Goal: Communication & Community: Answer question/provide support

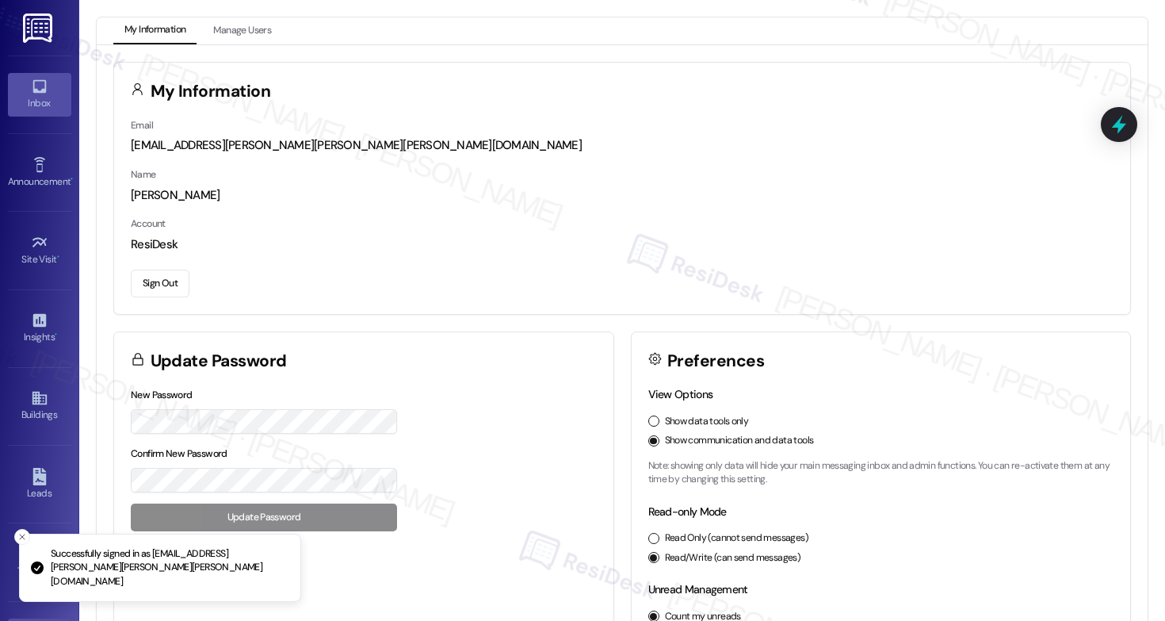
click at [49, 90] on link "Inbox" at bounding box center [39, 94] width 63 height 43
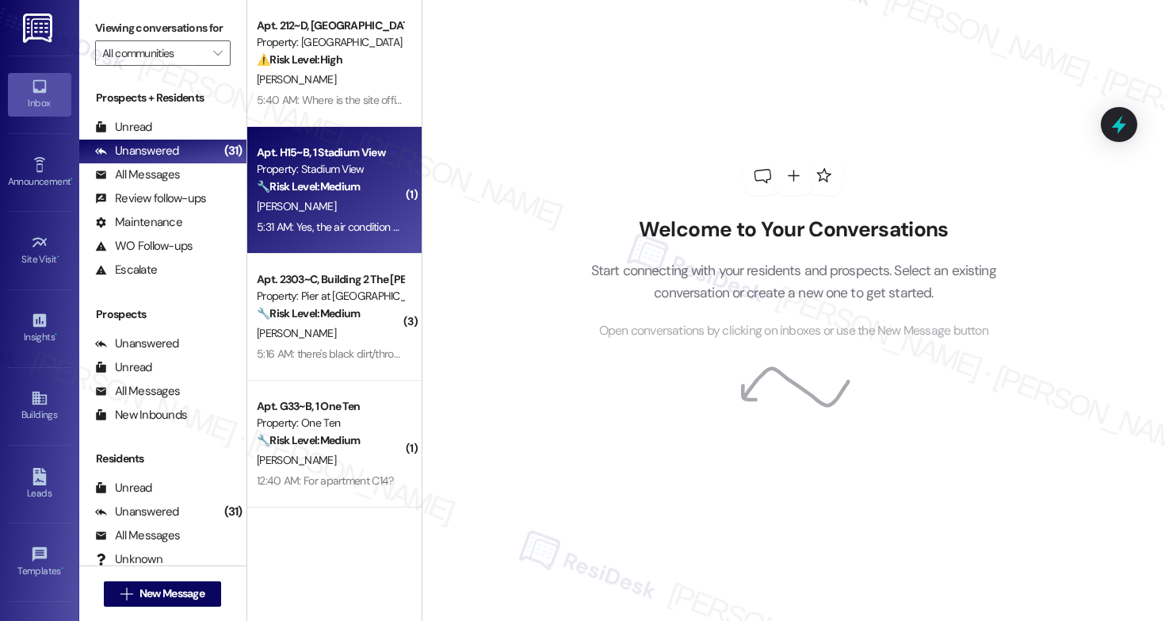
scroll to position [253, 0]
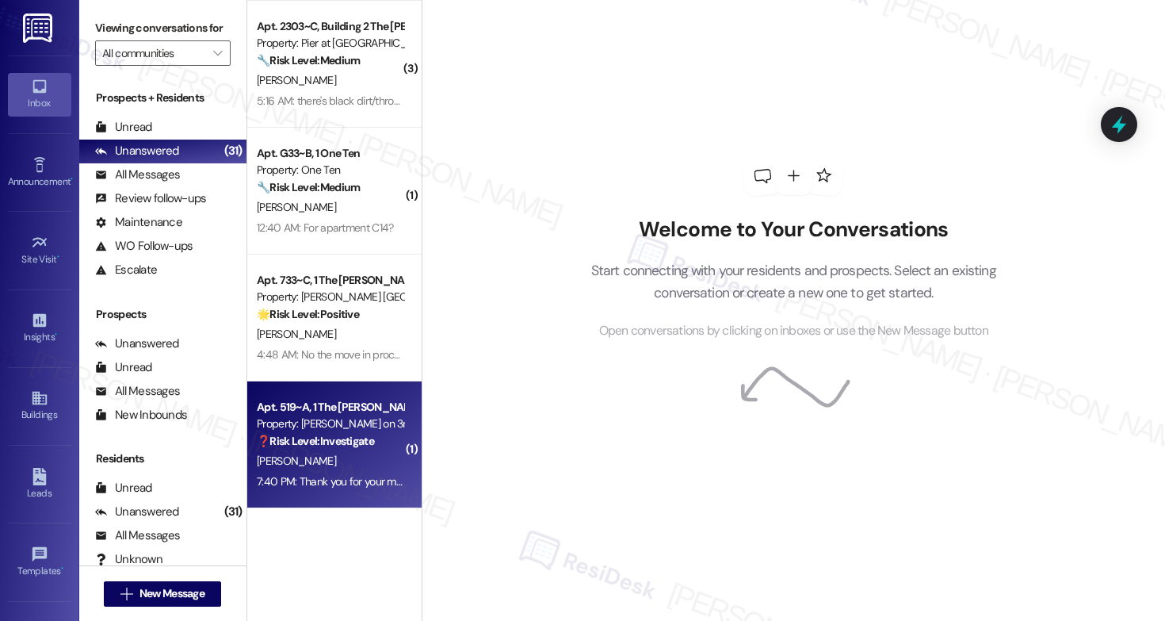
click at [310, 472] on div "7:40 PM: Thank you for your message. Our offices are currently closed, but we w…" at bounding box center [330, 482] width 150 height 20
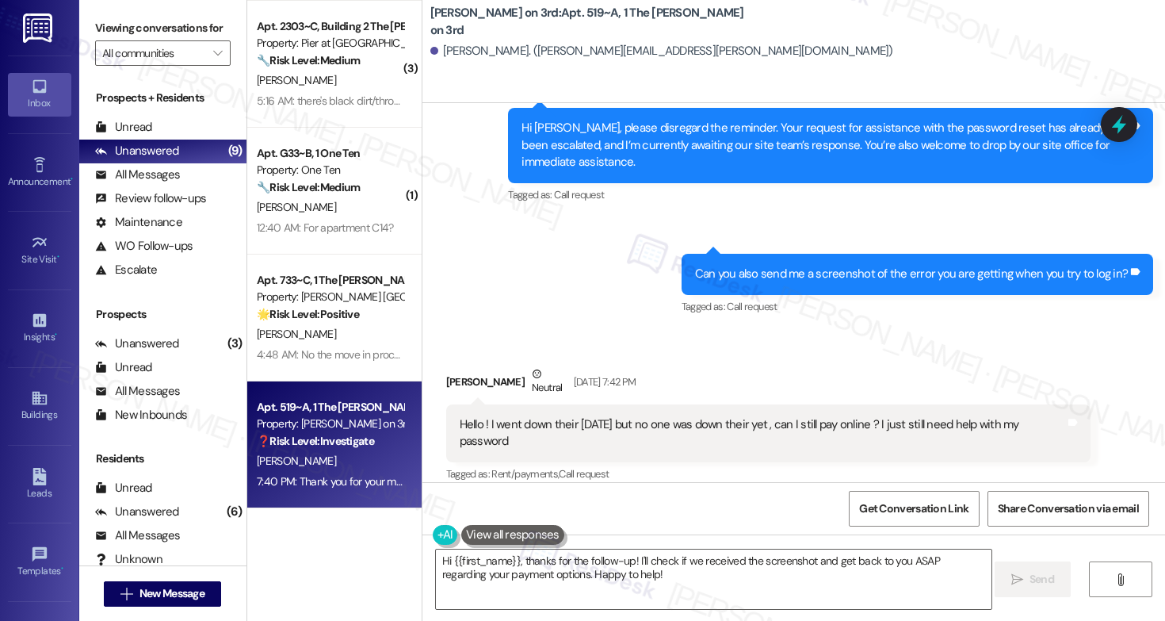
scroll to position [2162, 0]
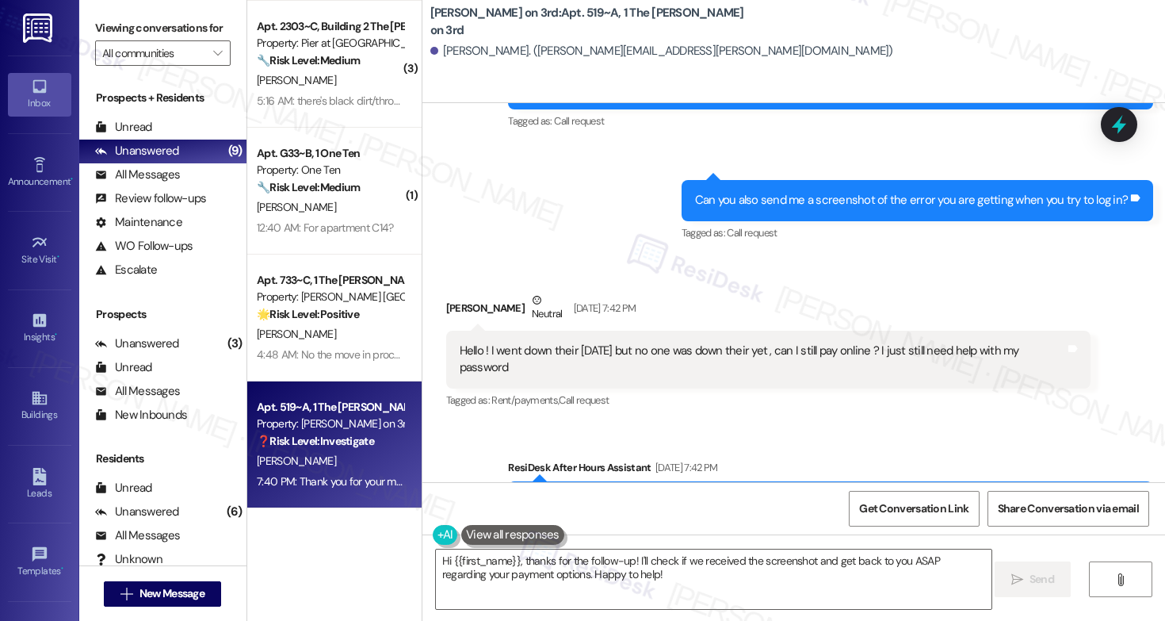
click at [551, 342] on div "Hello ! I went down their [DATE] but no one was down their yet , can I still pa…" at bounding box center [763, 359] width 607 height 34
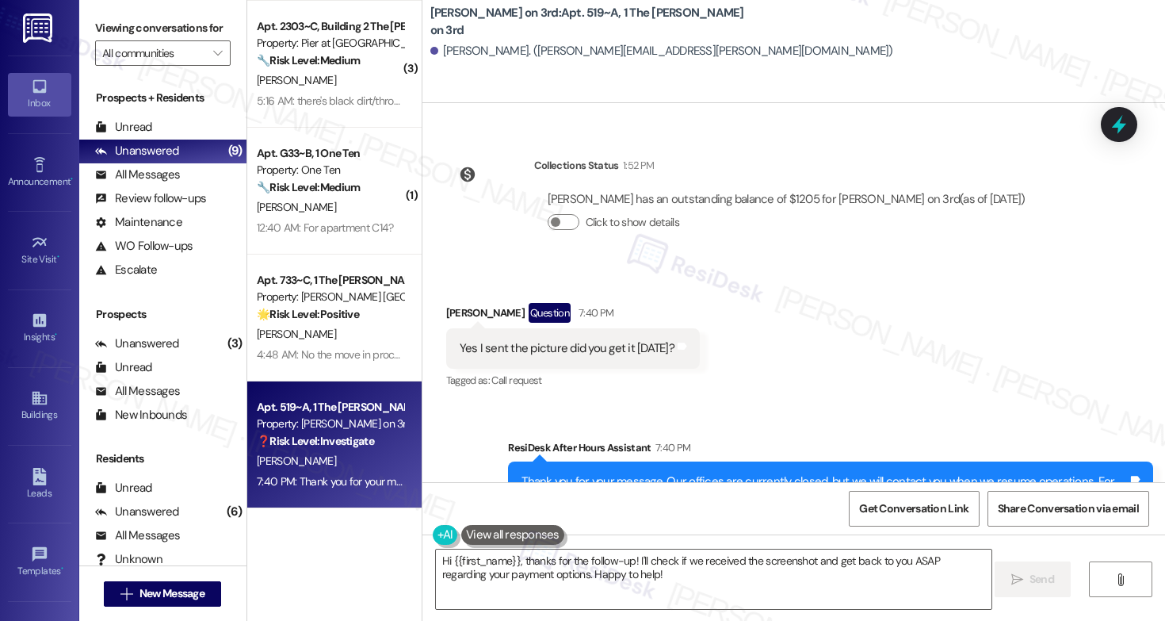
scroll to position [3422, 0]
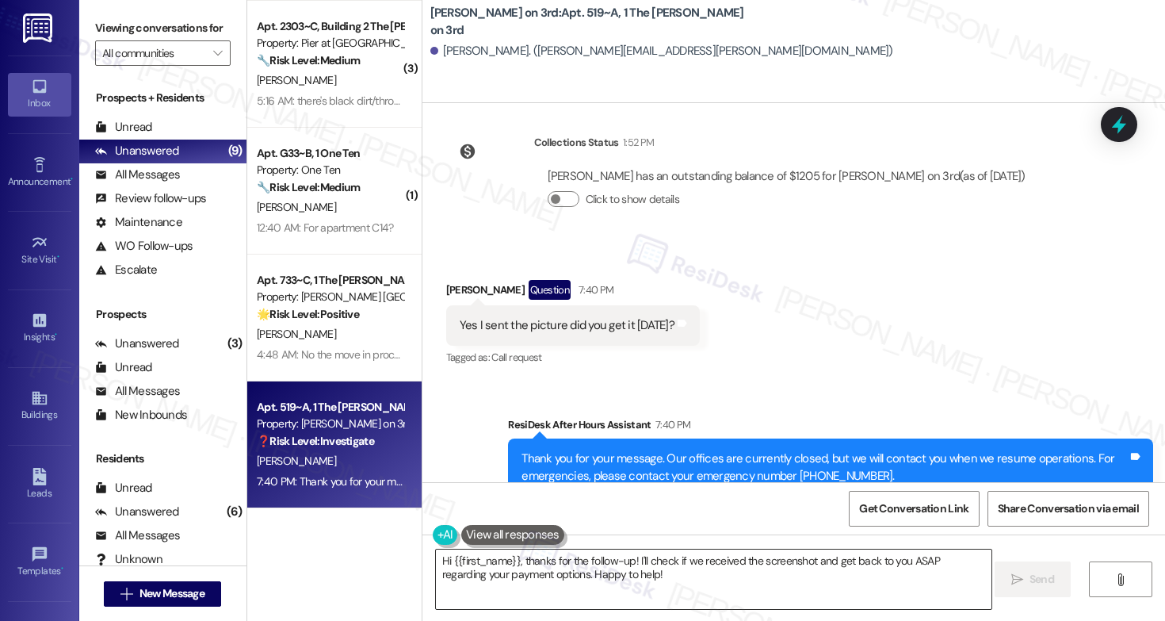
click at [509, 564] on textarea "Hi {{first_name}}, thanks for the follow-up! I'll check if we received the scre…" at bounding box center [714, 578] width 556 height 59
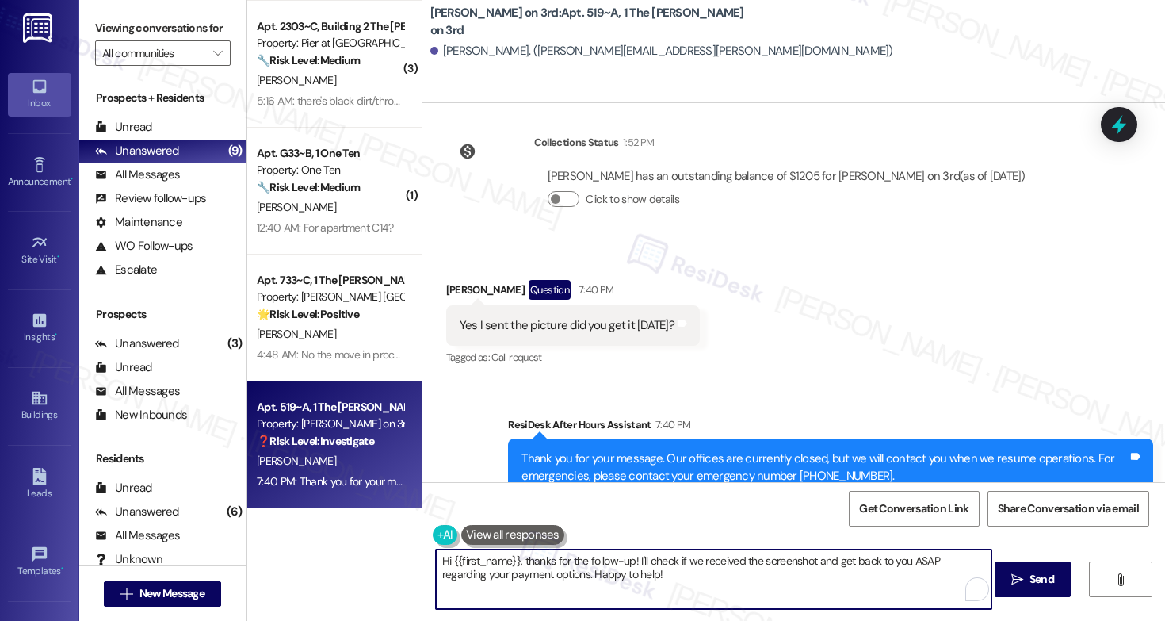
click at [509, 564] on textarea "Hi {{first_name}}, thanks for the follow-up! I'll check if we received the scre…" at bounding box center [714, 578] width 556 height 59
type textarea "Hi [PERSON_NAME], the picture did not go through. But that's fine. I hope you w…"
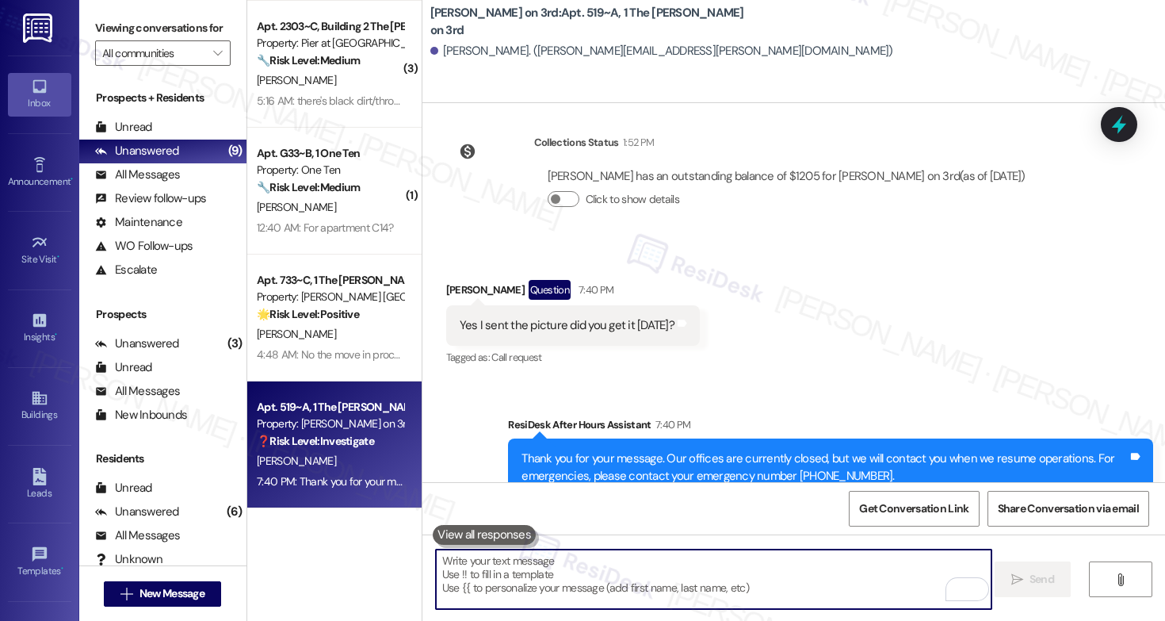
click at [608, 590] on textarea "To enrich screen reader interactions, please activate Accessibility in Grammarl…" at bounding box center [714, 578] width 556 height 59
paste textarea "Hi [PERSON_NAME], It looks like the picture didn’t come through, but that’s oka…"
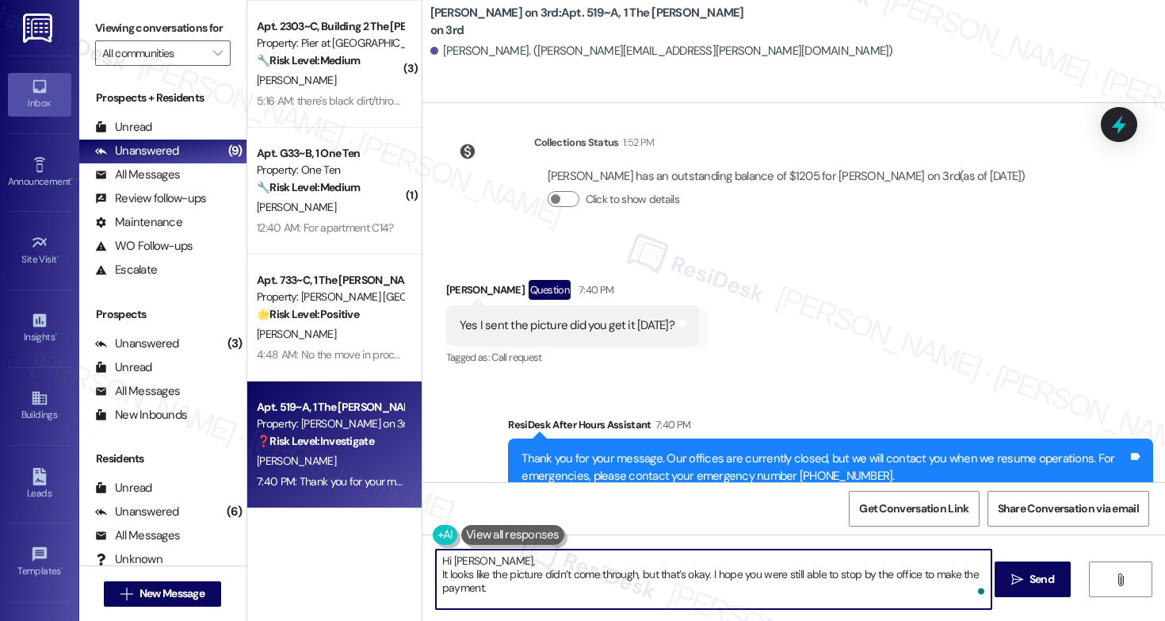
click at [436, 573] on textarea "Hi [PERSON_NAME], It looks like the picture didn’t come through, but that’s oka…" at bounding box center [714, 578] width 556 height 59
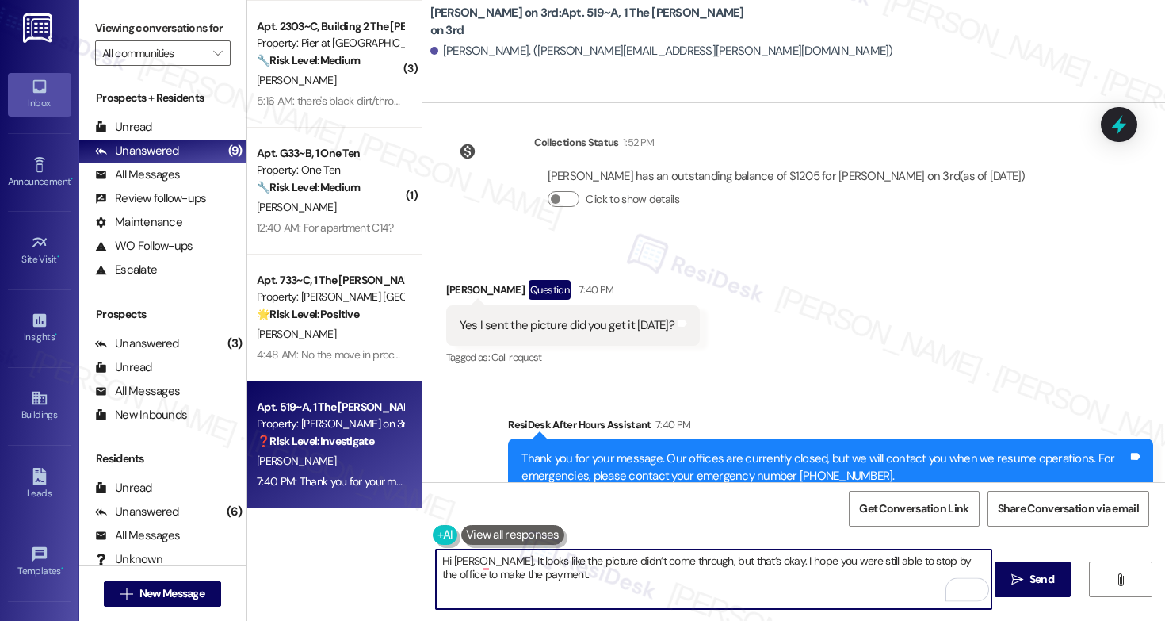
click at [557, 580] on textarea "Hi [PERSON_NAME], It looks like the picture didn’t come through, but that’s oka…" at bounding box center [714, 578] width 556 height 59
type textarea "Hi [PERSON_NAME], It looks like the picture didn’t come through, but that’s oka…"
click at [1027, 581] on span "Send" at bounding box center [1042, 579] width 31 height 17
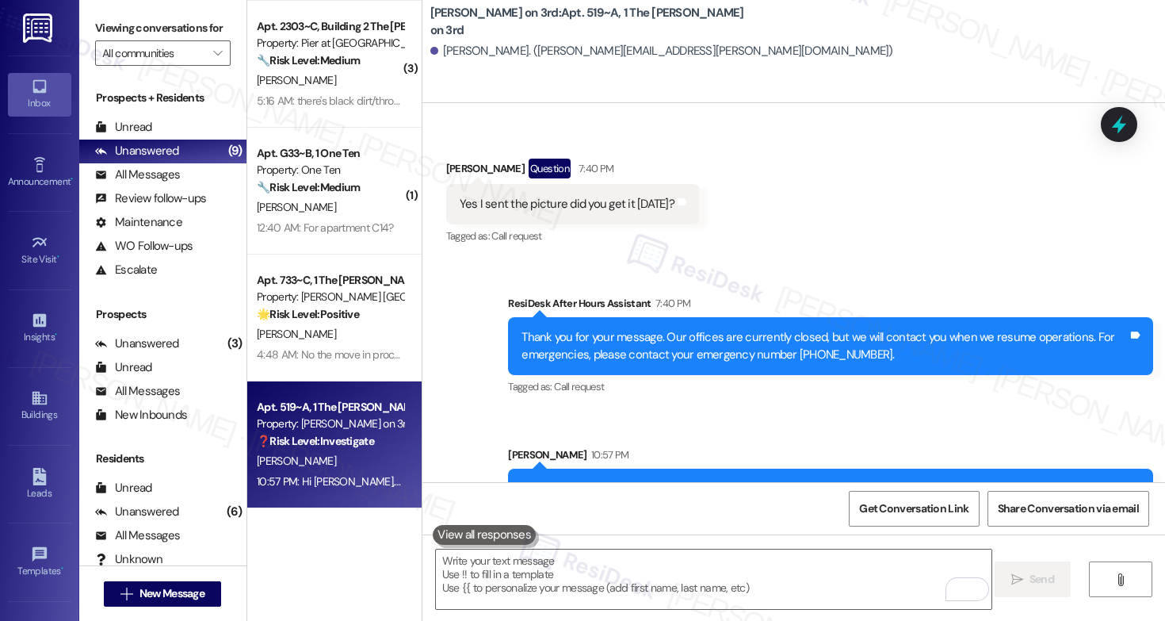
scroll to position [3549, 0]
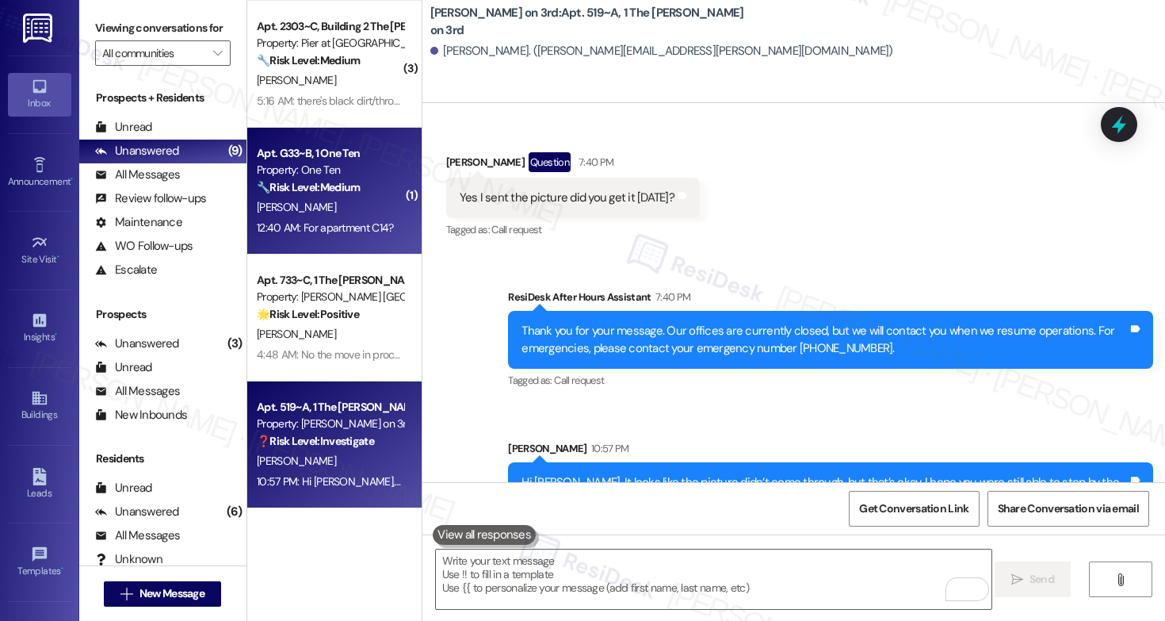
click at [355, 234] on div "12:40 AM: For apartment C14? 12:40 AM: For apartment C14?" at bounding box center [325, 227] width 136 height 14
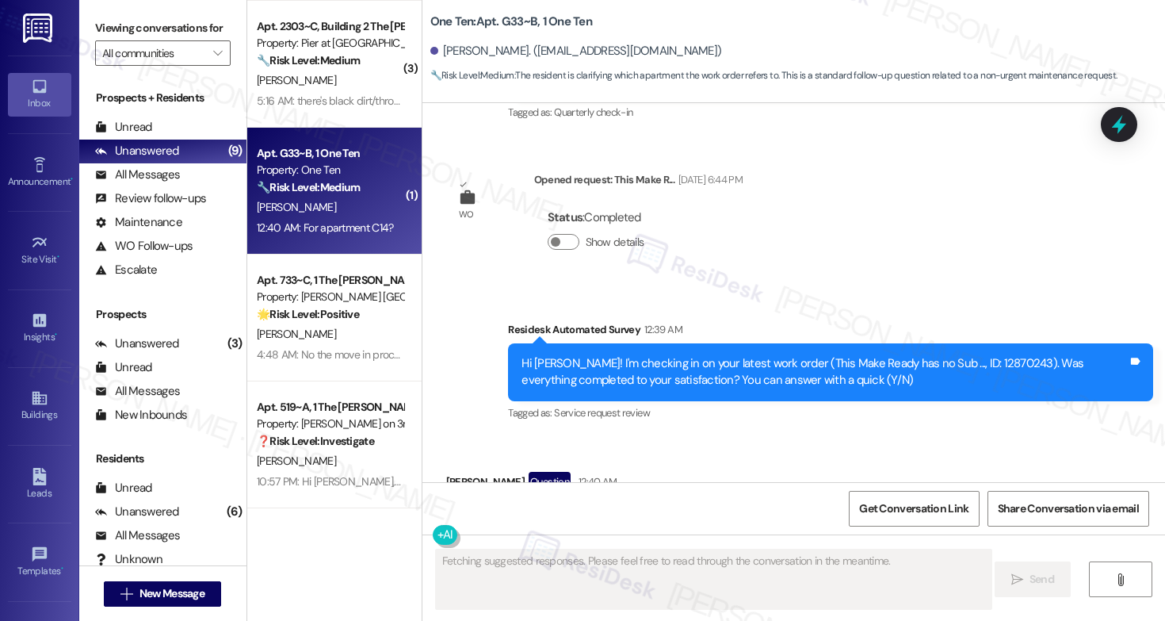
scroll to position [783, 0]
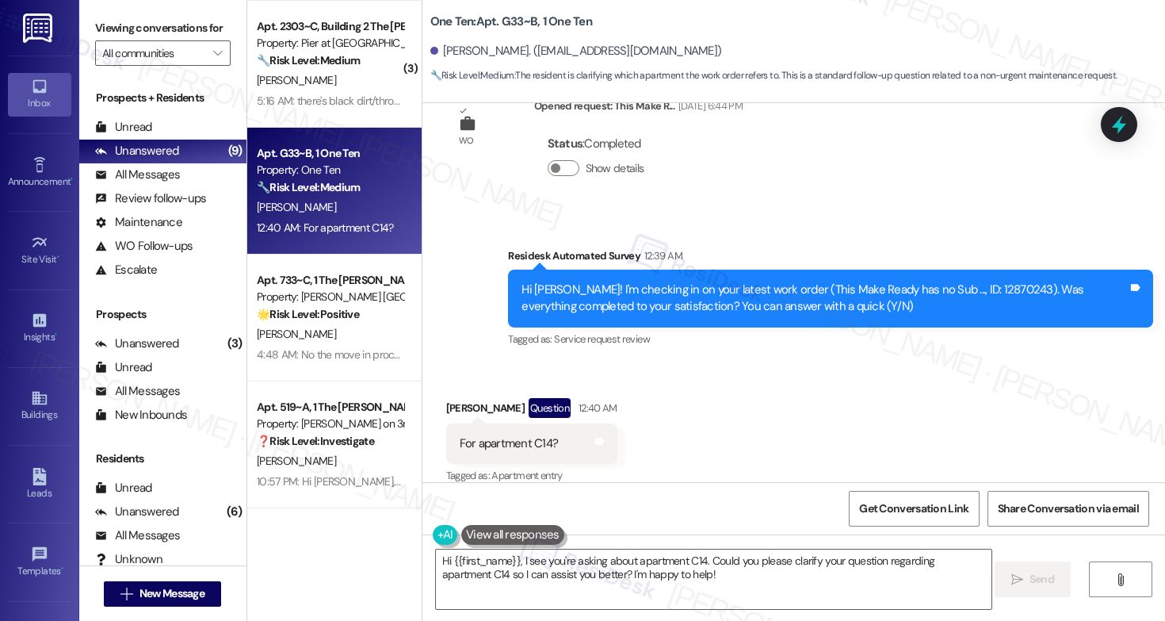
click at [662, 437] on div "Received via SMS [PERSON_NAME] Question 12:40 AM For apartment C14? Tags and no…" at bounding box center [794, 430] width 743 height 137
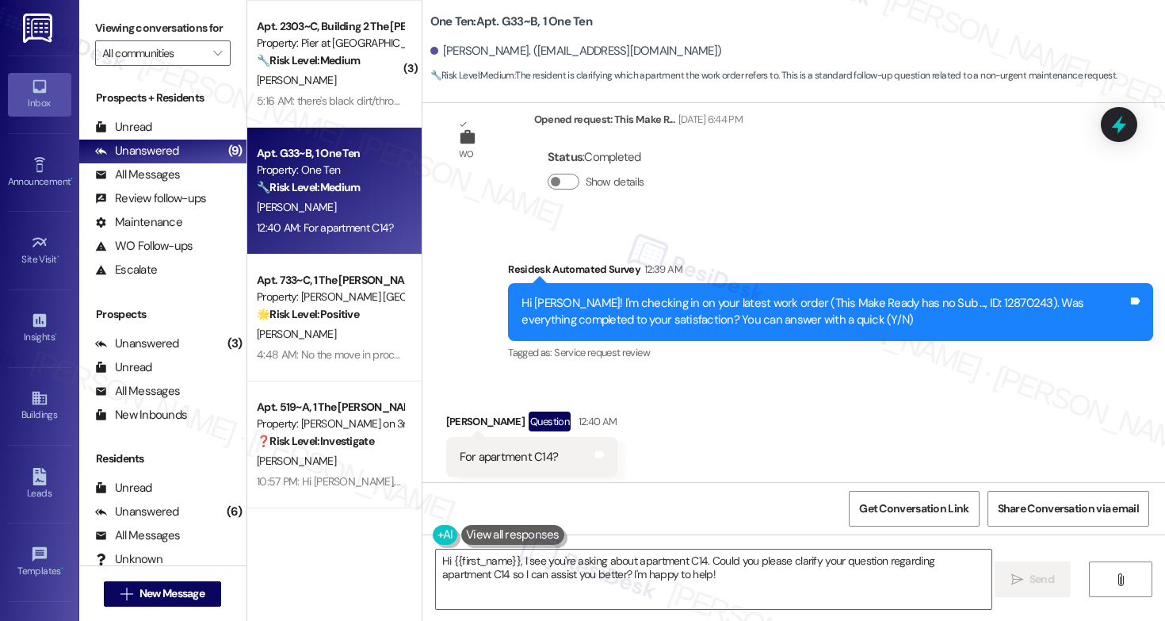
scroll to position [771, 0]
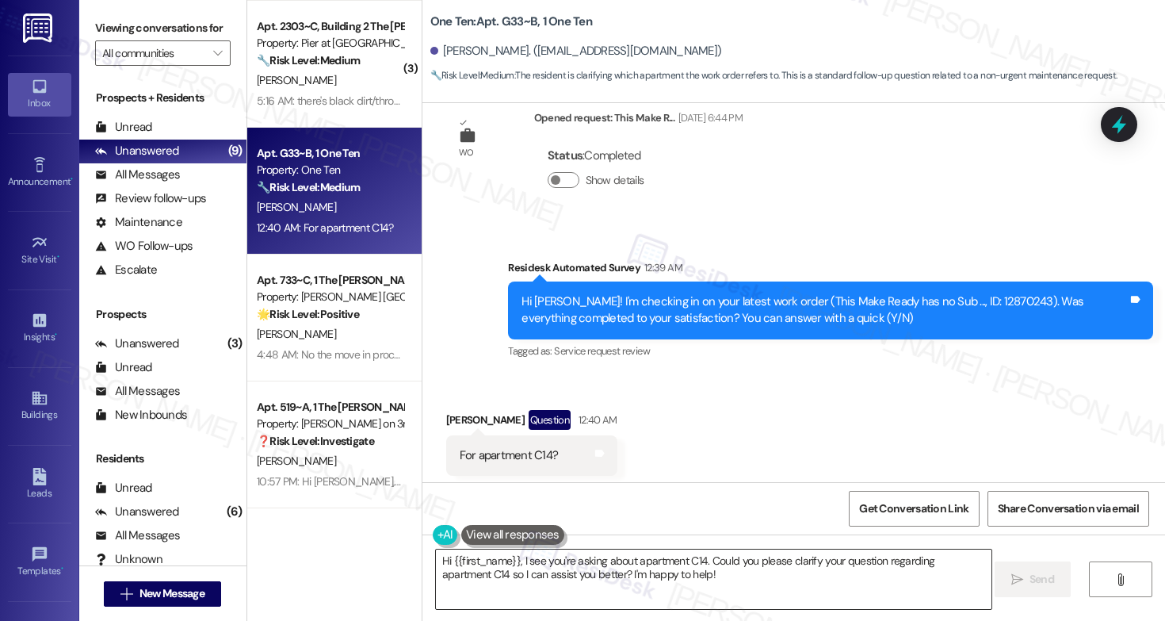
click at [589, 565] on textarea "Hi {{first_name}}, I see you're asking about apartment C14. Could you please cl…" at bounding box center [714, 578] width 556 height 59
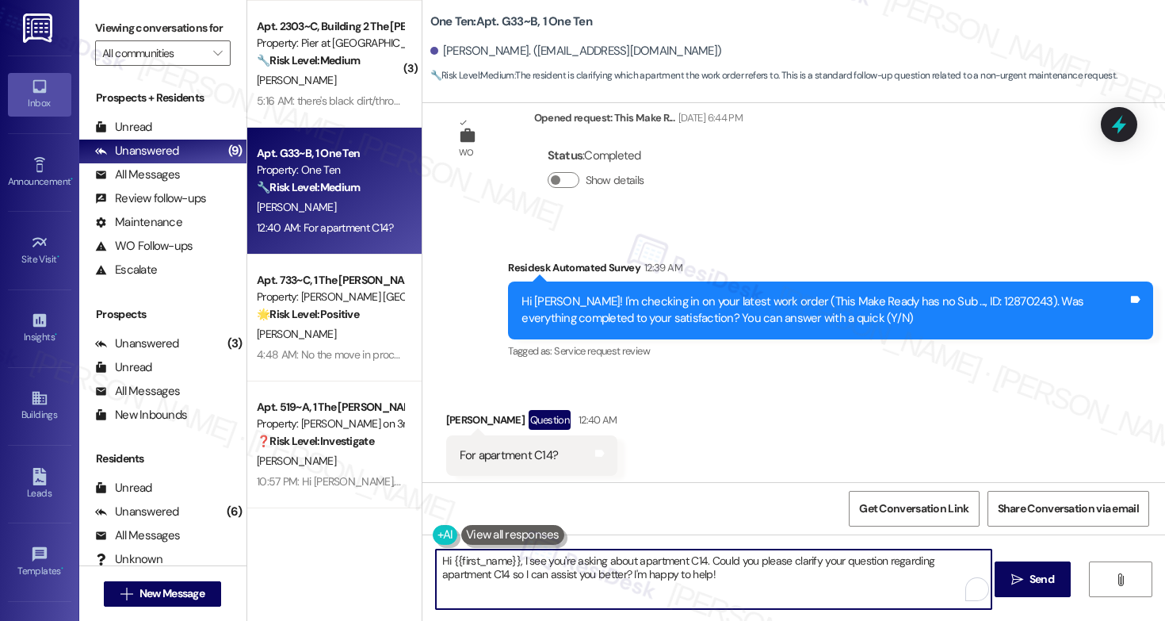
click at [590, 564] on textarea "Hi {{first_name}}, I see you're asking about apartment C14. Could you please cl…" at bounding box center [714, 578] width 556 height 59
paste textarea "apologies for the confusion caused by the work order survey. Please feel free t…"
type textarea "Hi {{first_name}}, apologies for the confusion caused by the work order survey.…"
click at [1020, 583] on icon "" at bounding box center [1018, 579] width 12 height 13
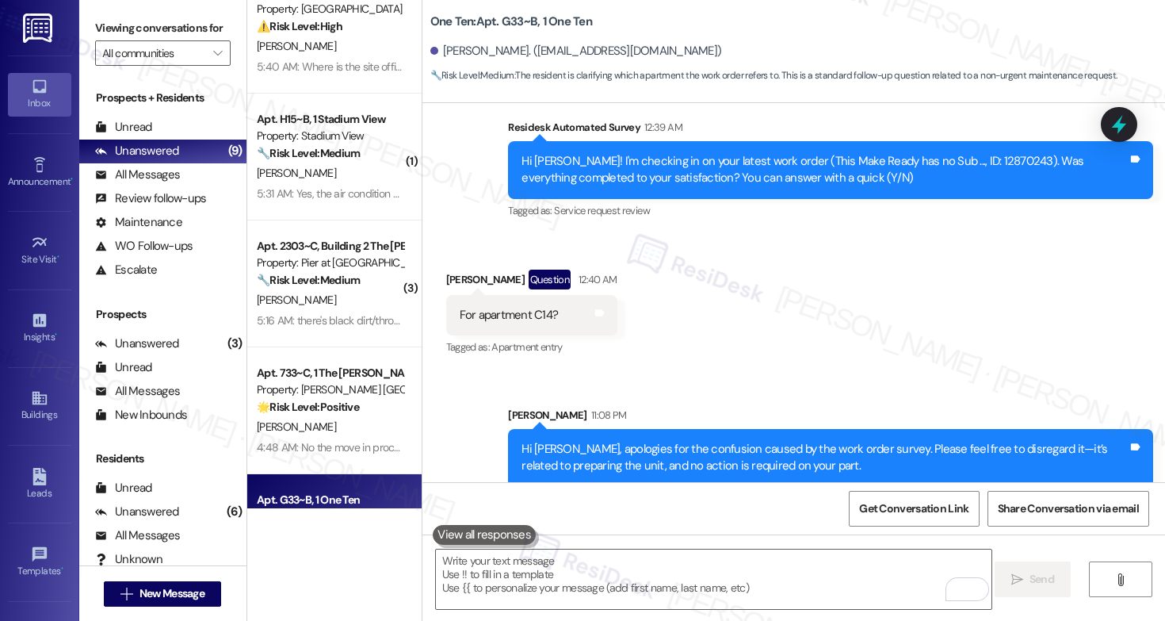
scroll to position [0, 0]
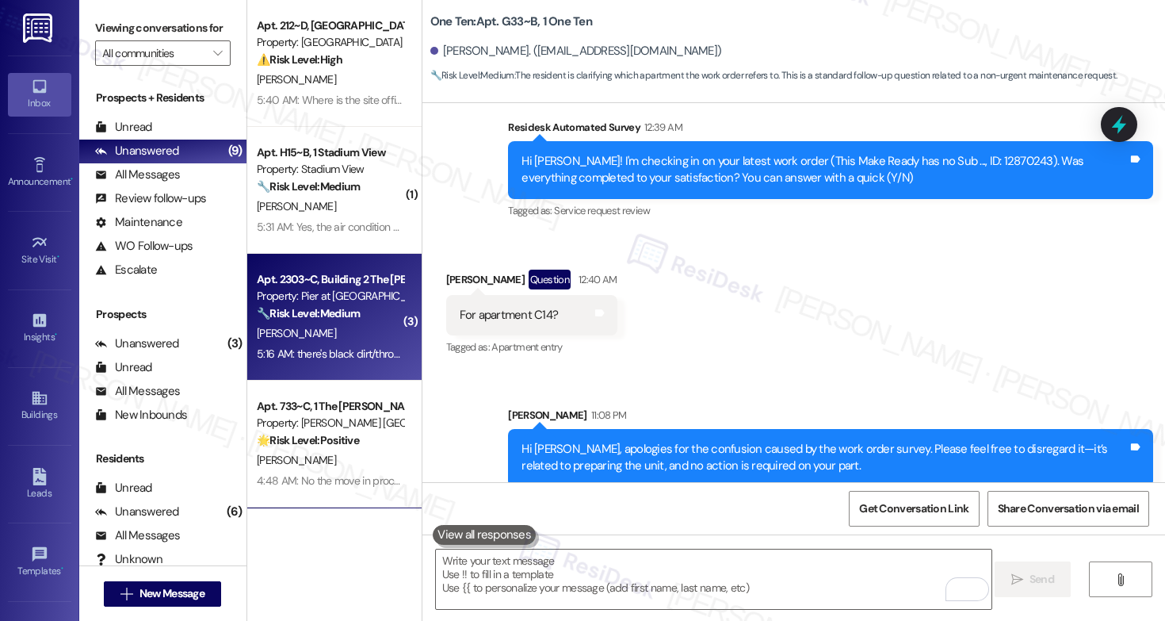
click at [308, 352] on div "5:16 AM: there's black dirt/throw up on the floor in the hallways for months at…" at bounding box center [605, 353] width 696 height 14
type textarea "Fetching suggested responses. Please feel free to read through the conversation…"
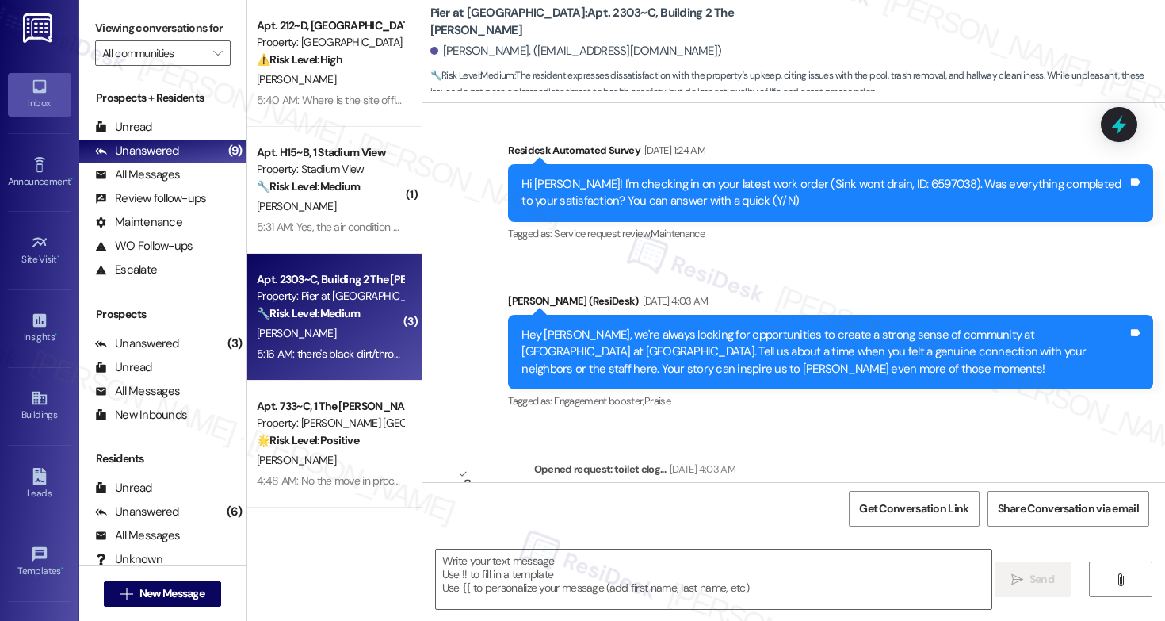
type textarea "Fetching suggested responses. Please feel free to read through the conversation…"
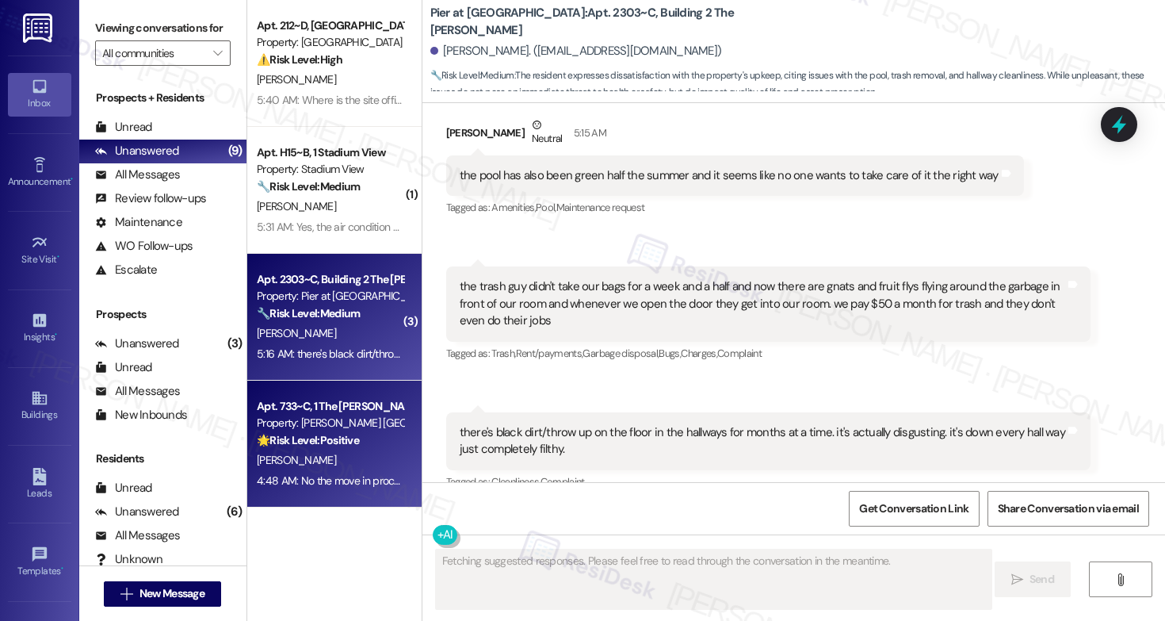
scroll to position [1339, 0]
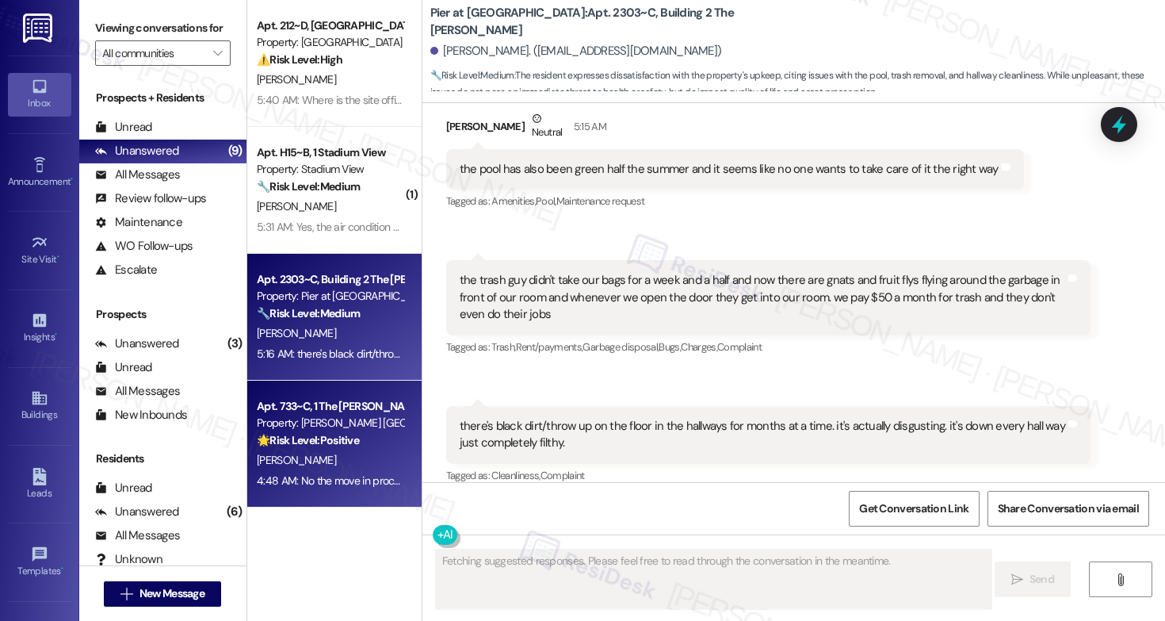
click at [340, 444] on strong "🌟 Risk Level: Positive" at bounding box center [308, 440] width 102 height 14
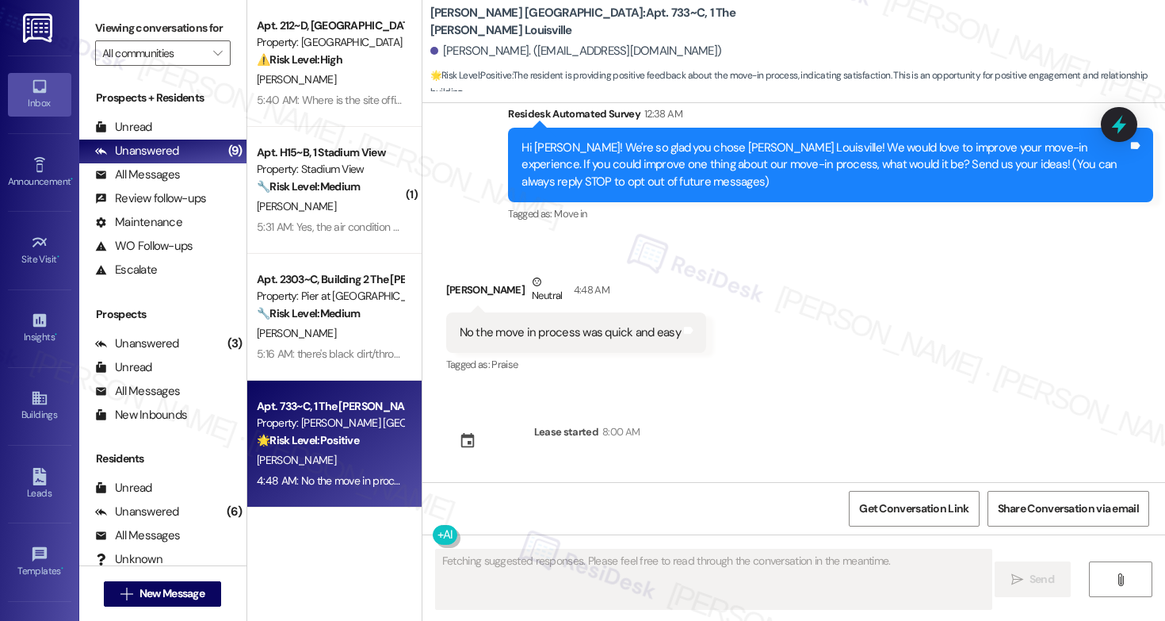
scroll to position [46, 0]
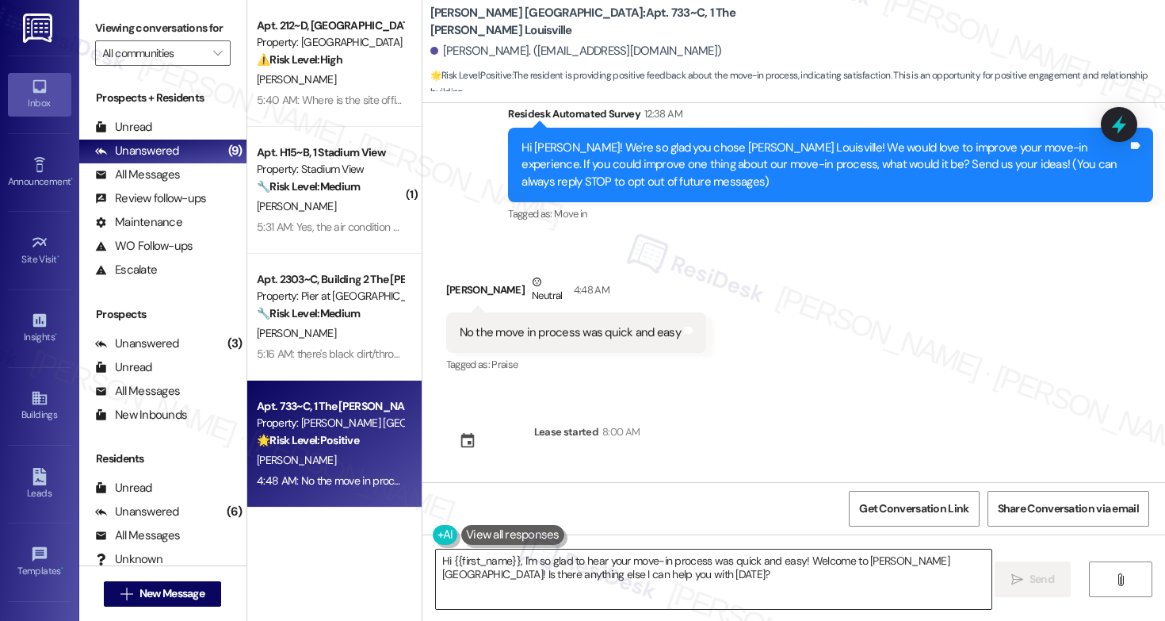
click at [630, 577] on textarea "Hi {{first_name}}, I'm so glad to hear your move-in process was quick and easy!…" at bounding box center [714, 578] width 556 height 59
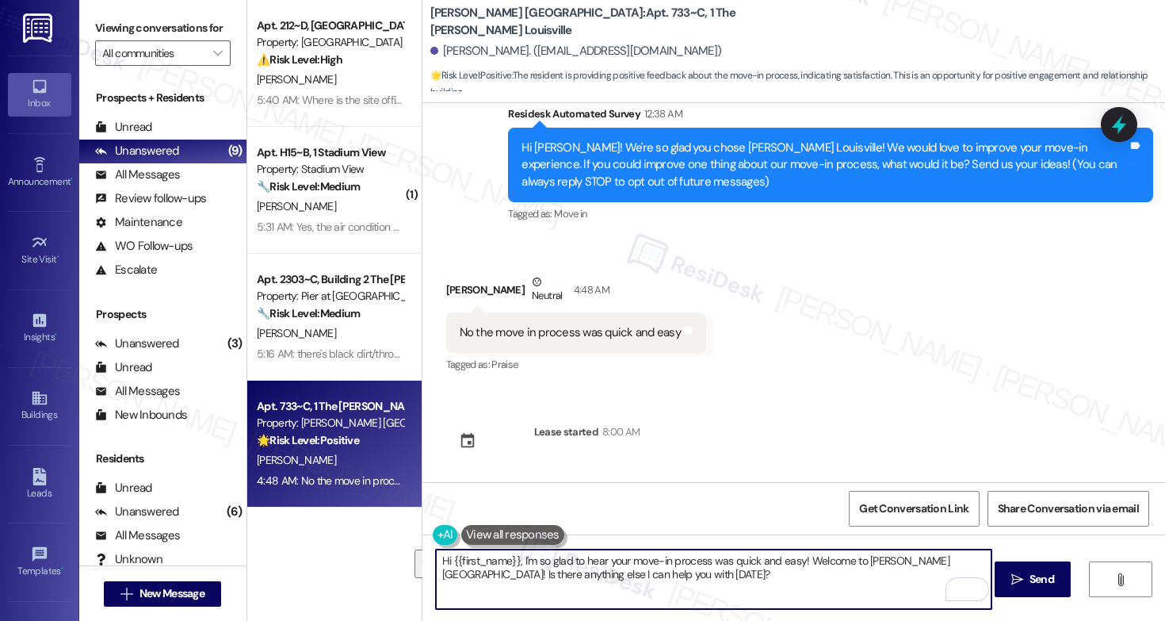
drag, startPoint x: 946, startPoint y: 561, endPoint x: 937, endPoint y: 607, distance: 46.8
click at [937, 607] on textarea "Hi {{first_name}}, I'm so glad to hear your move-in process was quick and easy!…" at bounding box center [714, 578] width 556 height 59
type textarea "Hi {{first_name}}, I'm so glad to hear your move-in process was quick and easy!…"
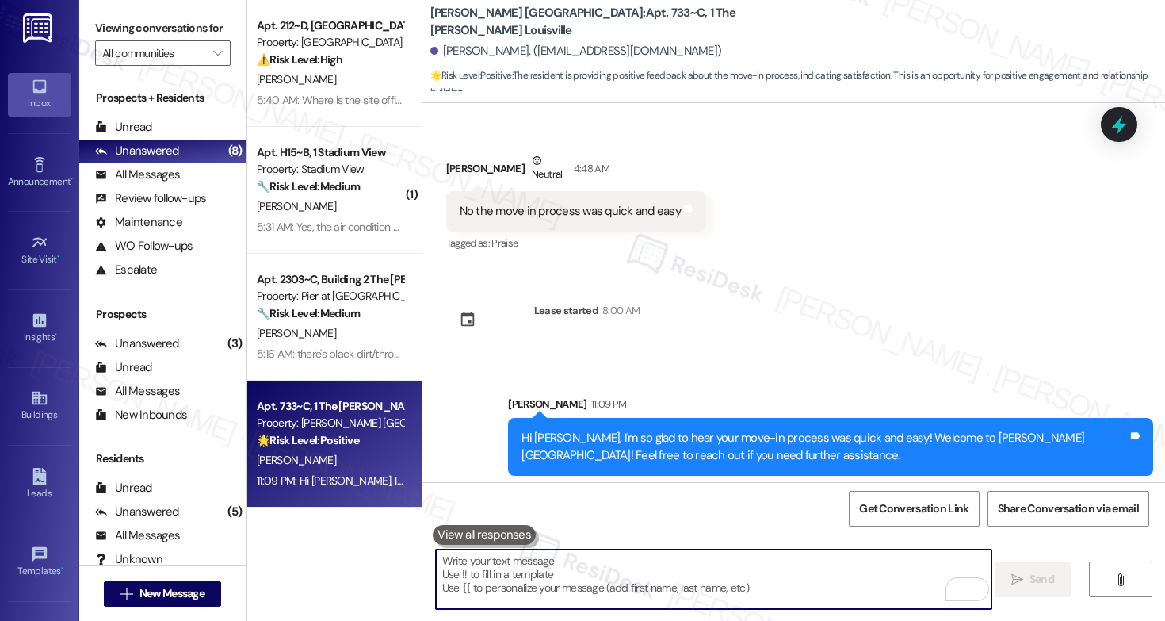
scroll to position [174, 0]
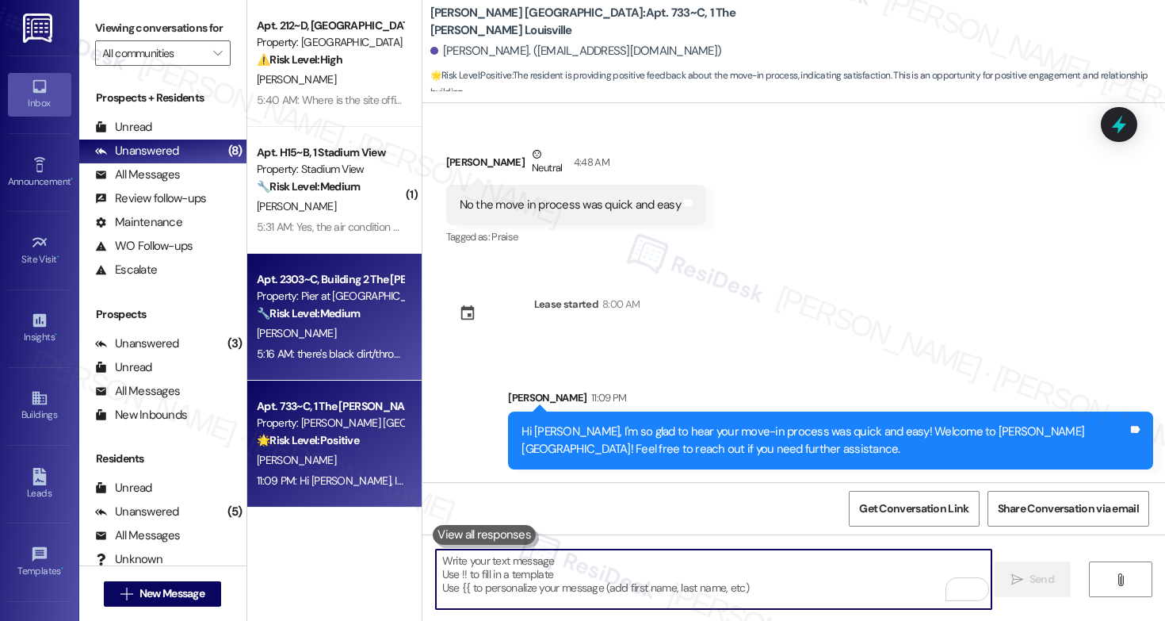
click at [322, 331] on div "[PERSON_NAME]" at bounding box center [330, 333] width 150 height 20
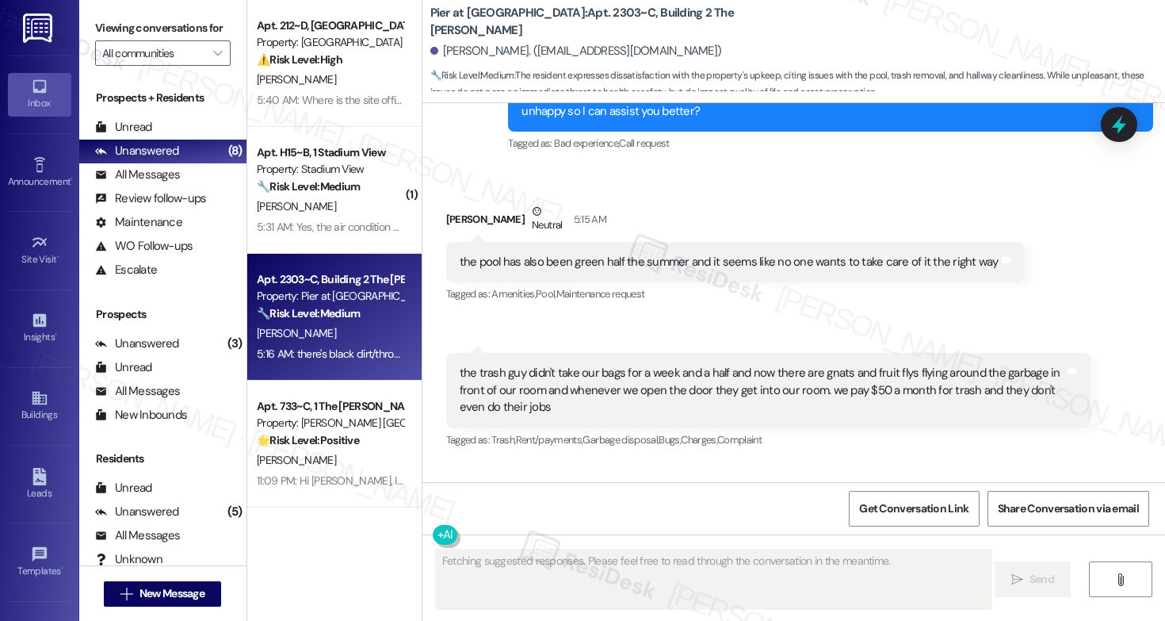
scroll to position [1207, 0]
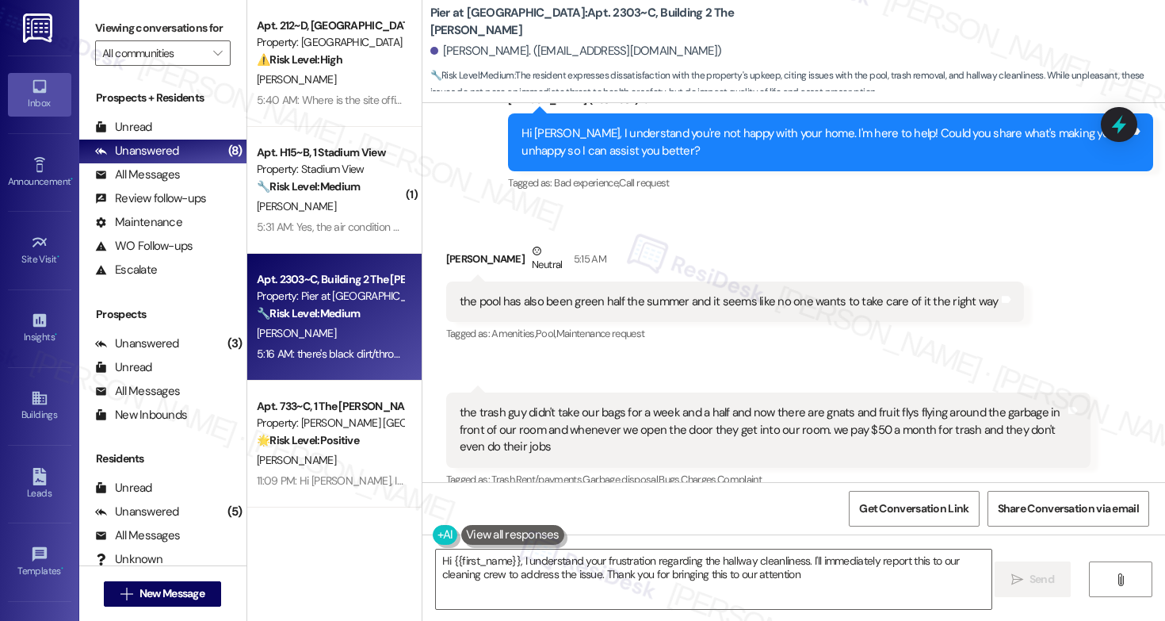
type textarea "Hi {{first_name}}, I understand your frustration regarding the hallway cleanlin…"
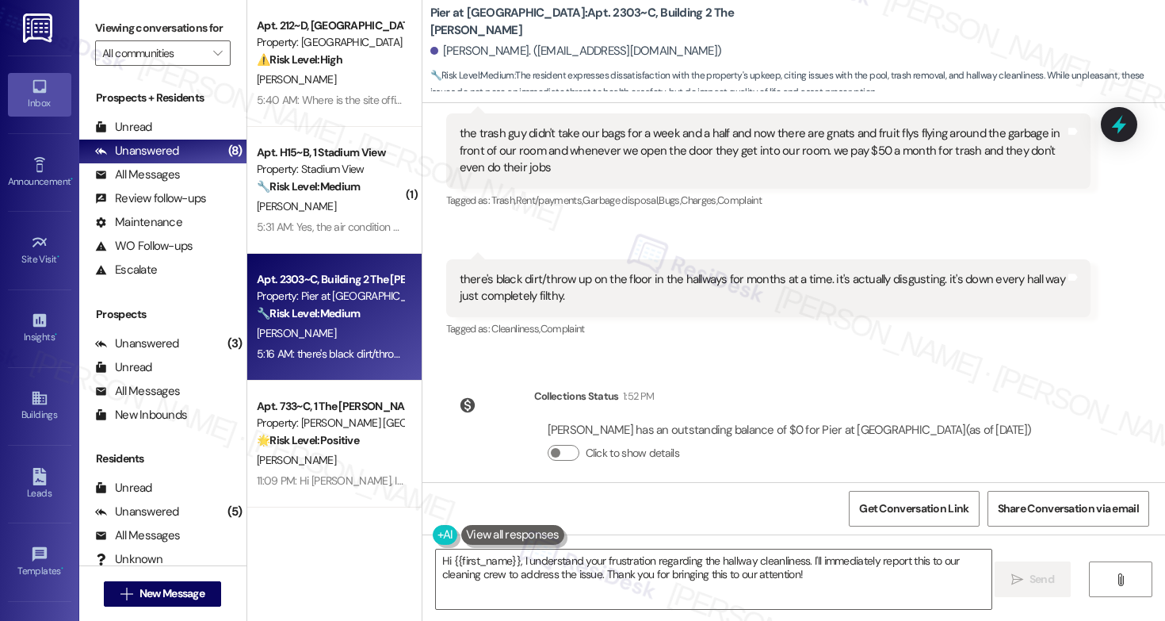
scroll to position [1479, 0]
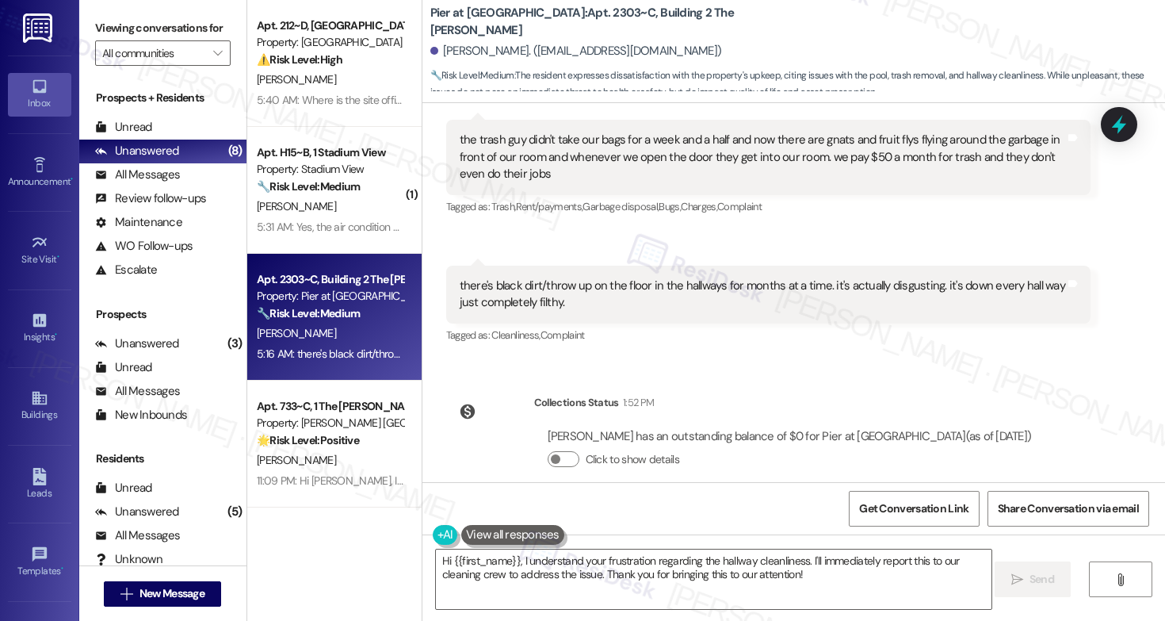
drag, startPoint x: 578, startPoint y: 357, endPoint x: 581, endPoint y: 375, distance: 18.5
click at [581, 375] on div "WO Opened request: [PERSON_NAME] wont d... [DATE] 8:28 PM Status : Completed Sh…" at bounding box center [794, 292] width 743 height 379
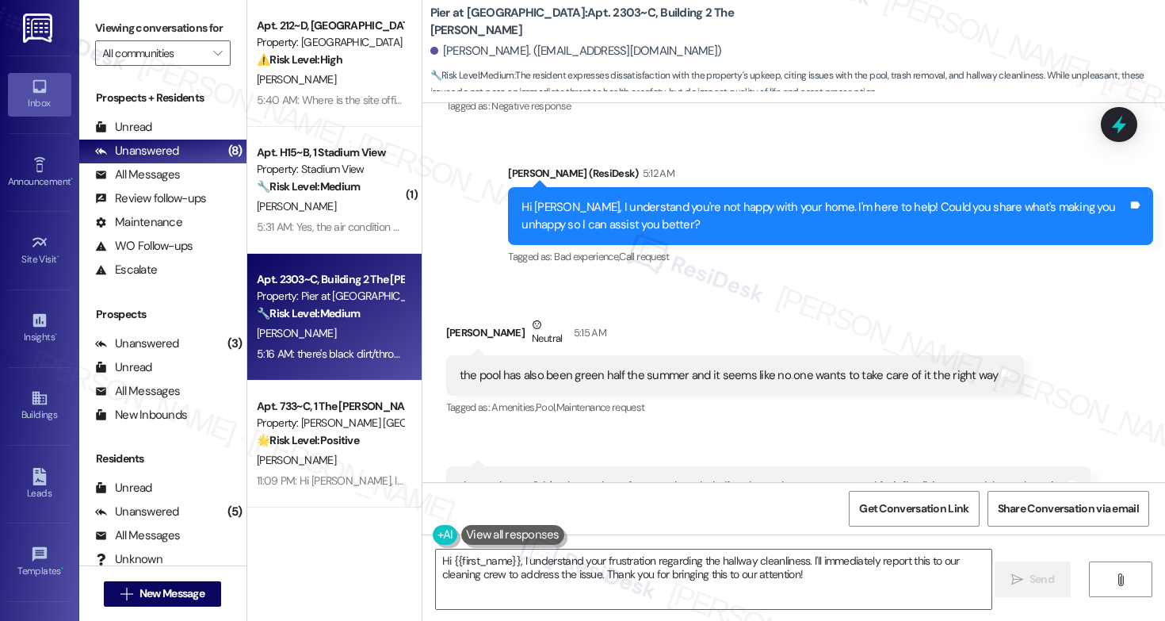
scroll to position [842, 0]
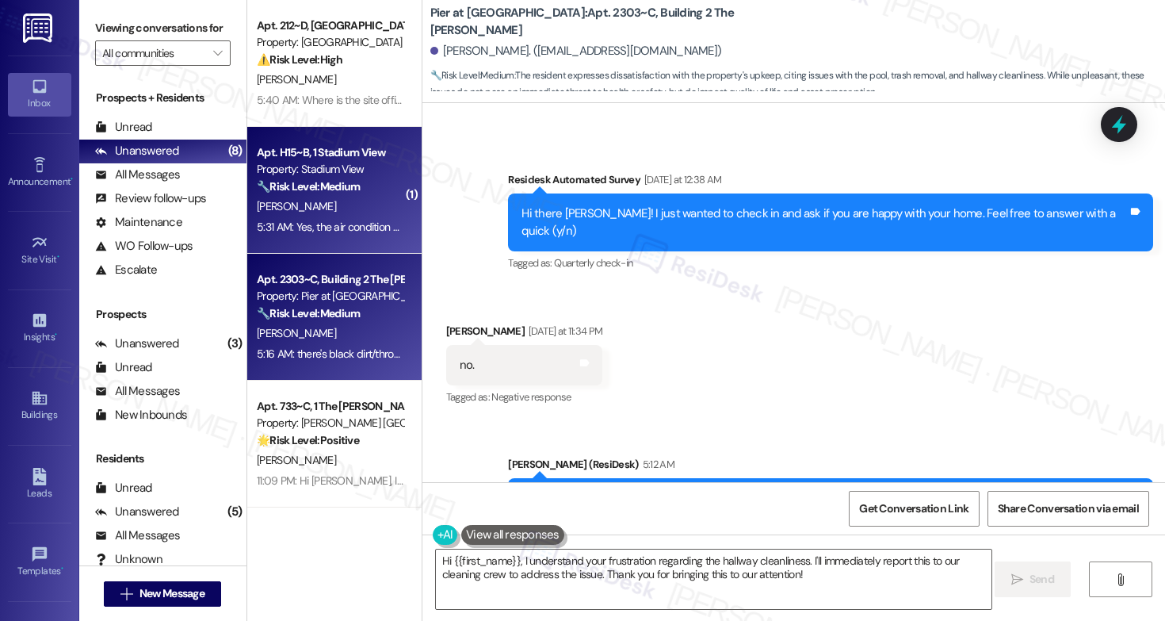
click at [345, 196] on div "Apt. H15~B, 1 Stadium View Property: Stadium View 🔧 Risk Level: Medium The resi…" at bounding box center [330, 170] width 150 height 54
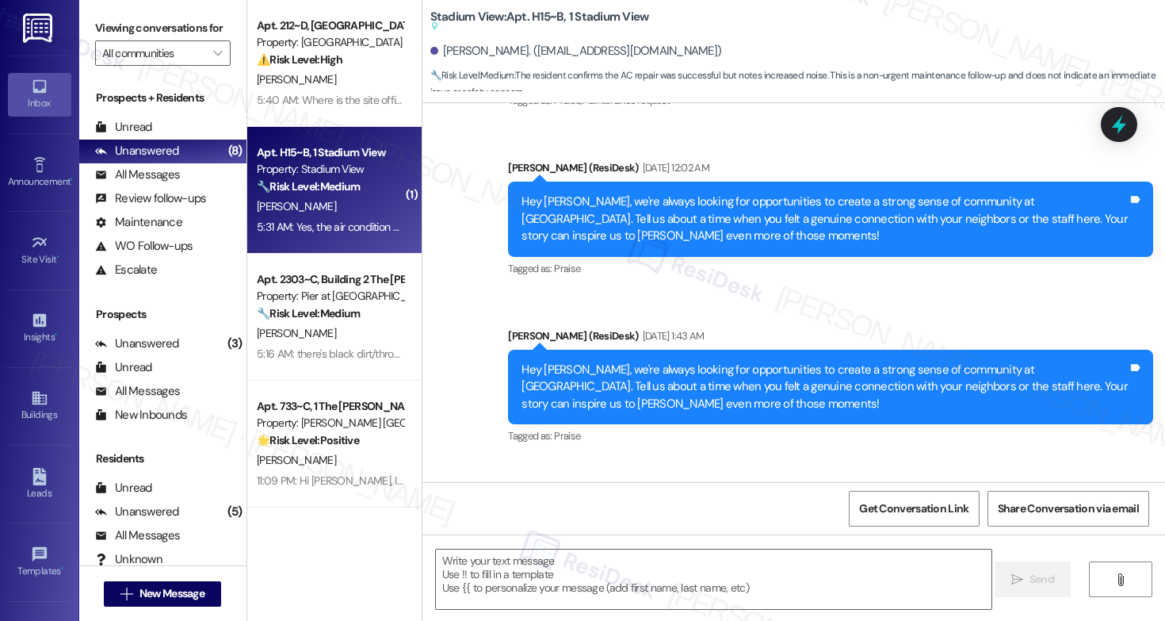
type textarea "Fetching suggested responses. Please feel free to read through the conversation…"
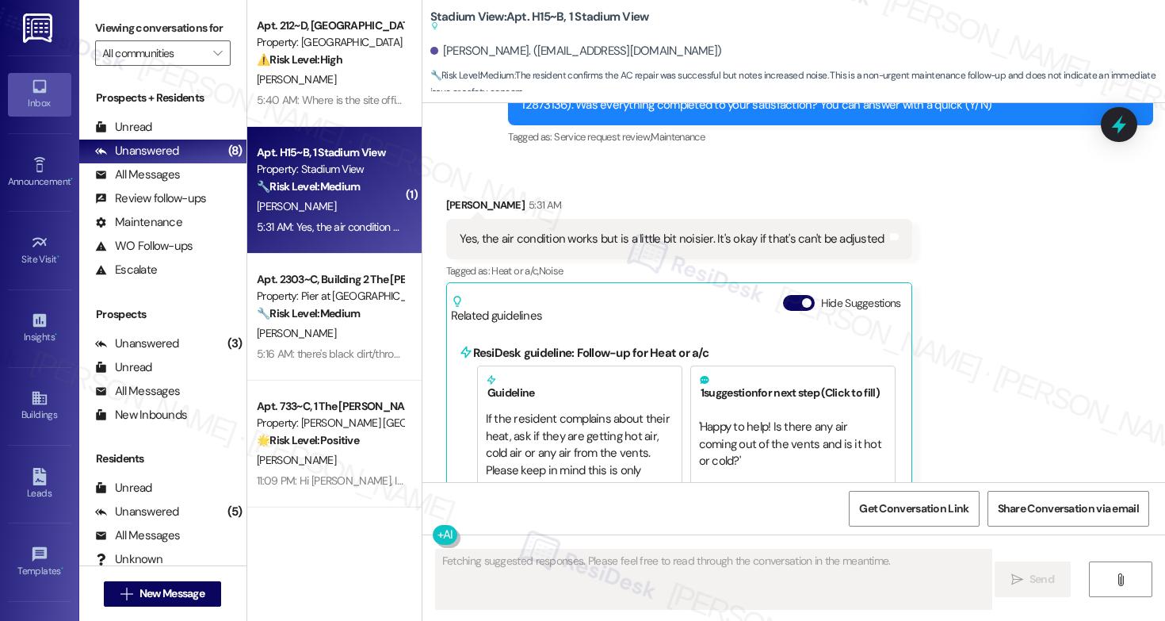
scroll to position [2929, 0]
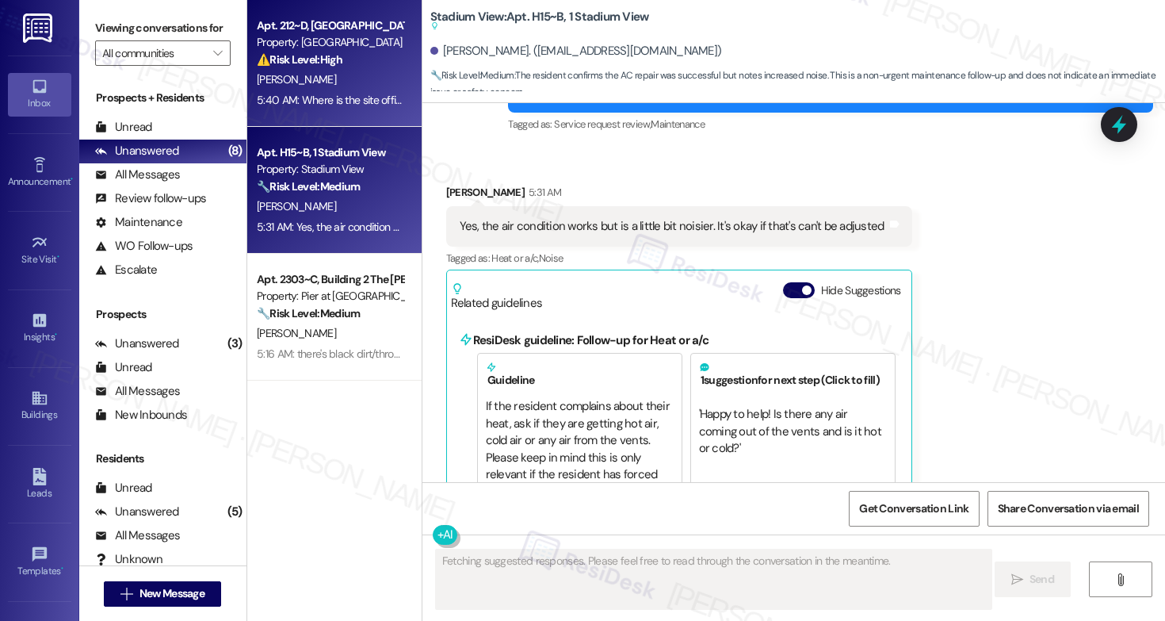
click at [316, 95] on div "5:40 AM: Where is the site office 5:40 AM: Where is the site office" at bounding box center [332, 100] width 151 height 14
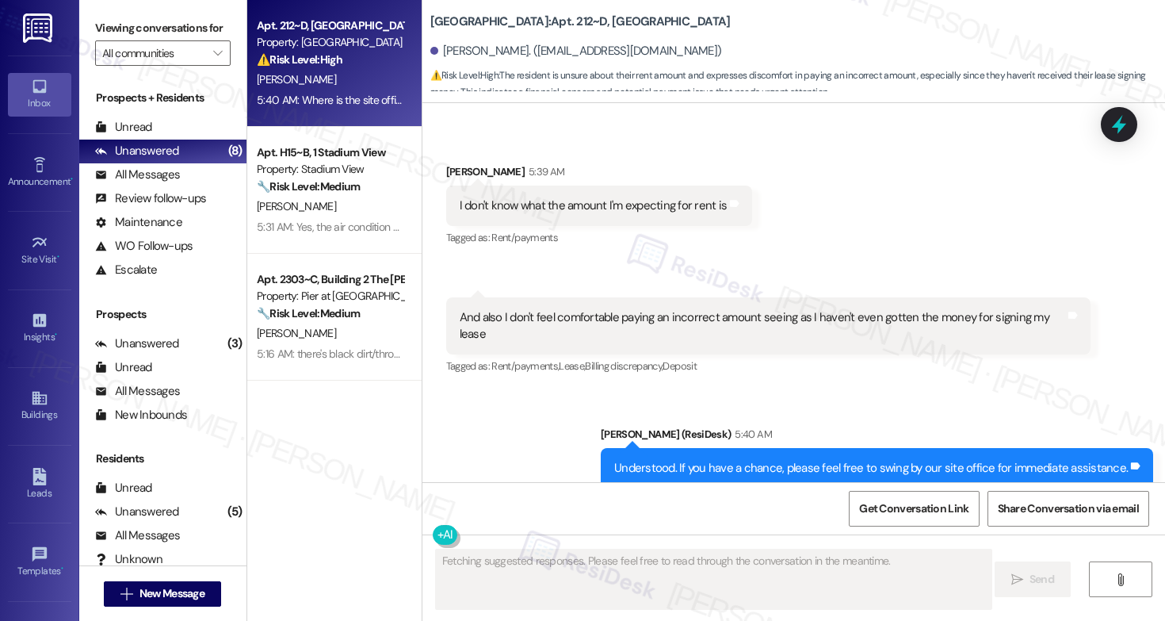
scroll to position [4825, 0]
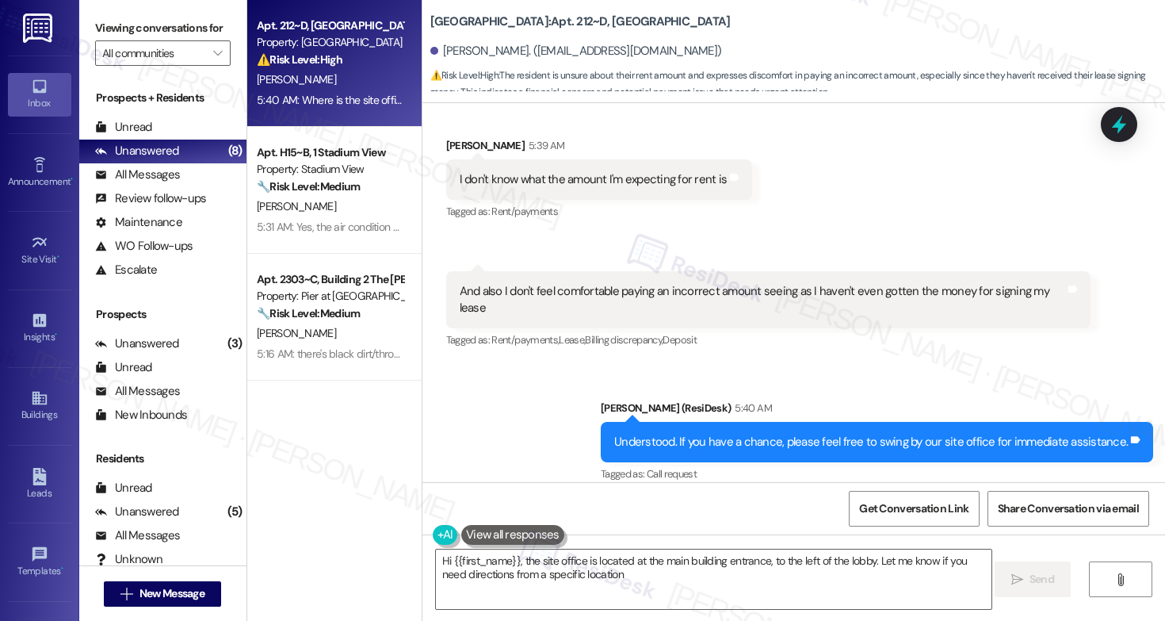
type textarea "Hi {{first_name}}, the site office is located at the main building entrance, to…"
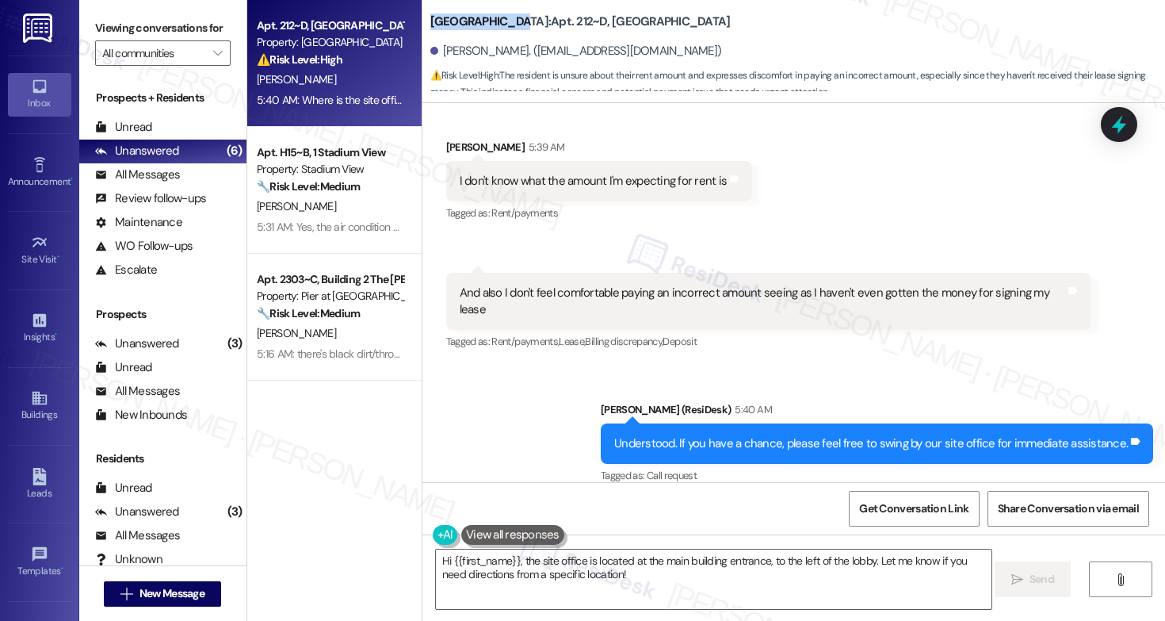
drag, startPoint x: 423, startPoint y: 24, endPoint x: 501, endPoint y: 29, distance: 78.6
click at [502, 29] on b "[GEOGRAPHIC_DATA]: Apt. 212~D, [GEOGRAPHIC_DATA]" at bounding box center [581, 21] width 300 height 17
copy b "[GEOGRAPHIC_DATA]"
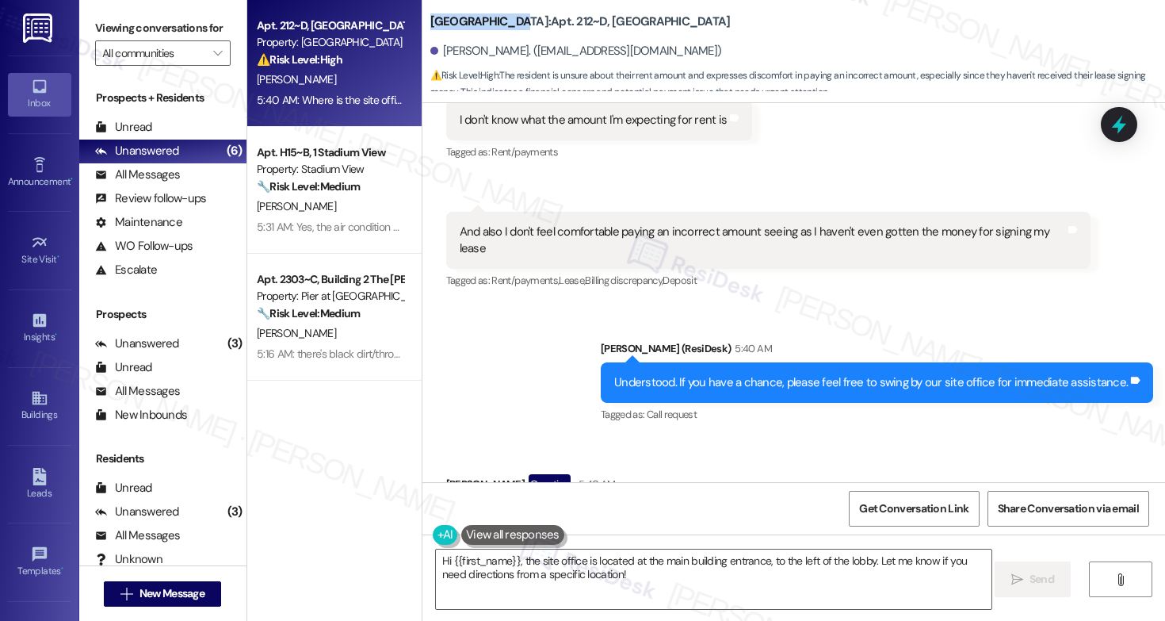
scroll to position [4901, 0]
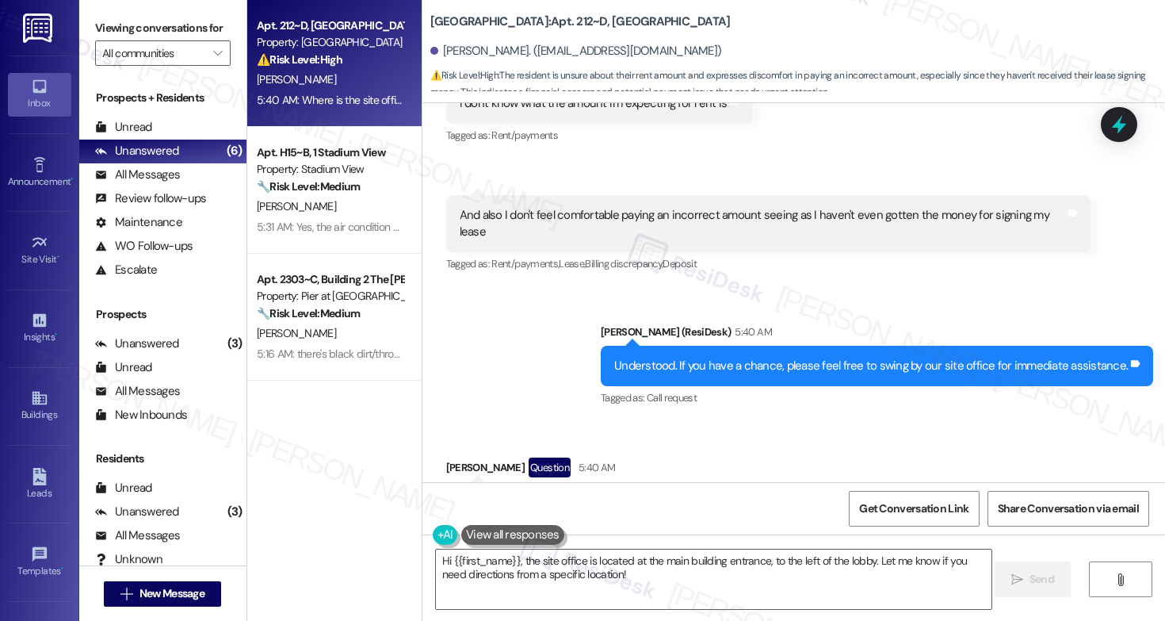
click at [515, 494] on div "Where is the site office" at bounding box center [519, 502] width 119 height 17
copy div "Where is the site office Tags and notes"
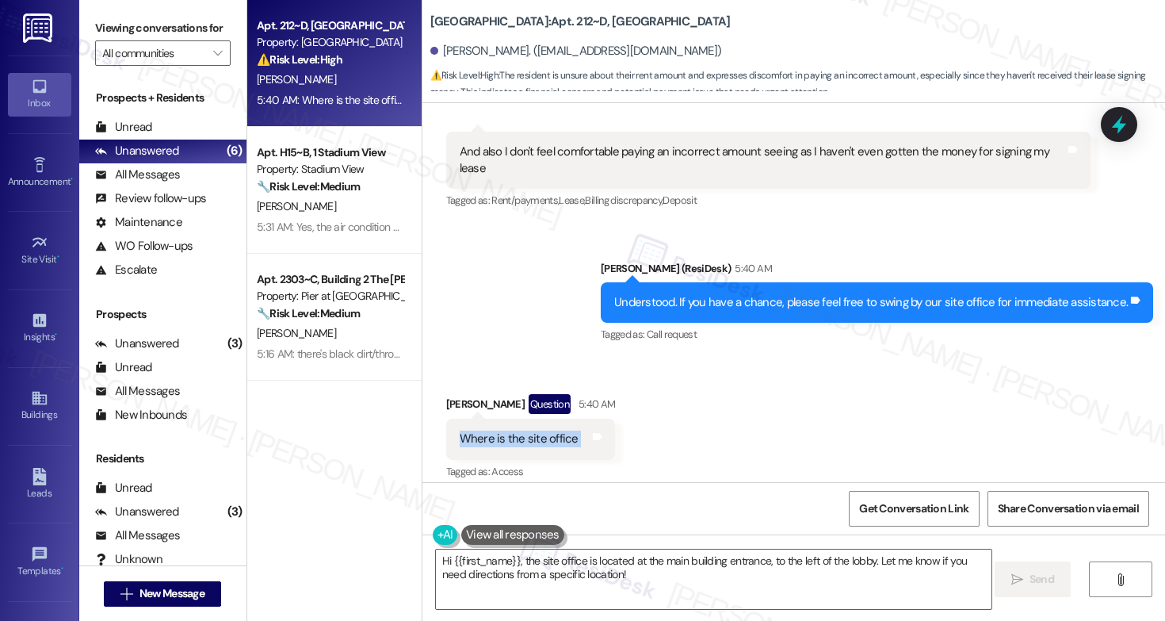
scroll to position [4972, 0]
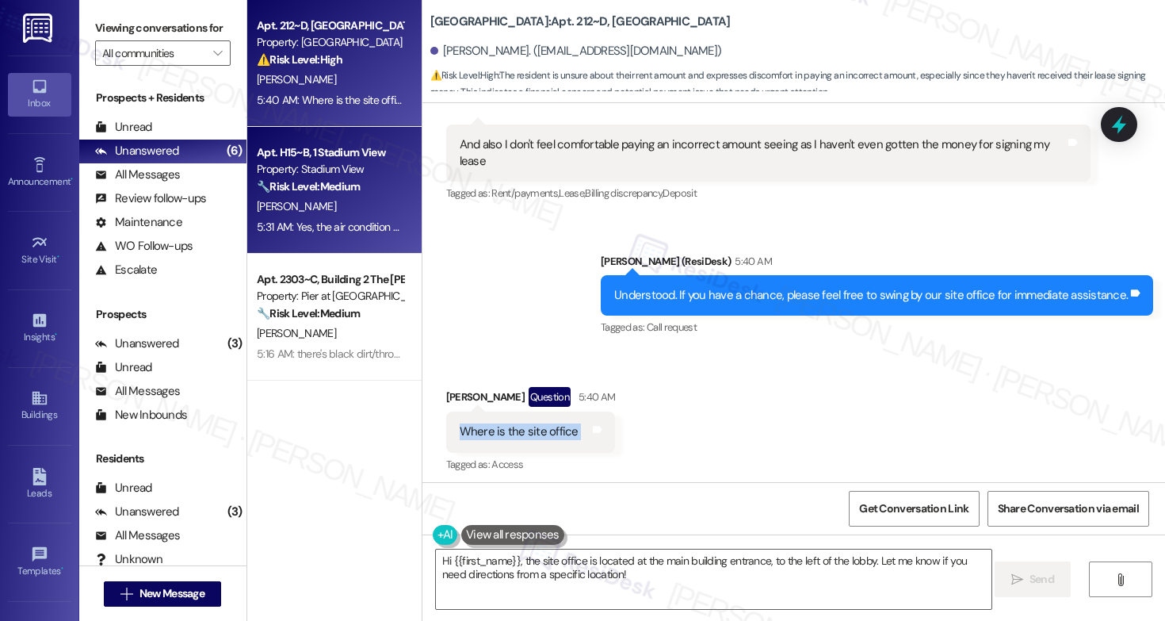
click at [354, 195] on div "Apt. H15~B, 1 Stadium View Property: Stadium View 🔧 Risk Level: Medium The resi…" at bounding box center [330, 170] width 150 height 54
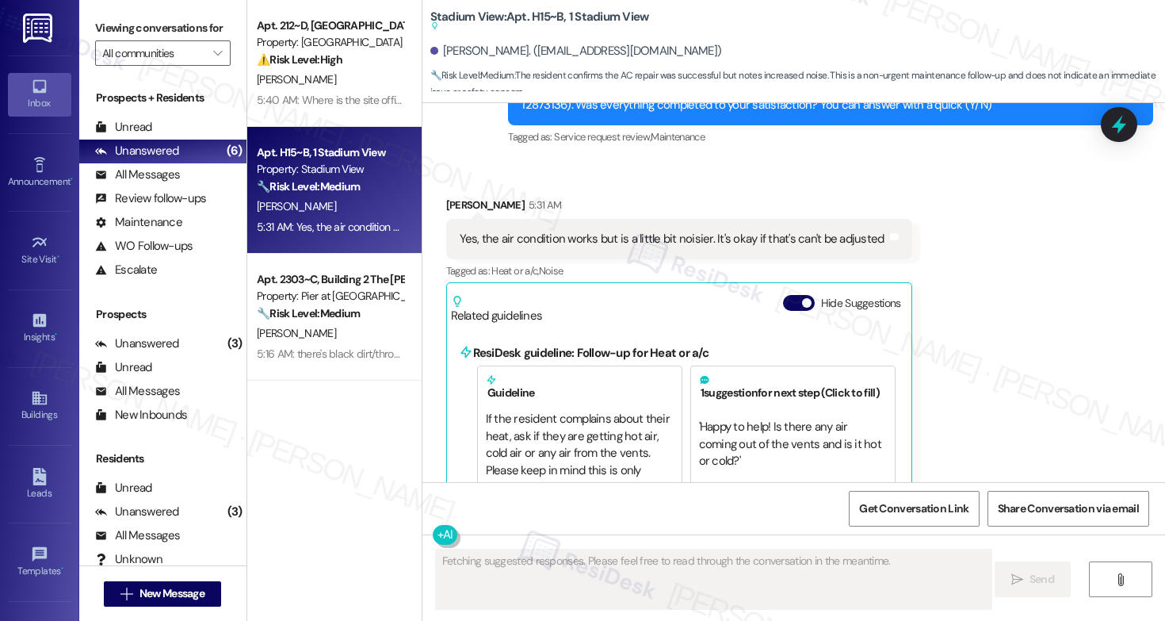
scroll to position [2929, 0]
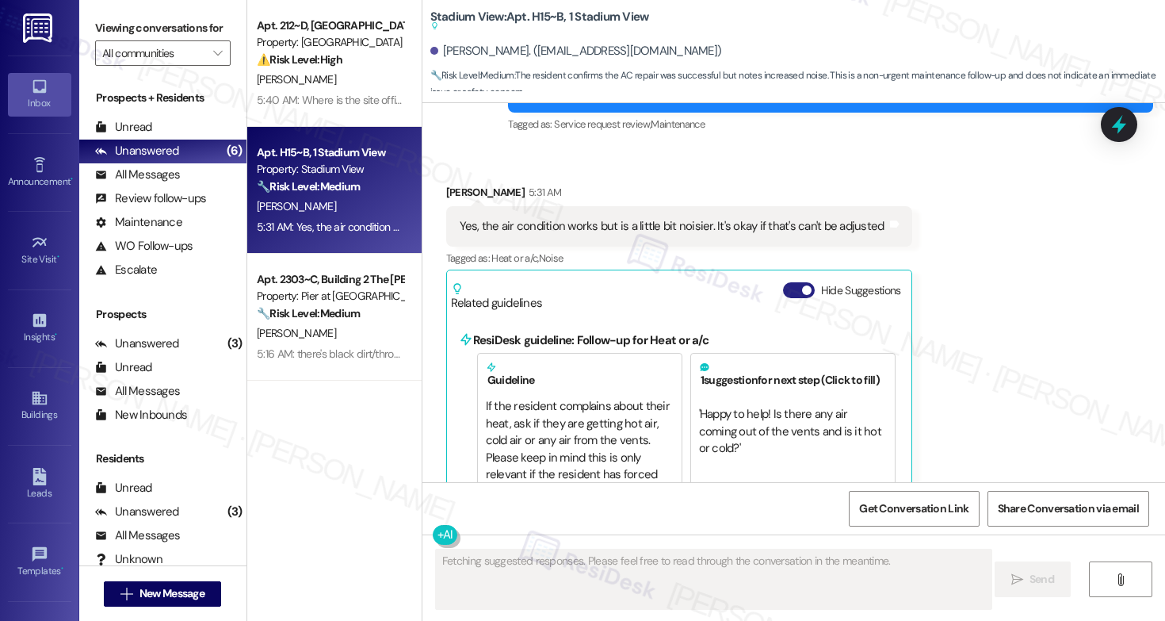
click at [786, 282] on button "Hide Suggestions" at bounding box center [799, 290] width 32 height 16
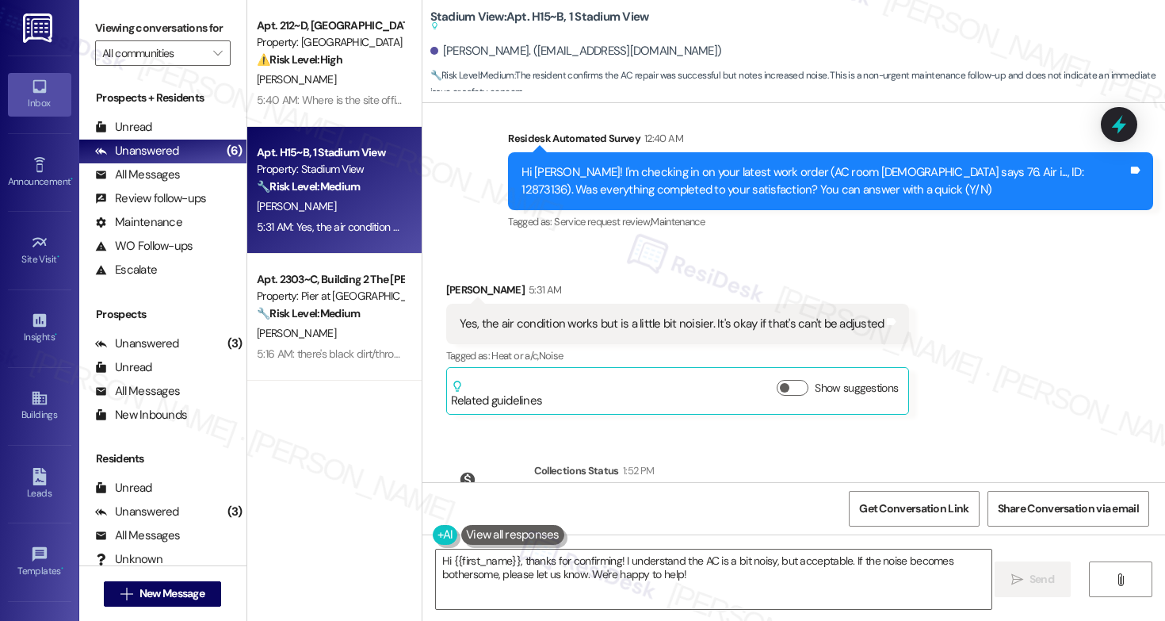
scroll to position [2829, 0]
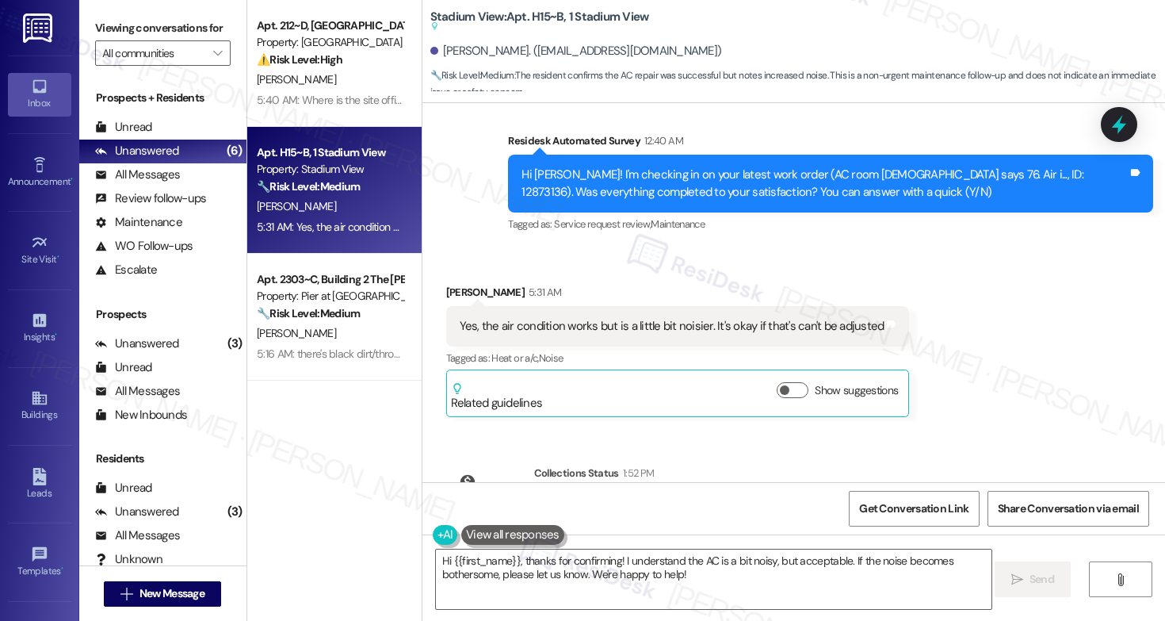
click at [576, 318] on div "Yes, the air condition works but is a little bit noisier. It's okay if that's c…" at bounding box center [672, 326] width 425 height 17
click at [627, 306] on div "Yes, the air condition works but is a little bit noisier. It's okay if that's c…" at bounding box center [678, 326] width 464 height 40
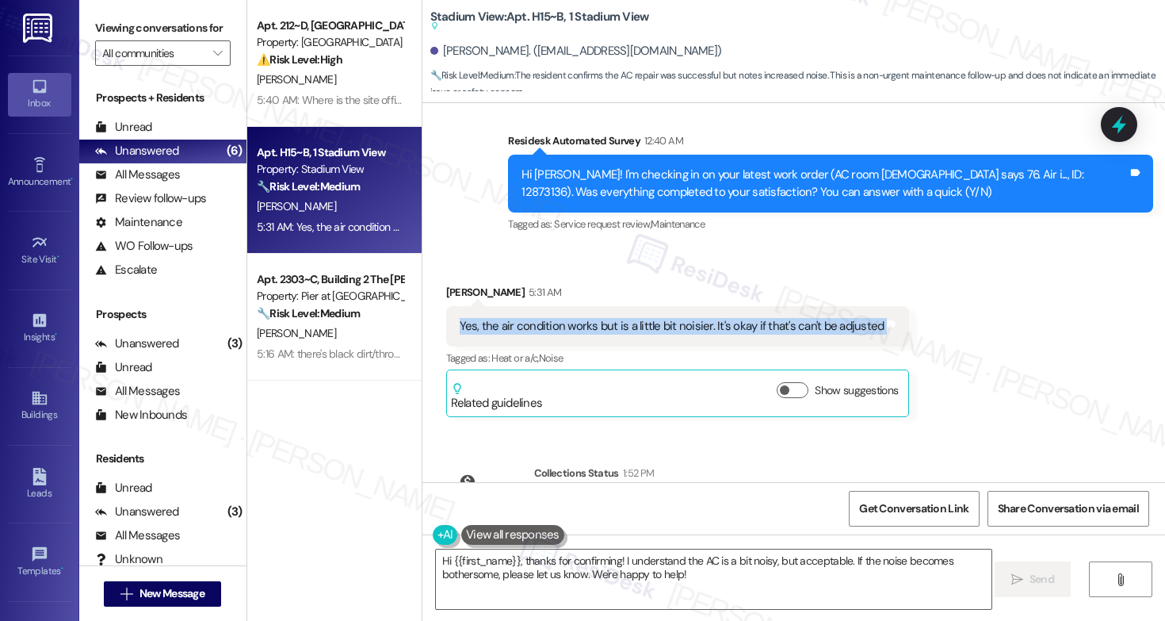
click at [627, 306] on div "Yes, the air condition works but is a little bit noisier. It's okay if that's c…" at bounding box center [678, 326] width 464 height 40
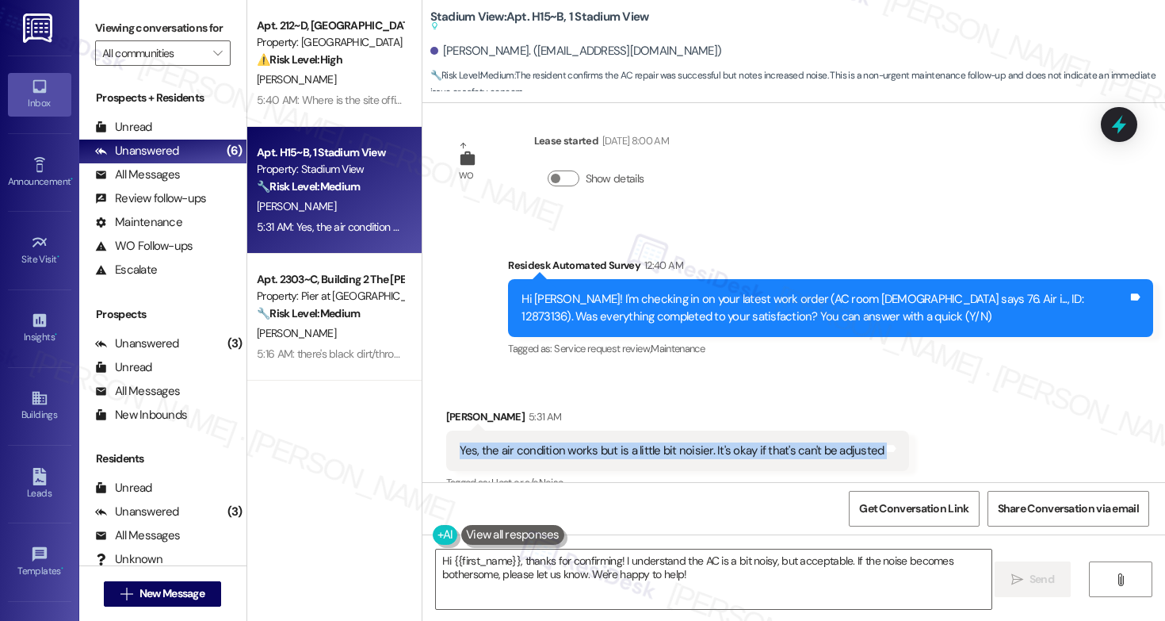
scroll to position [2854, 0]
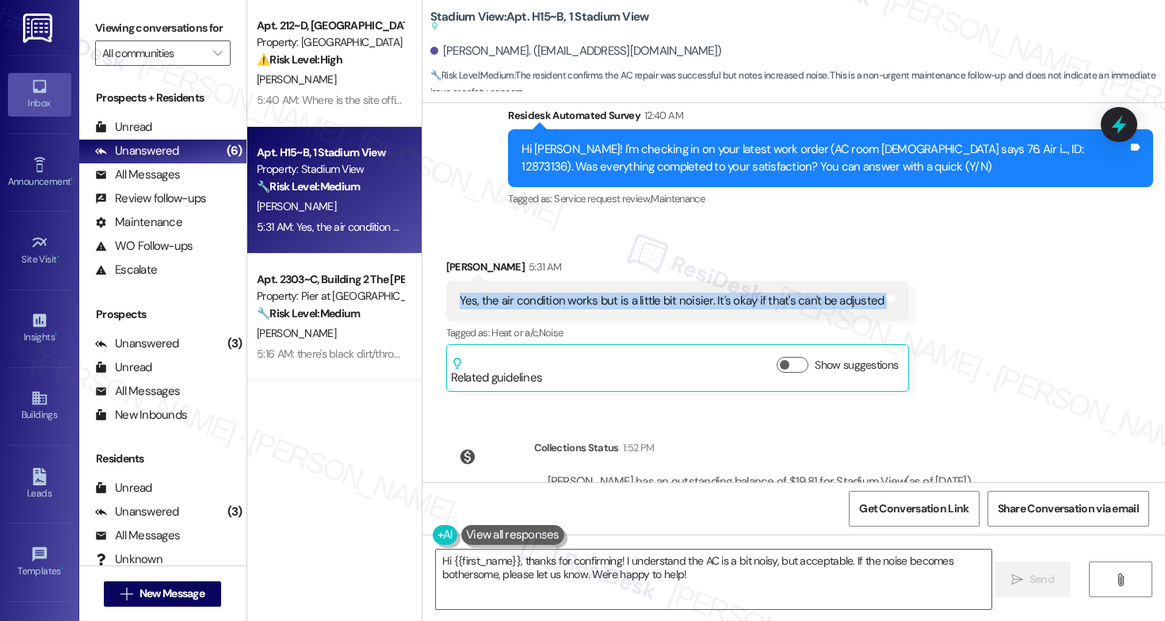
copy div "Yes, the air condition works but is a little bit noisier. It's okay if that's c…"
click at [503, 567] on textarea "Hi {{first_name}}, thanks for confirming! I understand the AC is a bit noisy, b…" at bounding box center [714, 578] width 556 height 59
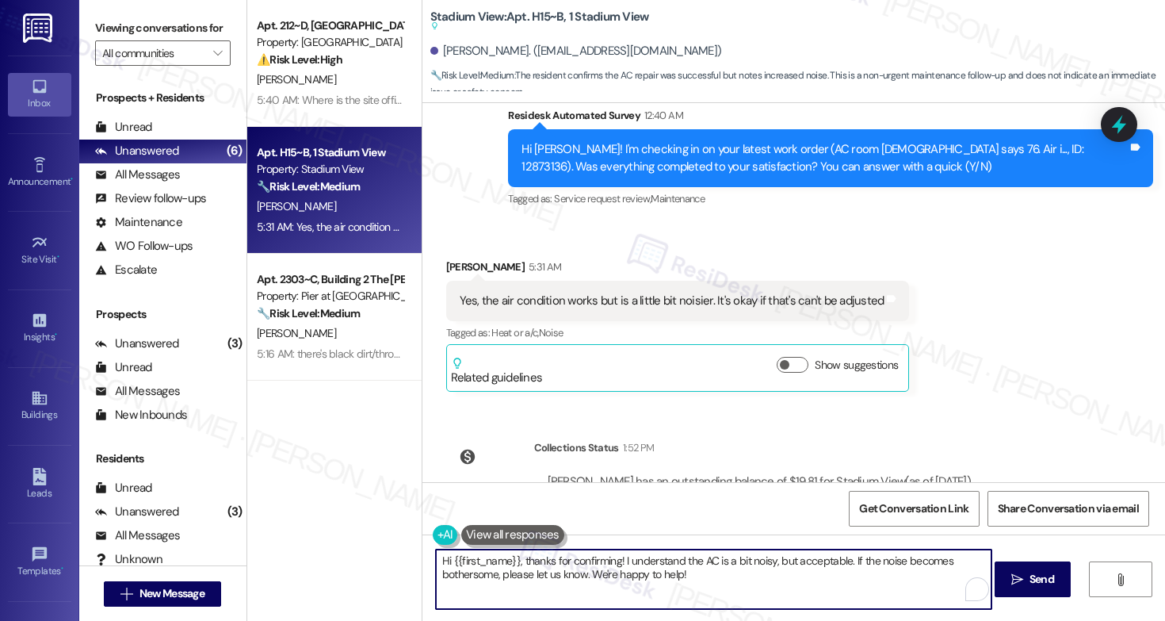
click at [503, 567] on textarea "Hi {{first_name}}, thanks for confirming! I understand the AC is a bit noisy, b…" at bounding box center [714, 578] width 556 height 59
click at [694, 573] on textarea "Hi {{first_name}}, thanks for confirming! I understand the AC is a bit noisy, b…" at bounding box center [714, 578] width 556 height 59
drag, startPoint x: 694, startPoint y: 580, endPoint x: 618, endPoint y: 564, distance: 77.7
click at [618, 564] on textarea "Hi {{first_name}}, thanks for confirming! I understand the AC is a bit noisy, b…" at bounding box center [714, 578] width 556 height 59
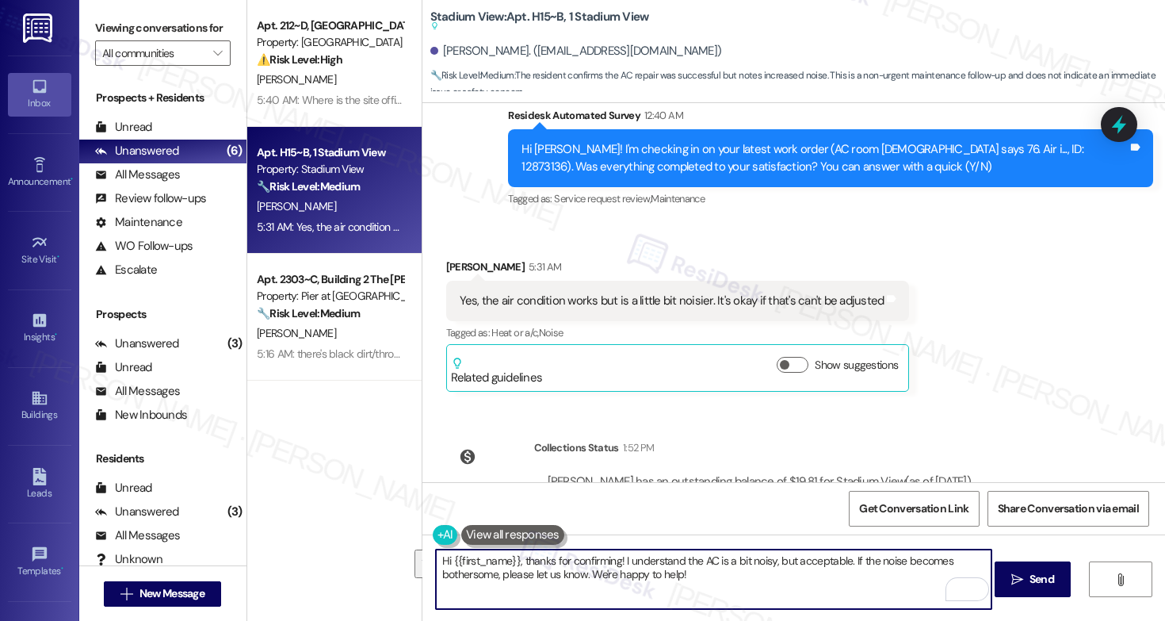
paste textarea "Got it, thanks for letting me know. When you say it’s a bit noisier, is it a co…"
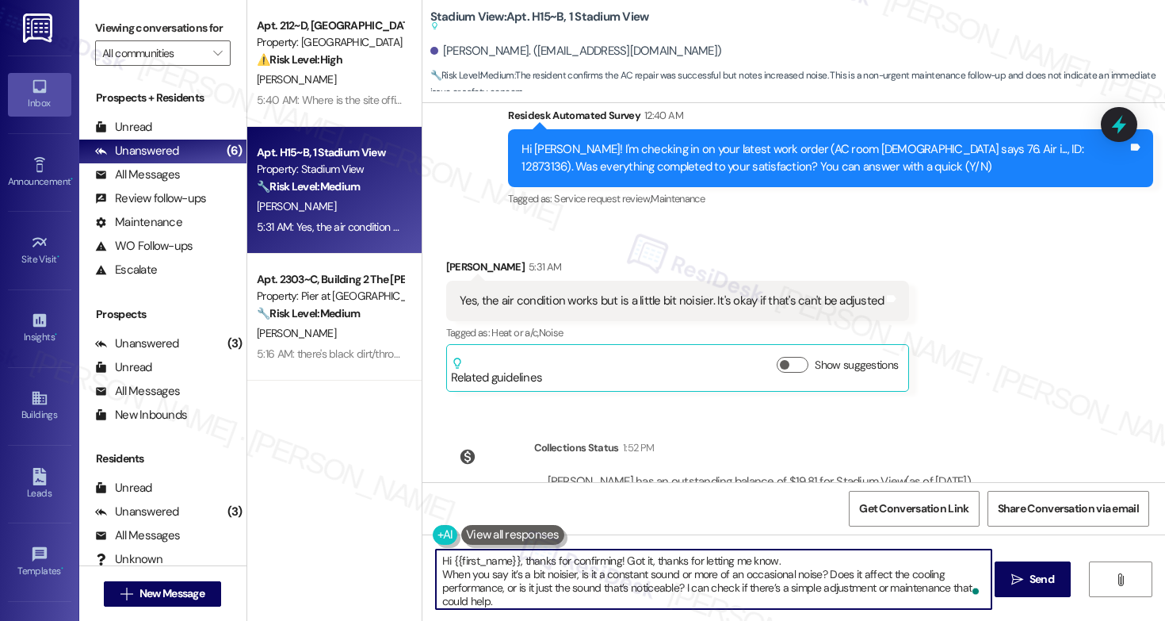
click at [450, 258] on div "[PERSON_NAME] 5:31 AM" at bounding box center [678, 269] width 464 height 22
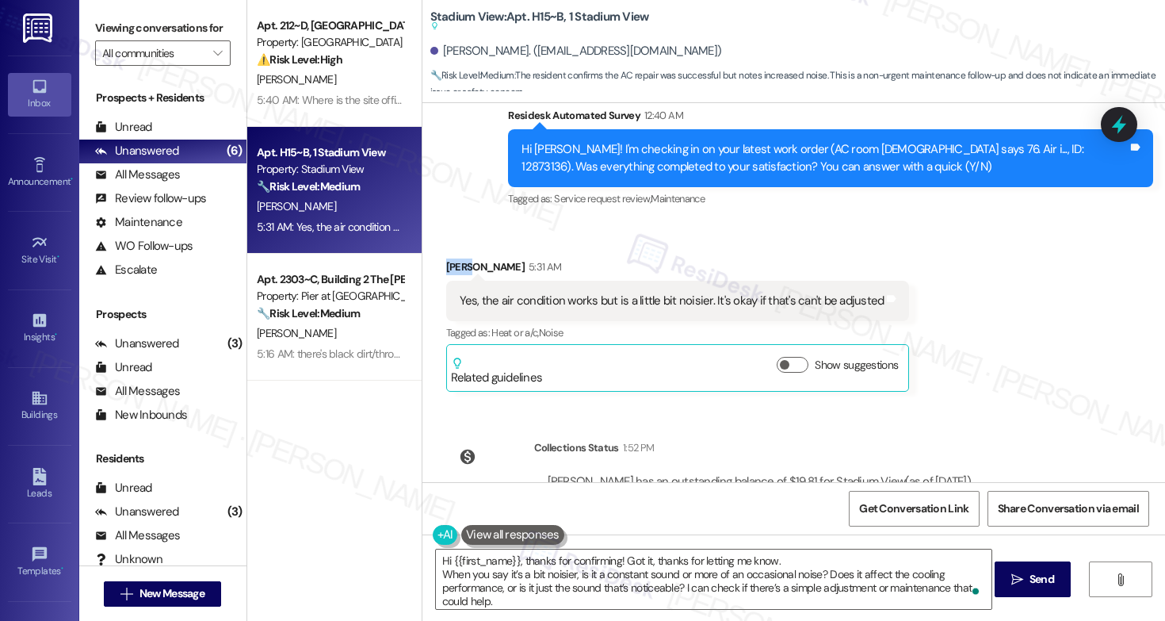
copy div "[PERSON_NAME]"
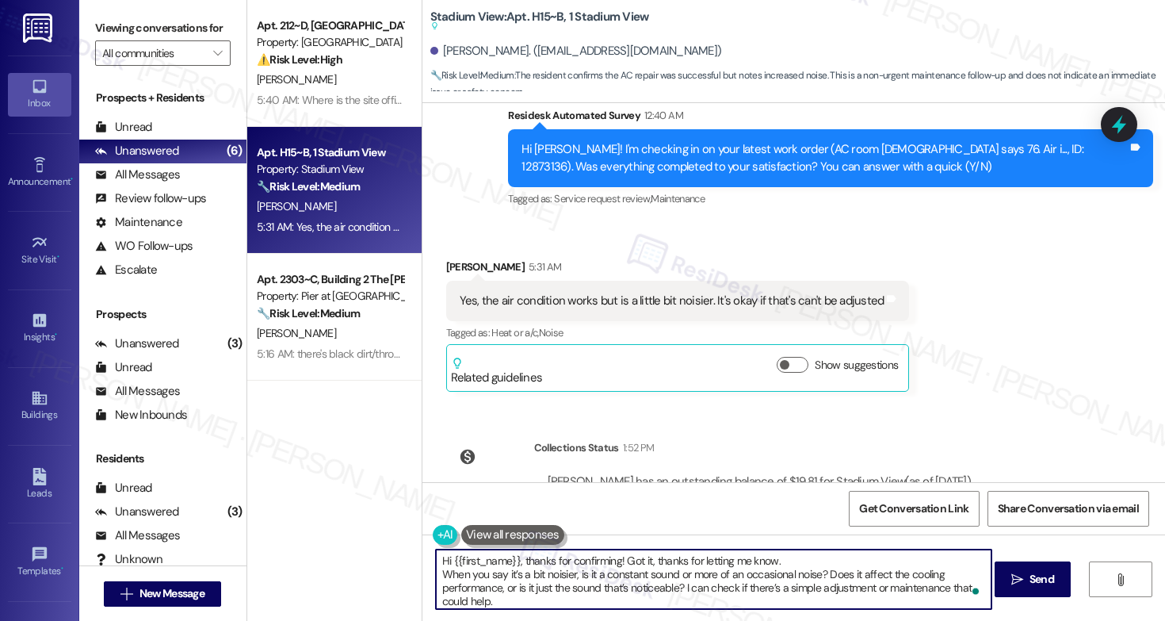
drag, startPoint x: 510, startPoint y: 559, endPoint x: 444, endPoint y: 558, distance: 65.8
click at [444, 558] on textarea "Hi {{first_name}}, thanks for confirming! Got it, thanks for letting me know. W…" at bounding box center [714, 578] width 556 height 59
paste textarea "[PERSON_NAME]"
drag, startPoint x: 606, startPoint y: 561, endPoint x: 407, endPoint y: 560, distance: 199.0
click at [407, 564] on div "Apt. 212~D, 1 Lagoon Landing Property: Lagoon Landing ⚠️ Risk Level: High The r…" at bounding box center [706, 310] width 918 height 621
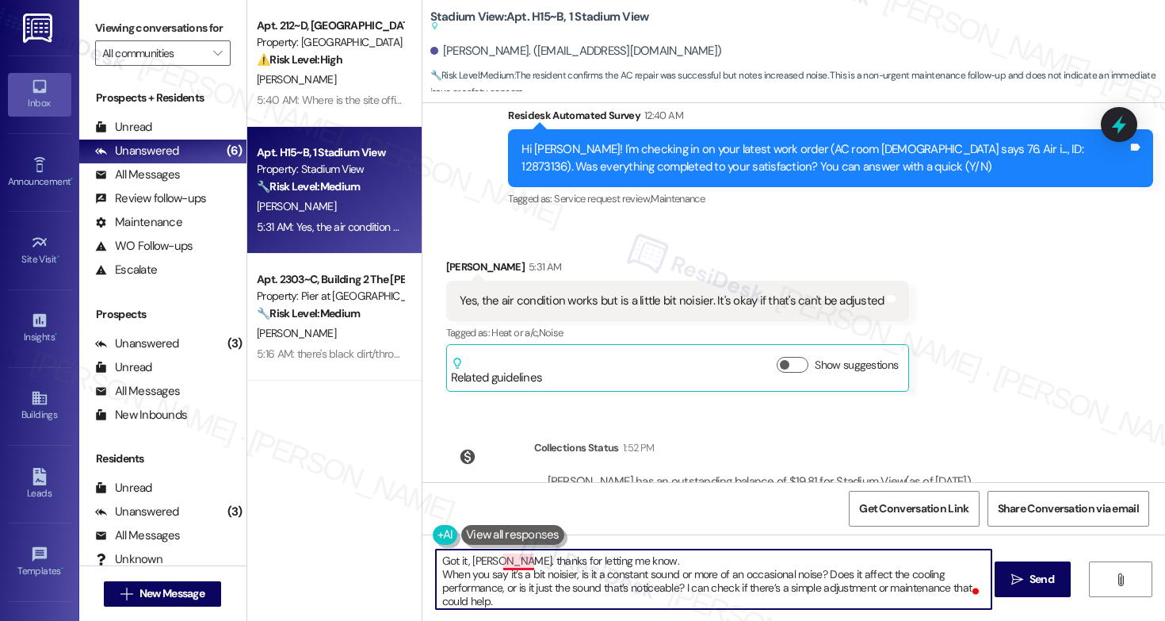
click at [514, 565] on textarea "Got it, [PERSON_NAME]. thanks for letting me know. When you say it’s a bit nois…" at bounding box center [714, 578] width 556 height 59
type textarea "Got it, [PERSON_NAME]. Thanks for letting me know. When you say it’s a bit nois…"
click at [560, 583] on textarea "Got it, [PERSON_NAME]. Thanks for letting me know. When you say it’s a bit nois…" at bounding box center [714, 578] width 556 height 59
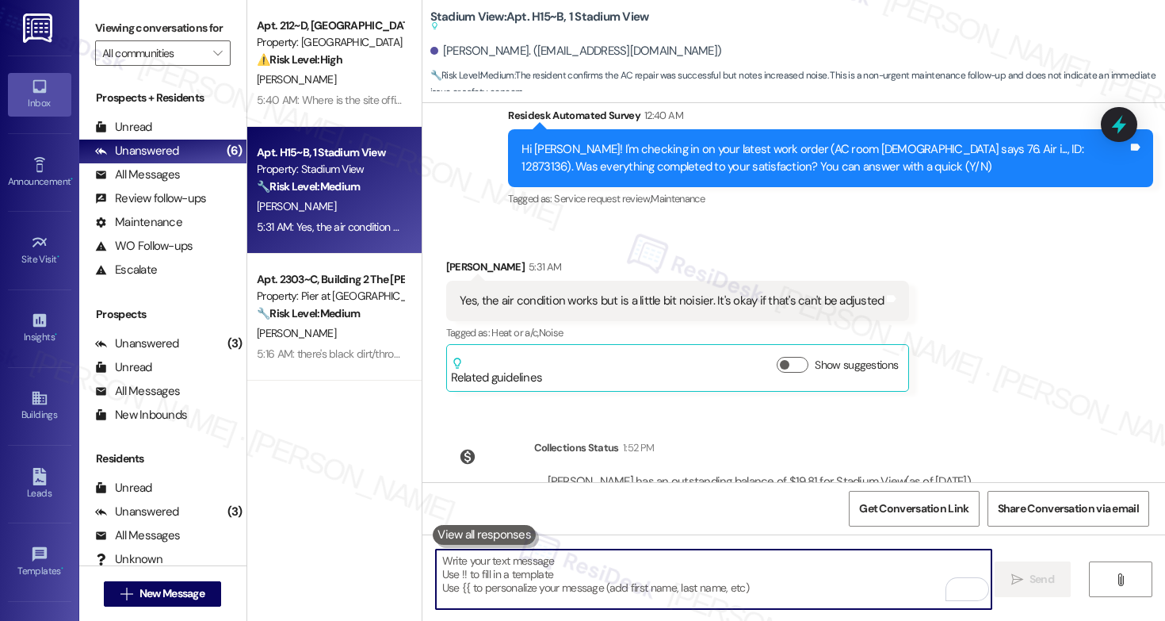
click at [561, 580] on textarea "To enrich screen reader interactions, please activate Accessibility in Grammarl…" at bounding box center [714, 578] width 556 height 59
paste textarea "Got it, [PERSON_NAME] — thanks for the update. When you say it’s a bit noisier,…"
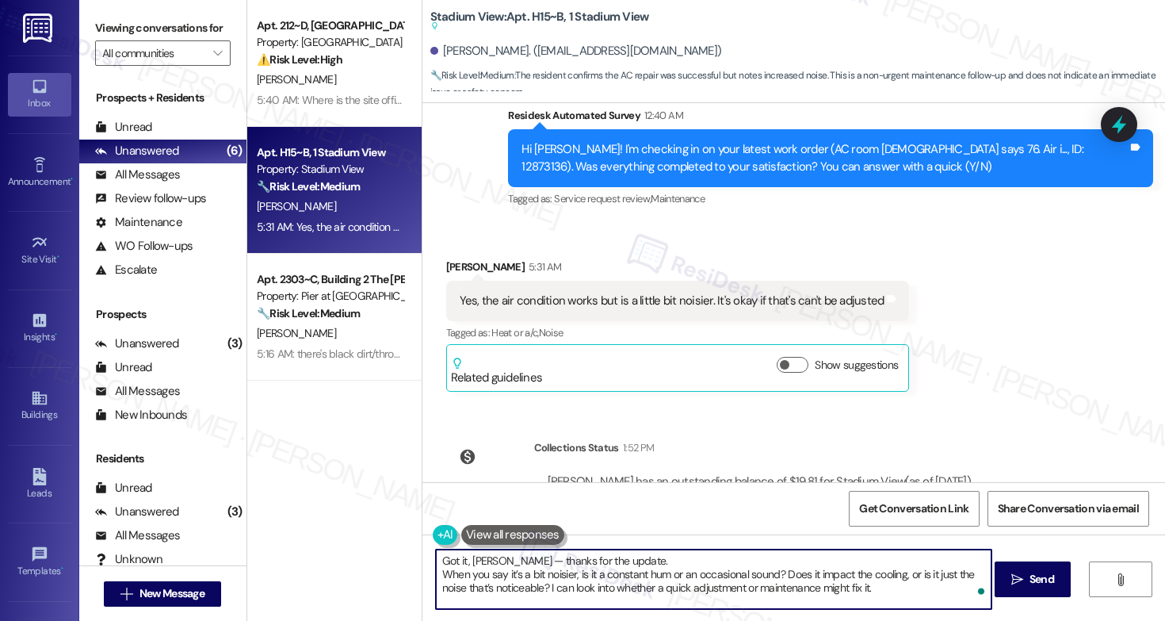
click at [436, 579] on textarea "Got it, [PERSON_NAME] — thanks for the update. When you say it’s a bit noisier,…" at bounding box center [714, 578] width 556 height 59
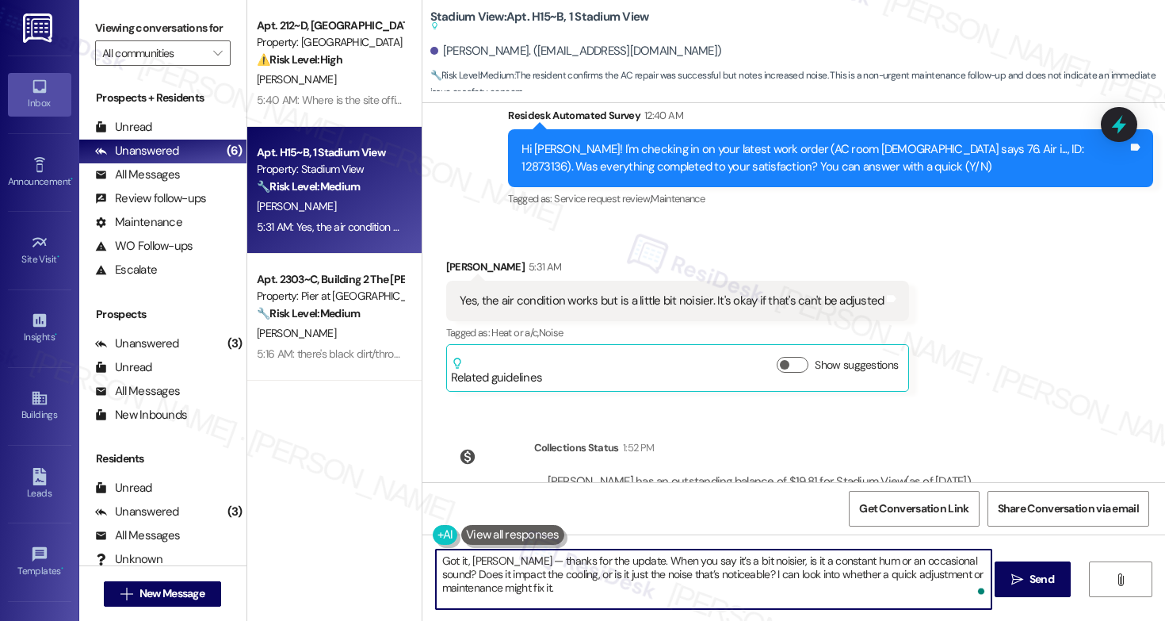
click at [784, 593] on textarea "Got it, [PERSON_NAME] — thanks for the update. When you say it’s a bit noisier,…" at bounding box center [714, 578] width 556 height 59
type textarea "Got it, [PERSON_NAME] — thanks for the update. When you say it’s a bit noisier,…"
click at [1027, 582] on span "Send" at bounding box center [1042, 579] width 31 height 17
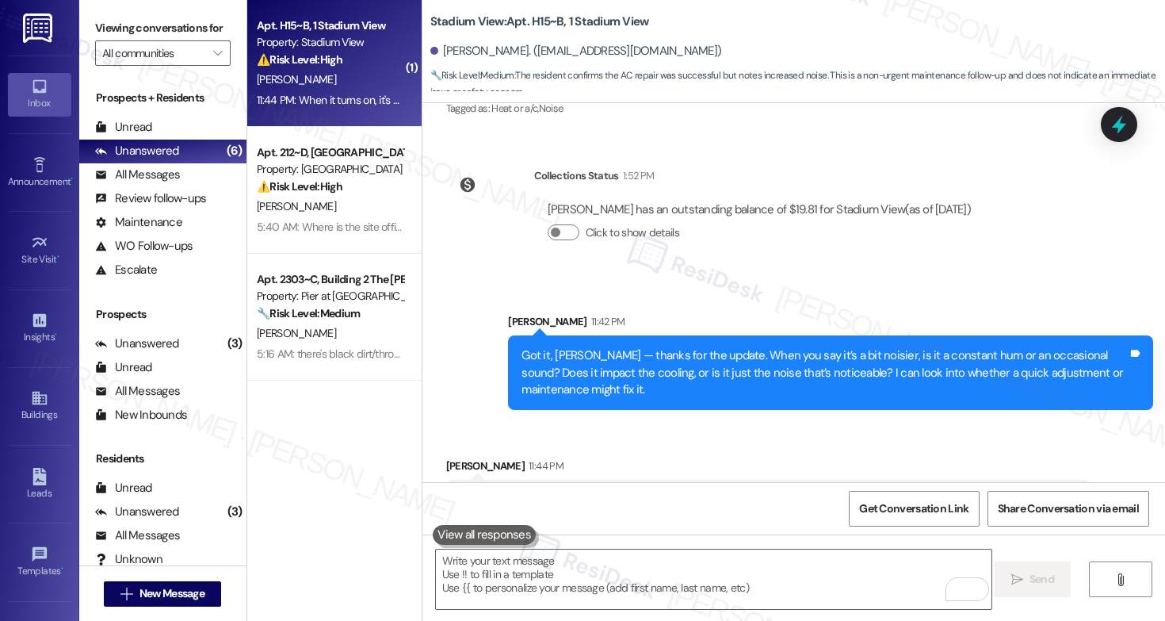
scroll to position [3079, 0]
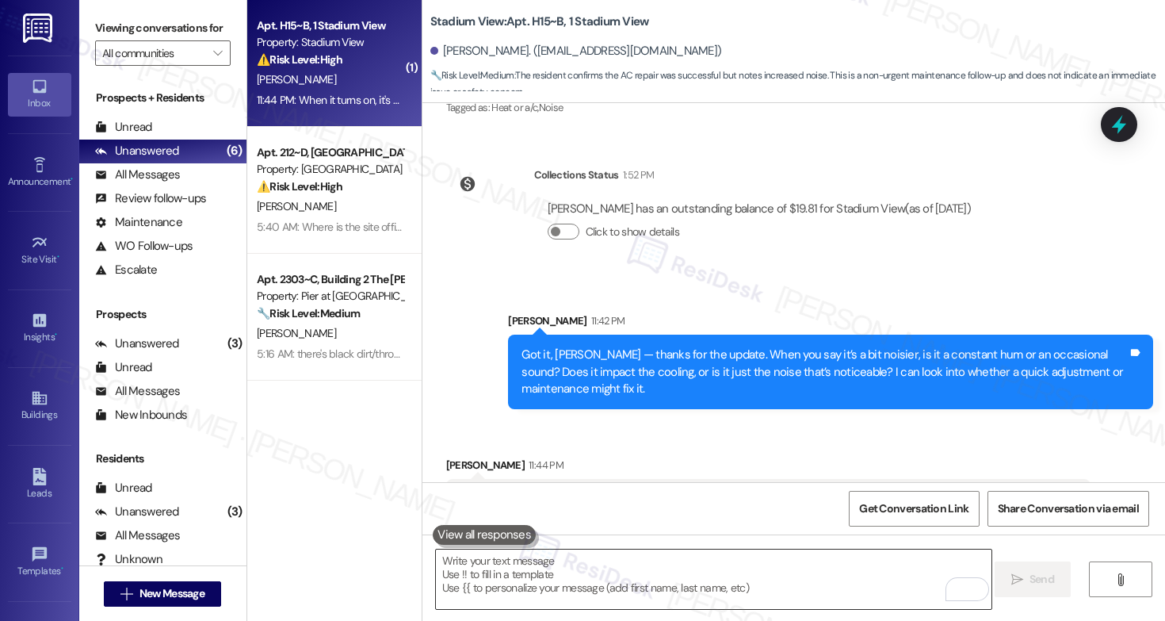
click at [746, 577] on textarea "To enrich screen reader interactions, please activate Accessibility in Grammarl…" at bounding box center [714, 578] width 556 height 59
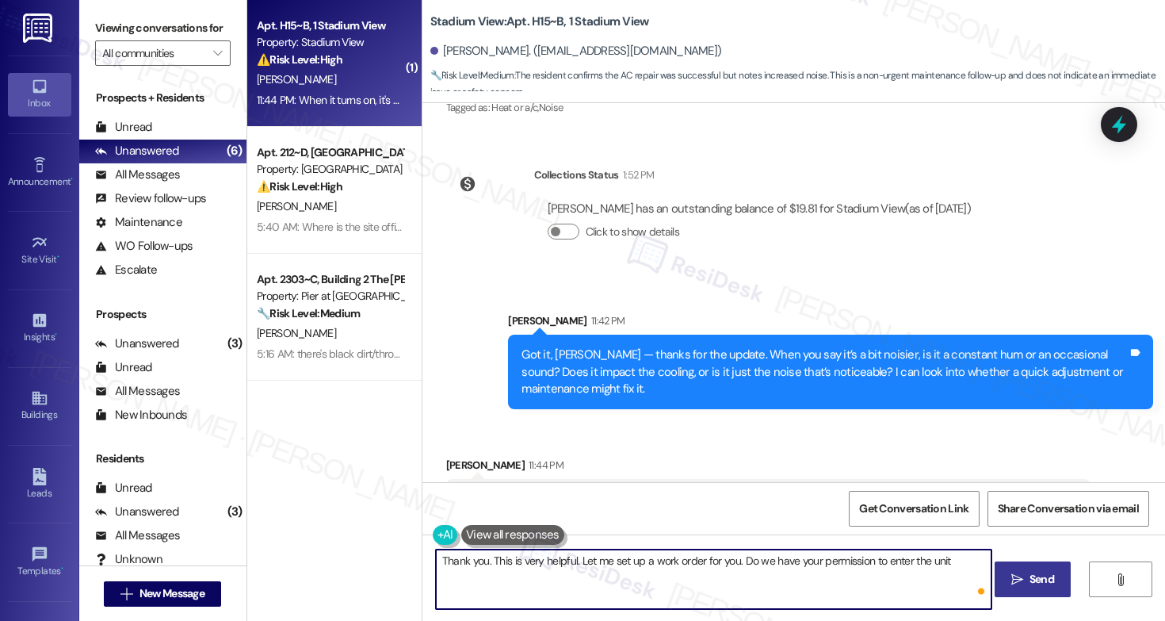
type textarea "Thank you. This is very helpful. Let me set up a work order for you. Do we have…"
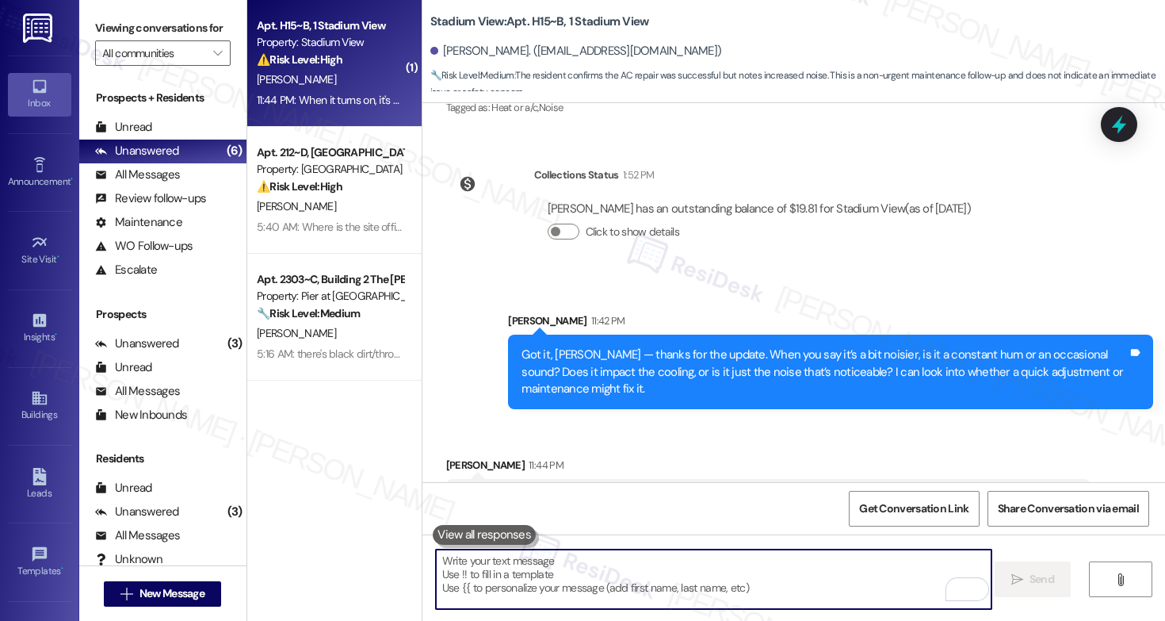
click at [612, 574] on textarea "To enrich screen reader interactions, please activate Accessibility in Grammarl…" at bounding box center [714, 578] width 556 height 59
paste textarea "Thank you — that’s very helpful. I’ll go ahead and set up a work order for you.…"
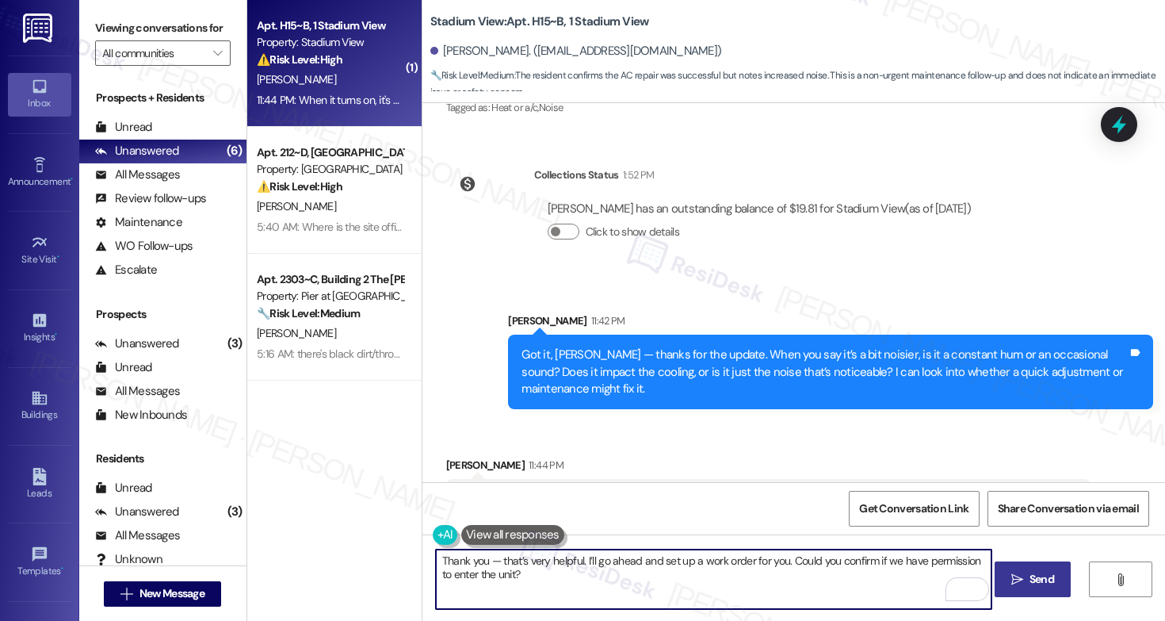
click at [477, 565] on textarea "Thank you — that’s very helpful. I’ll go ahead and set up a work order for you.…" at bounding box center [714, 578] width 556 height 59
paste textarea "our maintenance team to visit and inspect"
type textarea "Thank you — that’s very helpful. I’ll go ahead and set up a work order for our …"
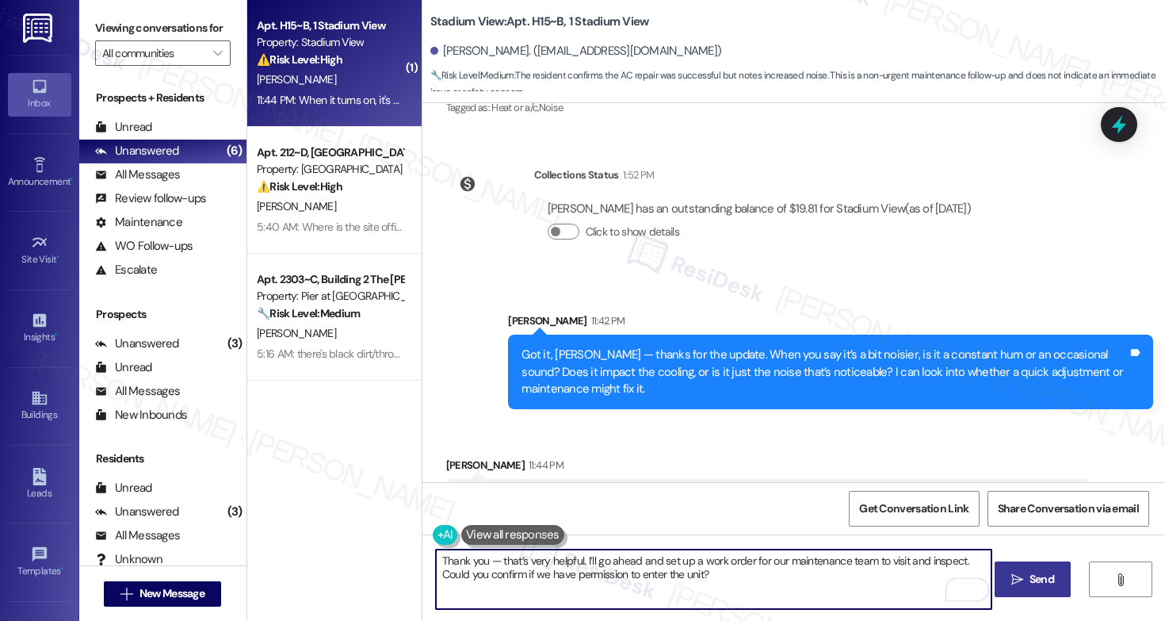
click at [1048, 587] on button " Send" at bounding box center [1033, 579] width 77 height 36
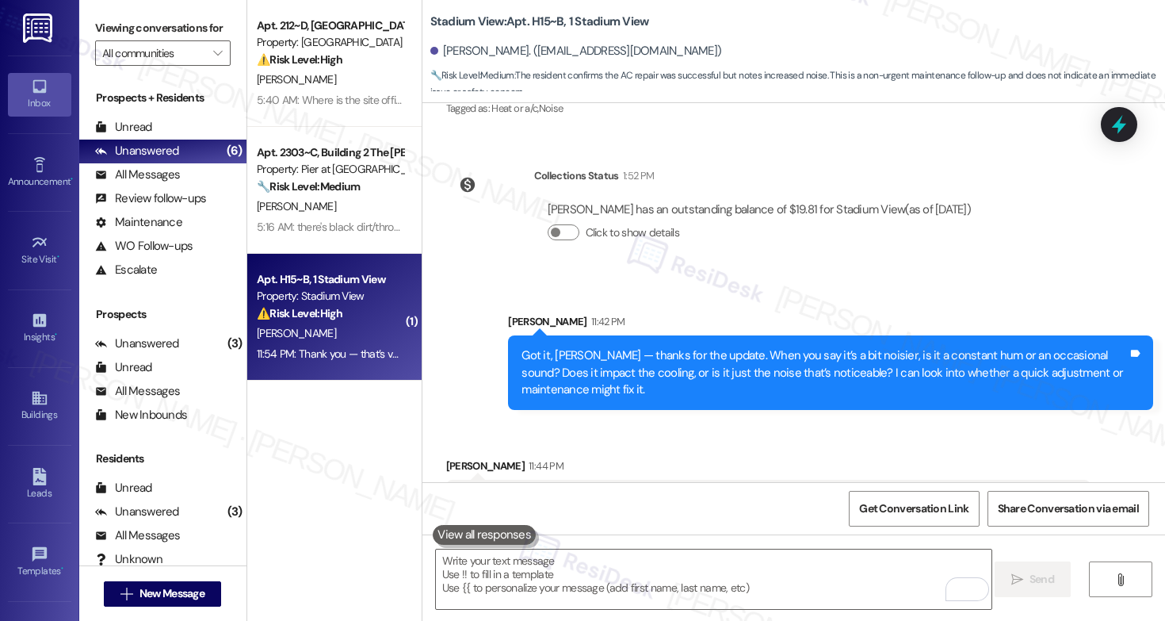
scroll to position [3207, 0]
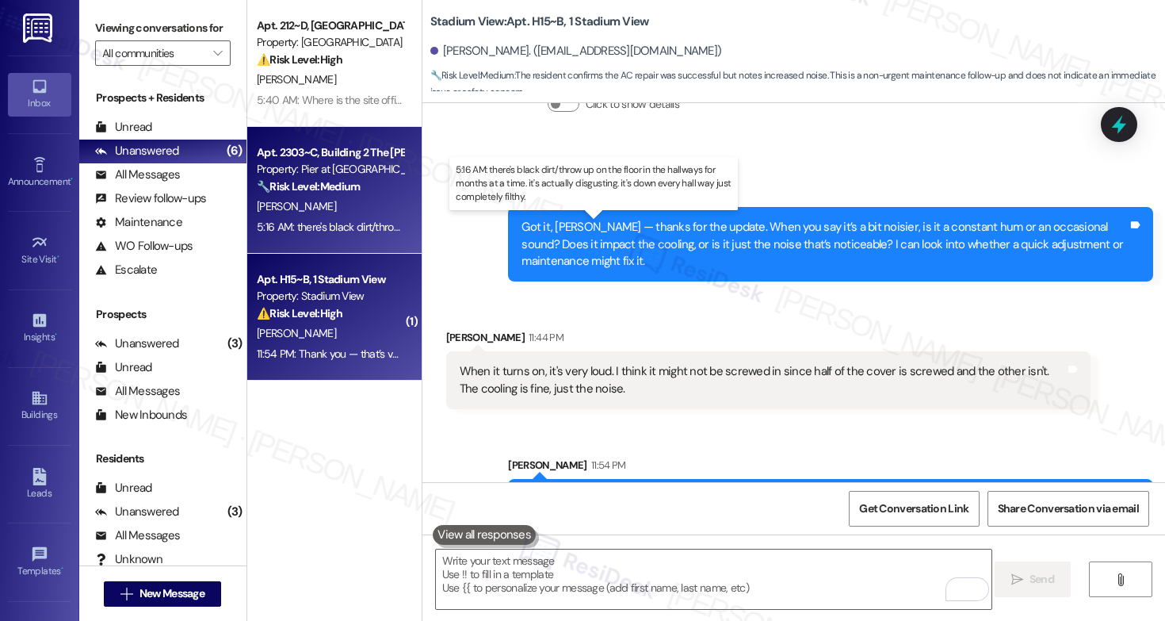
click at [320, 220] on div "5:16 AM: there's black dirt/throw up on the floor in the hallways for months at…" at bounding box center [605, 227] width 696 height 14
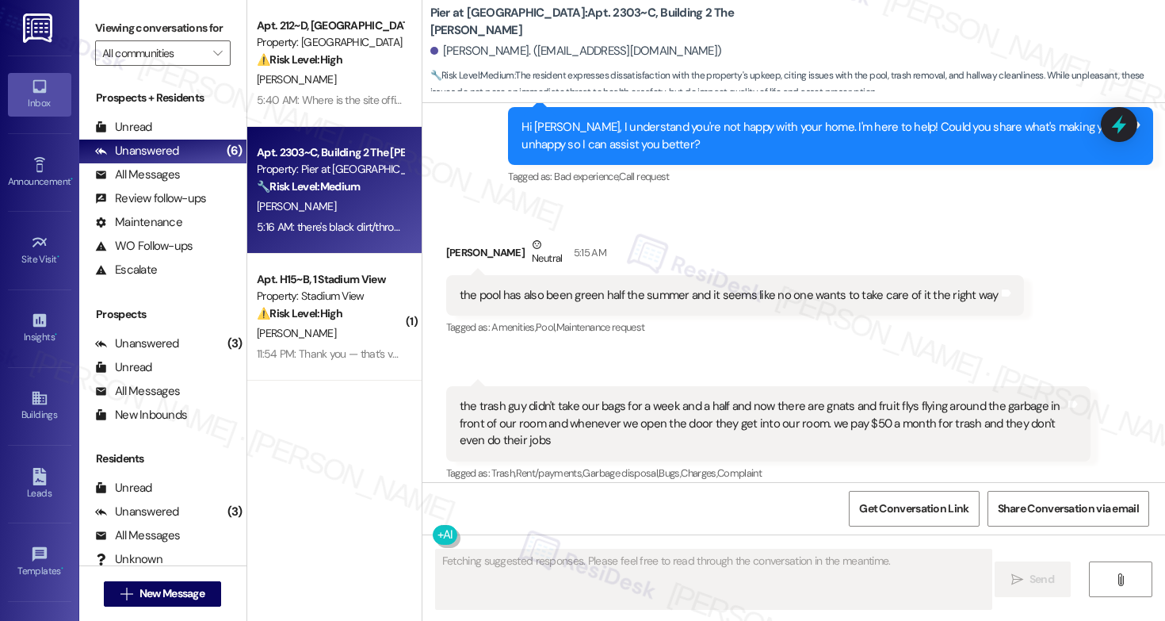
scroll to position [1339, 0]
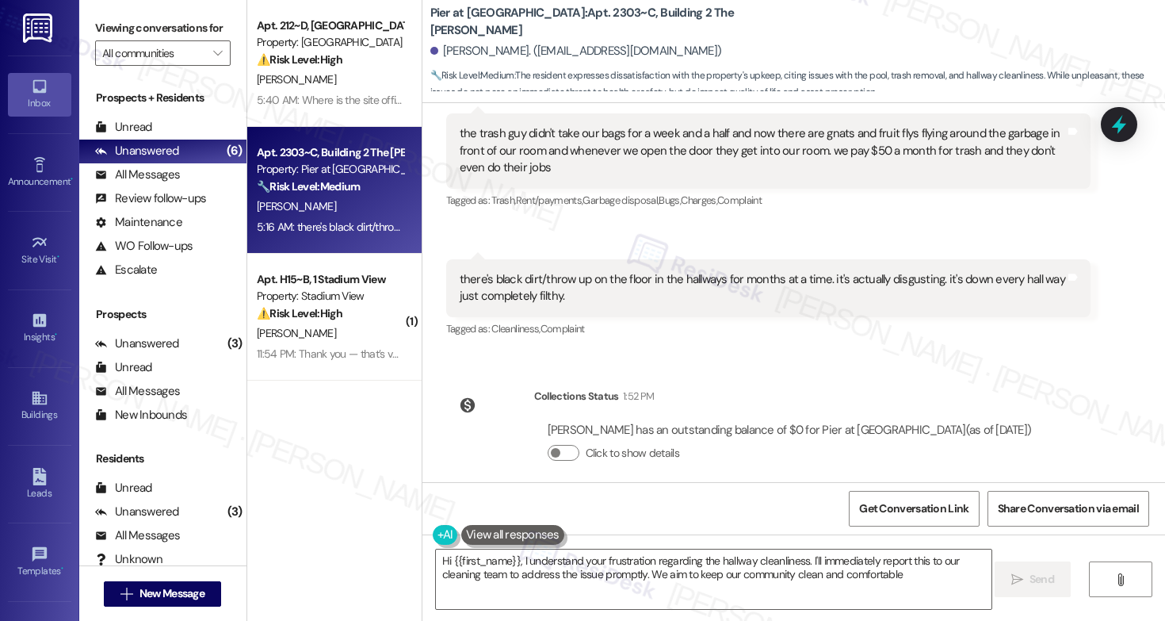
type textarea "Hi {{first_name}}, I understand your frustration regarding the hallway cleanlin…"
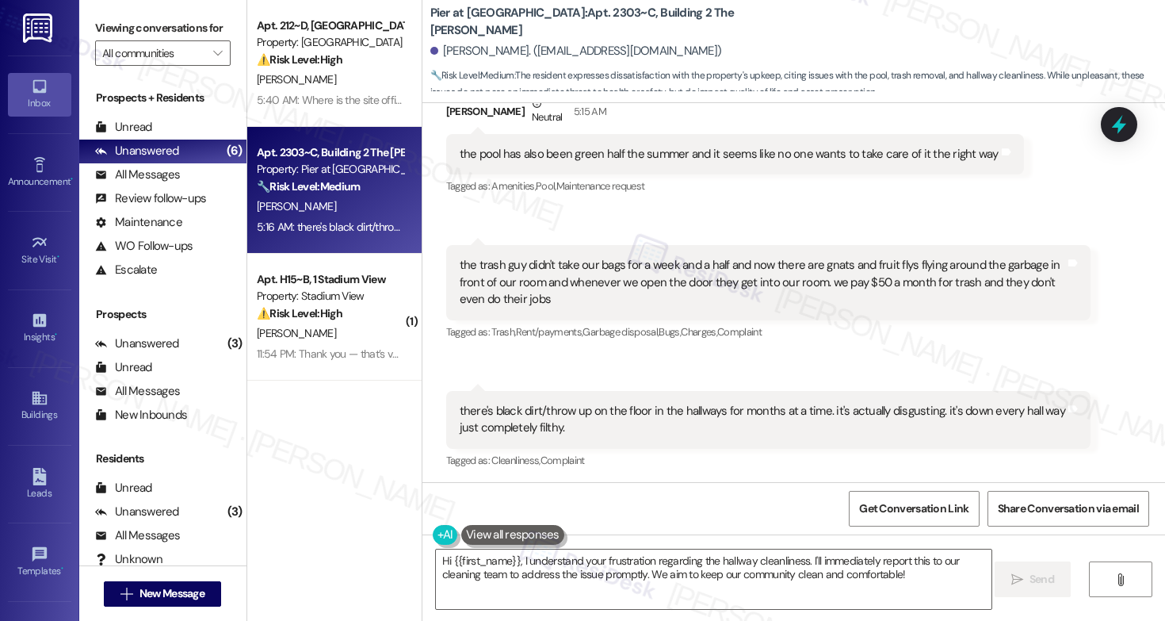
scroll to position [1422, 0]
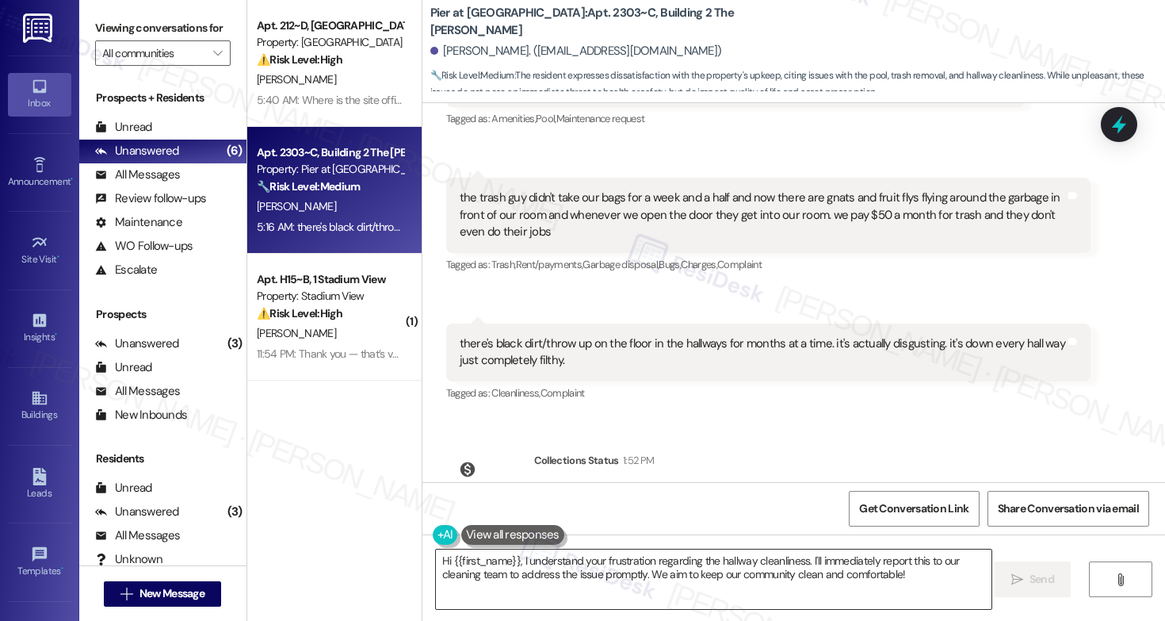
click at [934, 572] on textarea "Hi {{first_name}}, I understand your frustration regarding the hallway cleanlin…" at bounding box center [714, 578] width 556 height 59
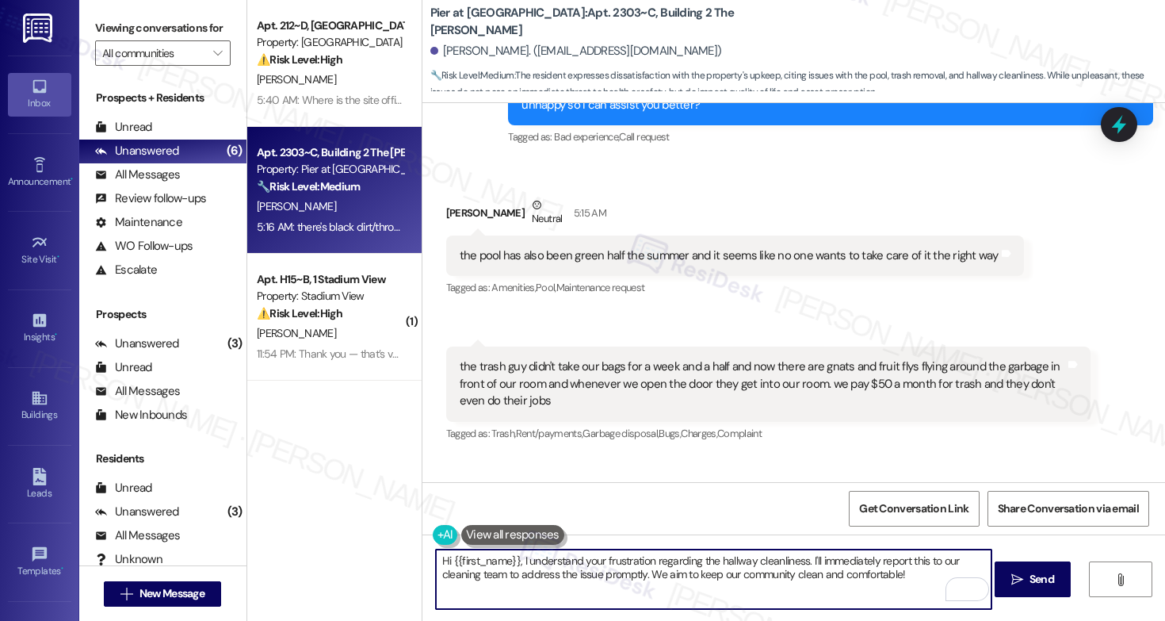
scroll to position [1255, 0]
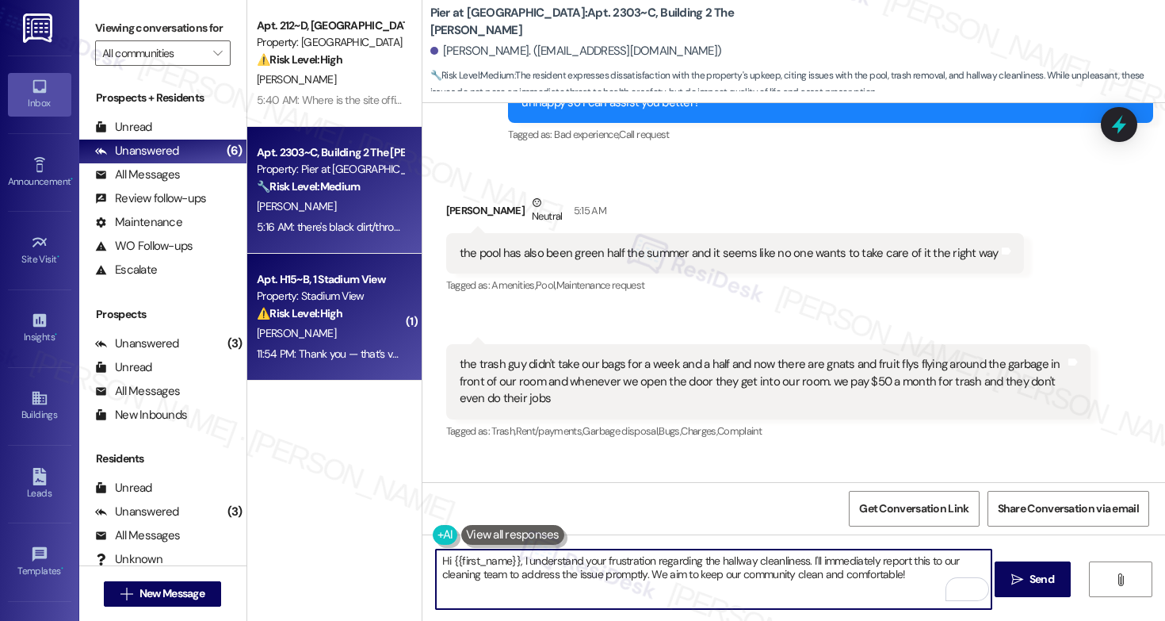
click at [342, 309] on div "⚠️ Risk Level: High The resident reports that the AC unit is very loud when it …" at bounding box center [330, 313] width 147 height 17
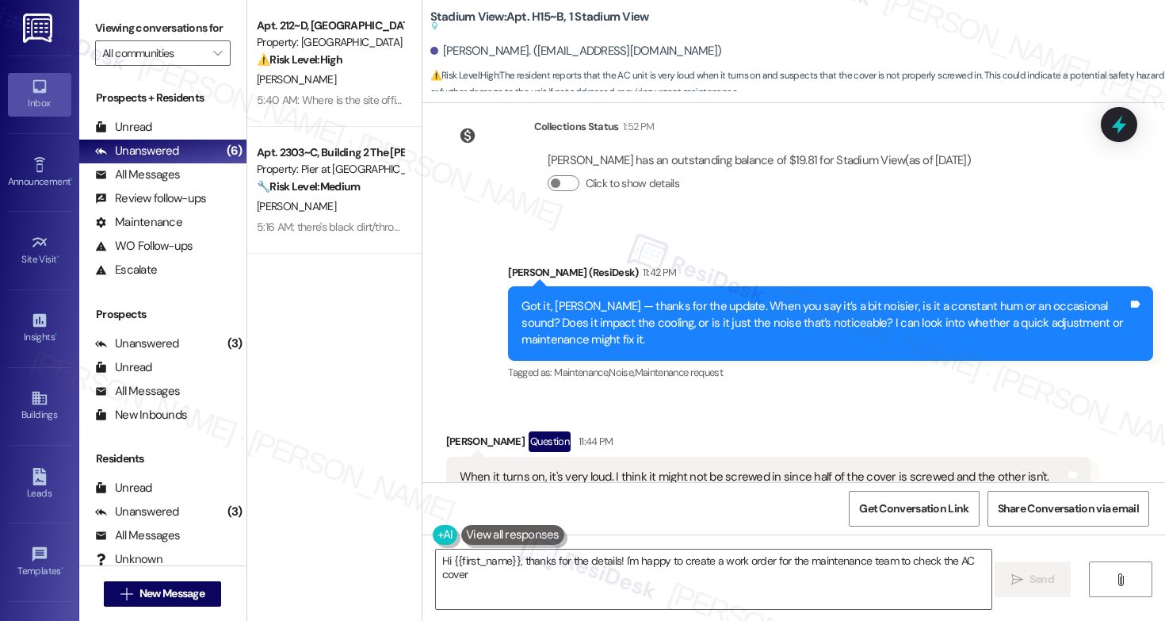
scroll to position [3327, 0]
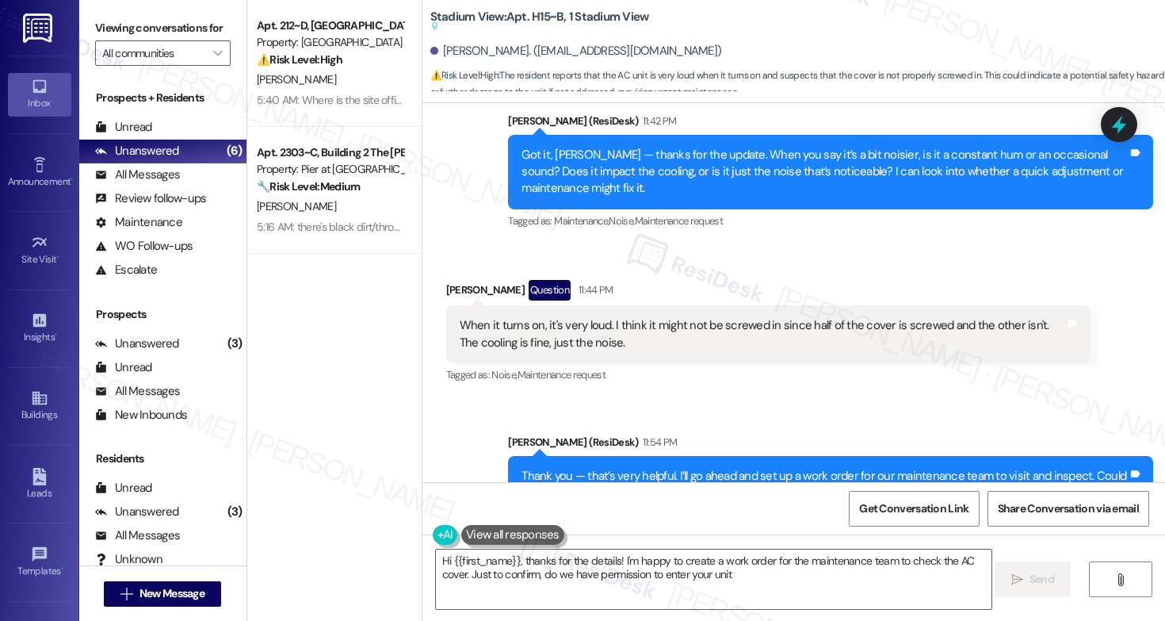
type textarea "Hi {{first_name}}, thanks for the details! I'm happy to create a work order for…"
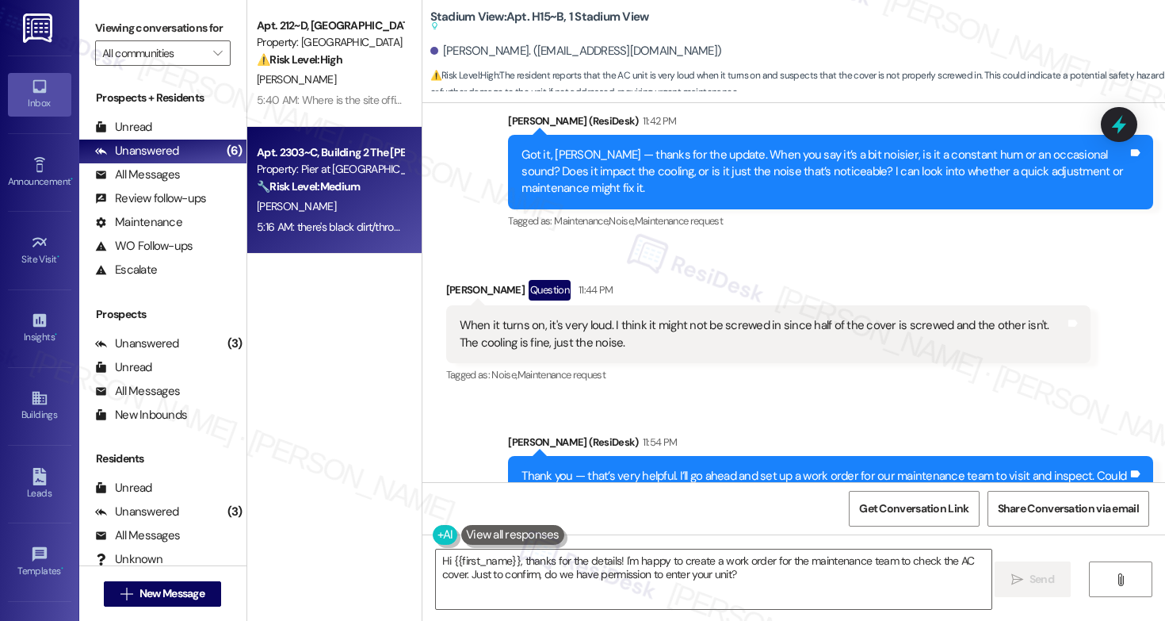
click at [331, 207] on div "[PERSON_NAME]" at bounding box center [330, 207] width 150 height 20
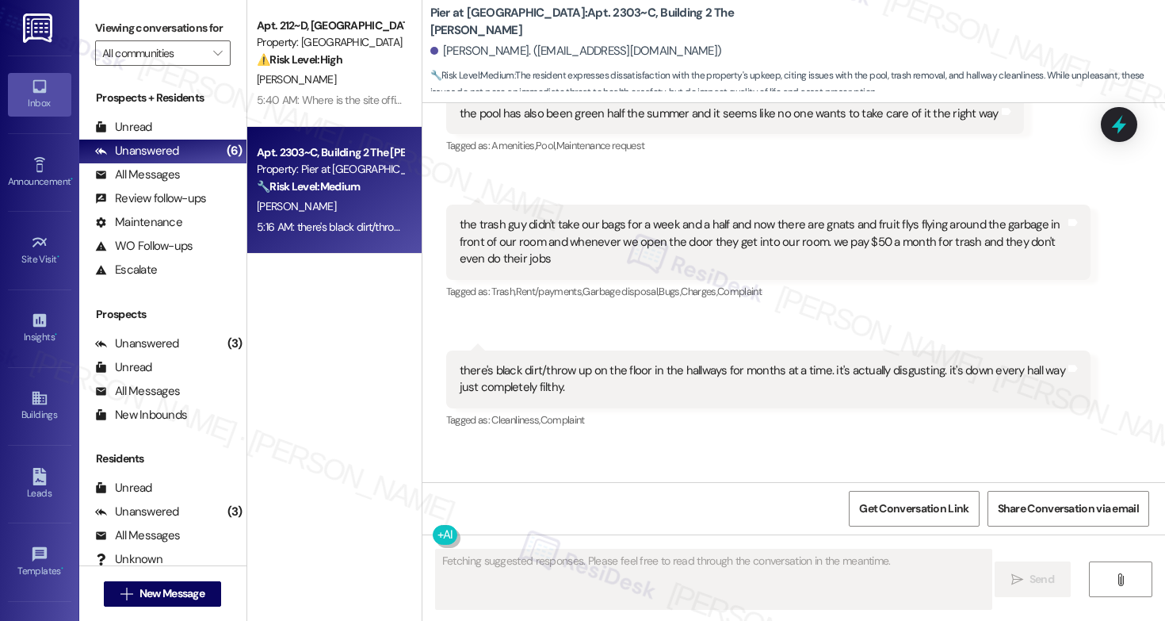
scroll to position [1339, 0]
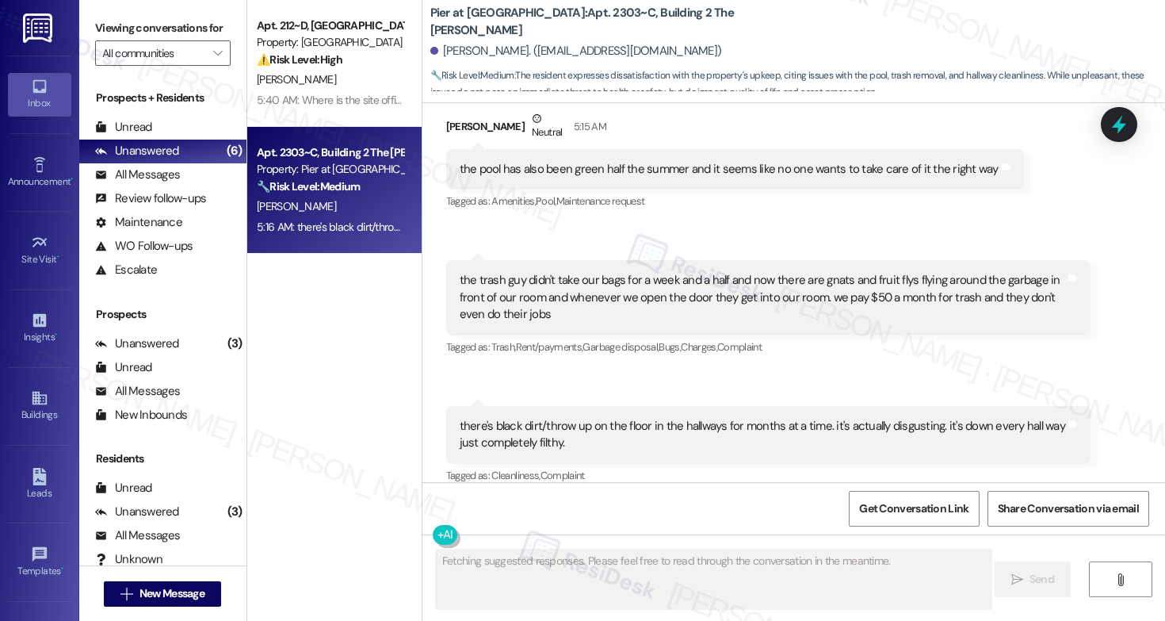
click at [331, 207] on div "[PERSON_NAME]" at bounding box center [330, 207] width 150 height 20
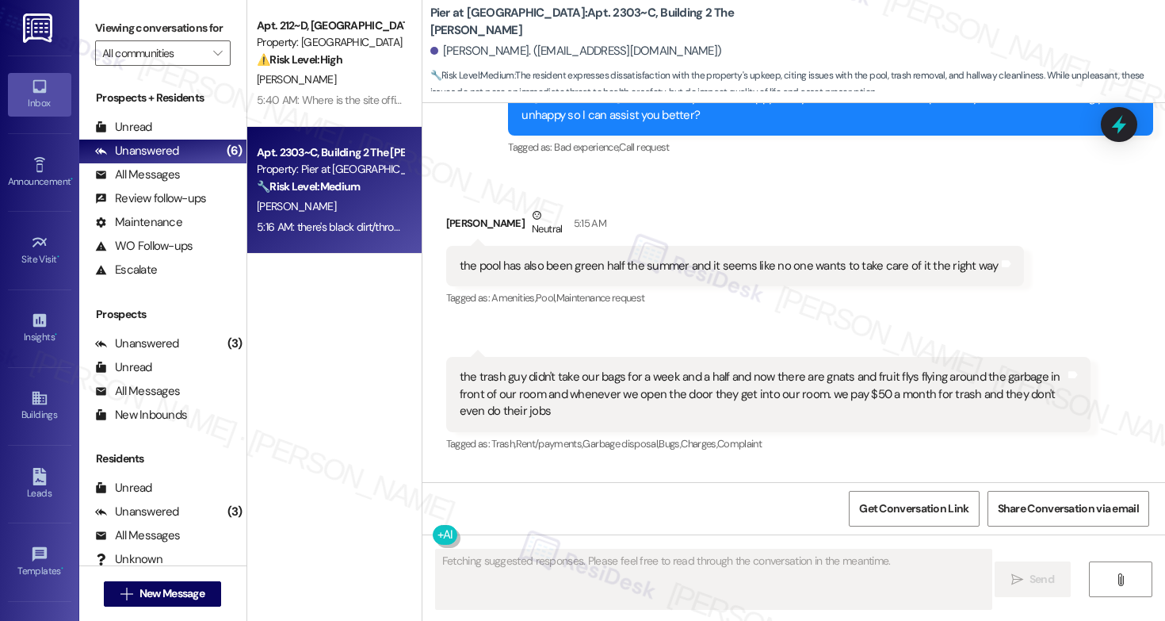
scroll to position [1165, 0]
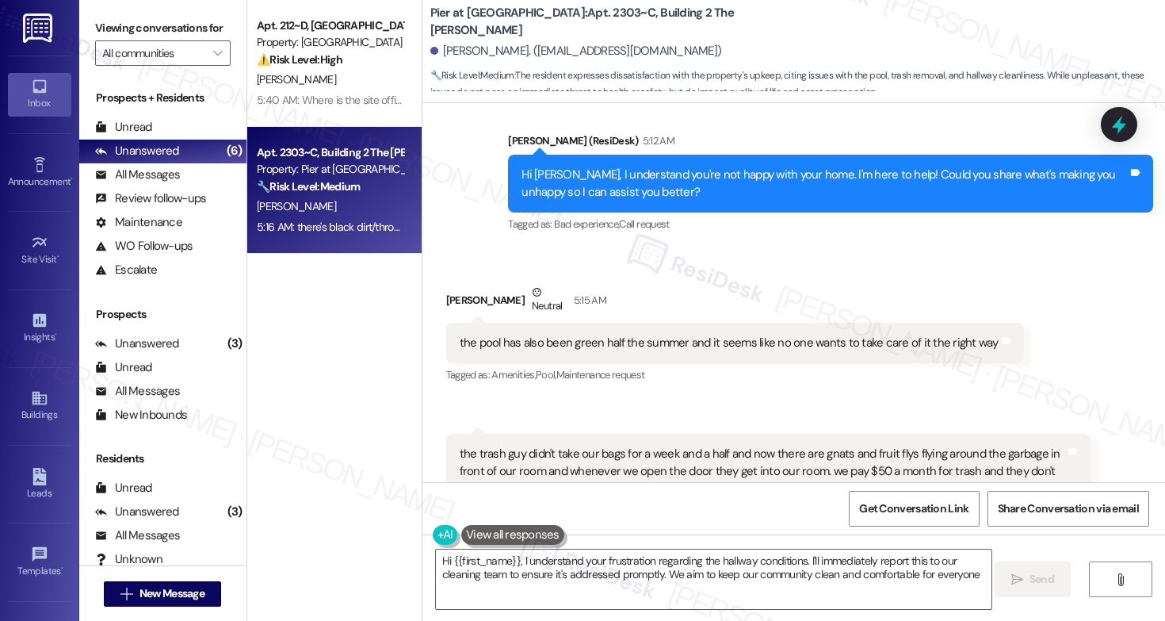
type textarea "Hi {{first_name}}, I understand your frustration regarding the hallway conditio…"
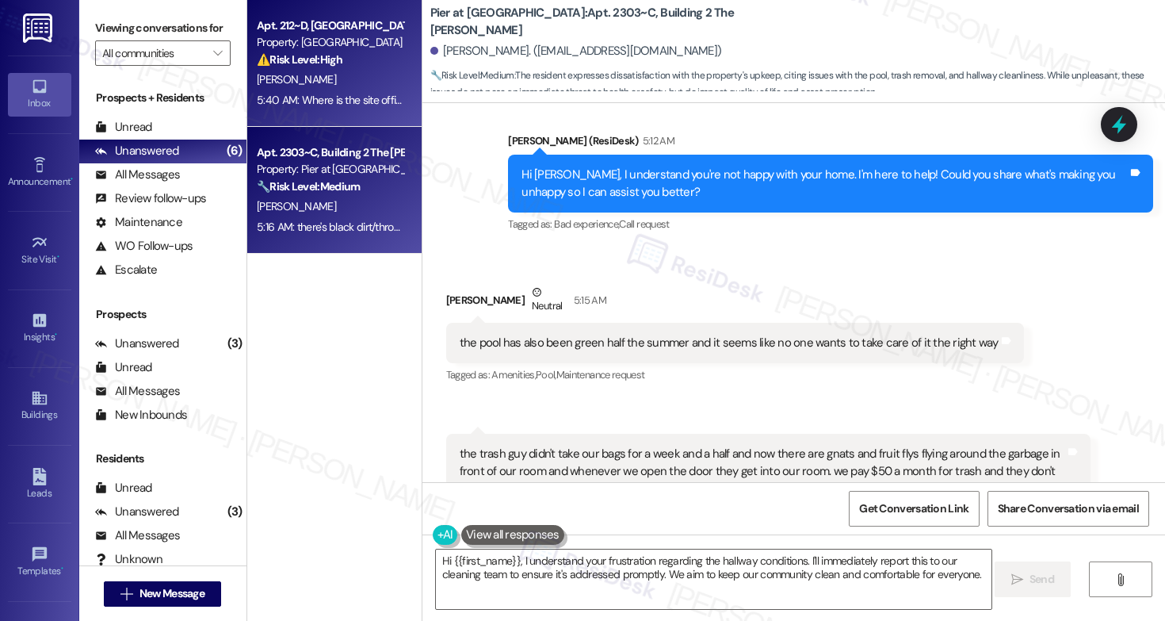
click at [348, 76] on div "[PERSON_NAME]" at bounding box center [330, 80] width 150 height 20
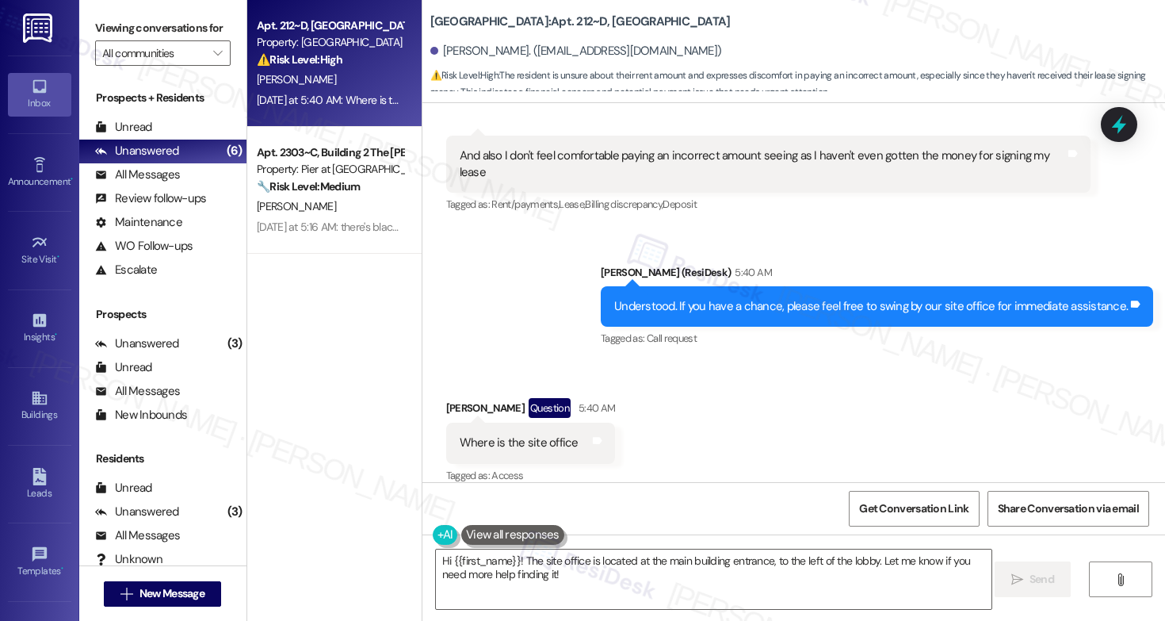
scroll to position [4972, 0]
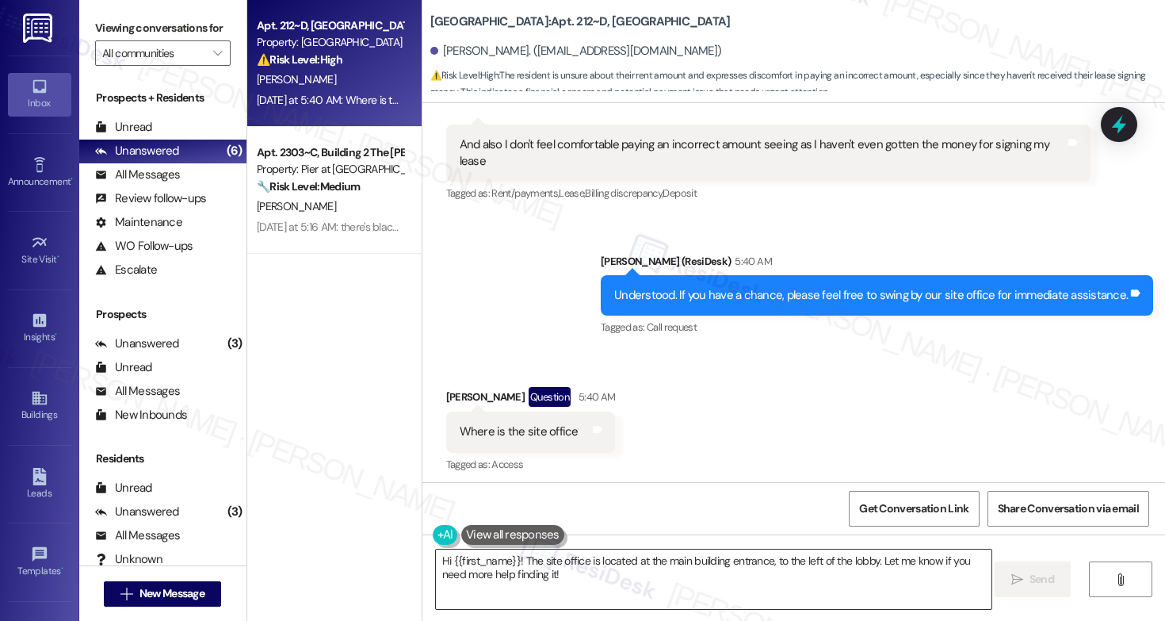
click at [541, 579] on textarea "Hi {{first_name}}! The site office is located at the main building entrance, to…" at bounding box center [714, 578] width 556 height 59
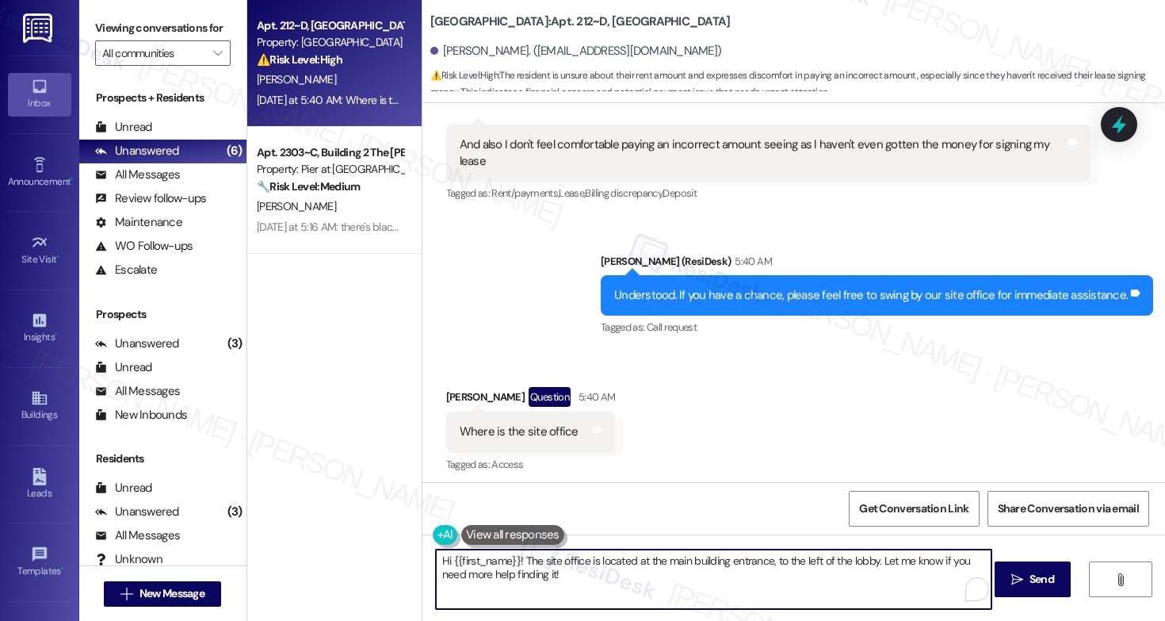
click at [541, 579] on textarea "Hi {{first_name}}! The site office is located at the main building entrance, to…" at bounding box center [714, 578] width 556 height 59
click at [580, 587] on textarea "Hi {{first_name}}! The site office is located at the main building entrance, to…" at bounding box center [714, 578] width 556 height 59
click at [852, 584] on textarea "Hi {{first_name}}! The site office is located at the main building entrance, to…" at bounding box center [714, 578] width 556 height 59
click at [751, 564] on textarea "Hi {{first_name}}! The site office is located at the main building entrance, to…" at bounding box center [714, 578] width 556 height 59
click at [732, 584] on textarea "Hi {{first_name}}! The site office is located at the main building entrance, to…" at bounding box center [714, 578] width 556 height 59
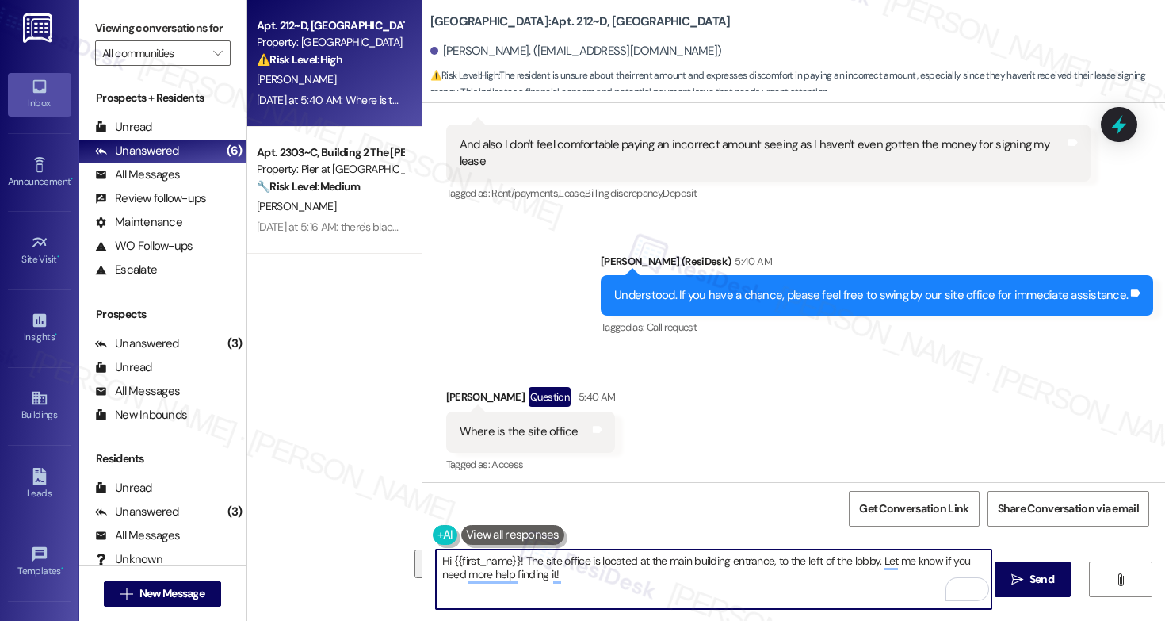
drag, startPoint x: 874, startPoint y: 562, endPoint x: 878, endPoint y: 569, distance: 8.2
click at [878, 569] on textarea "Hi {{first_name}}! The site office is located at the main building entrance, to…" at bounding box center [714, 578] width 556 height 59
paste textarea "[STREET_ADDRESS][US_STATE]"
click at [679, 591] on textarea "Hi {{first_name}}! The site office is located at the main building entrance, to…" at bounding box center [714, 578] width 556 height 59
type textarea "Hi {{first_name}}! The site office is located at the main building entrance, to…"
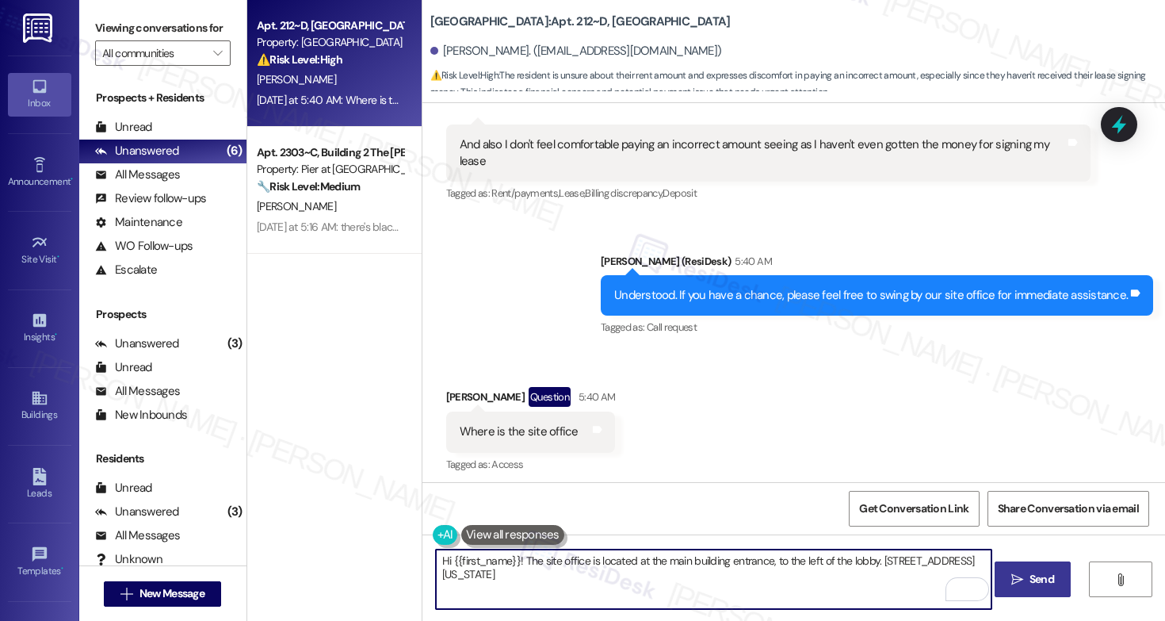
click at [1020, 584] on icon "" at bounding box center [1018, 579] width 12 height 13
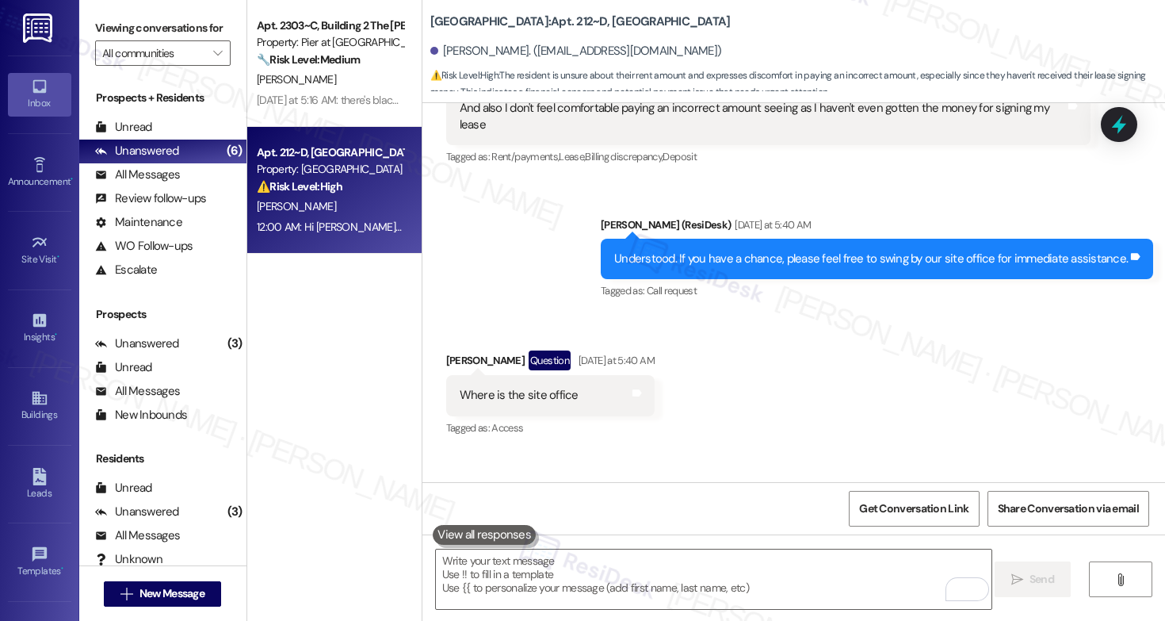
scroll to position [5099, 0]
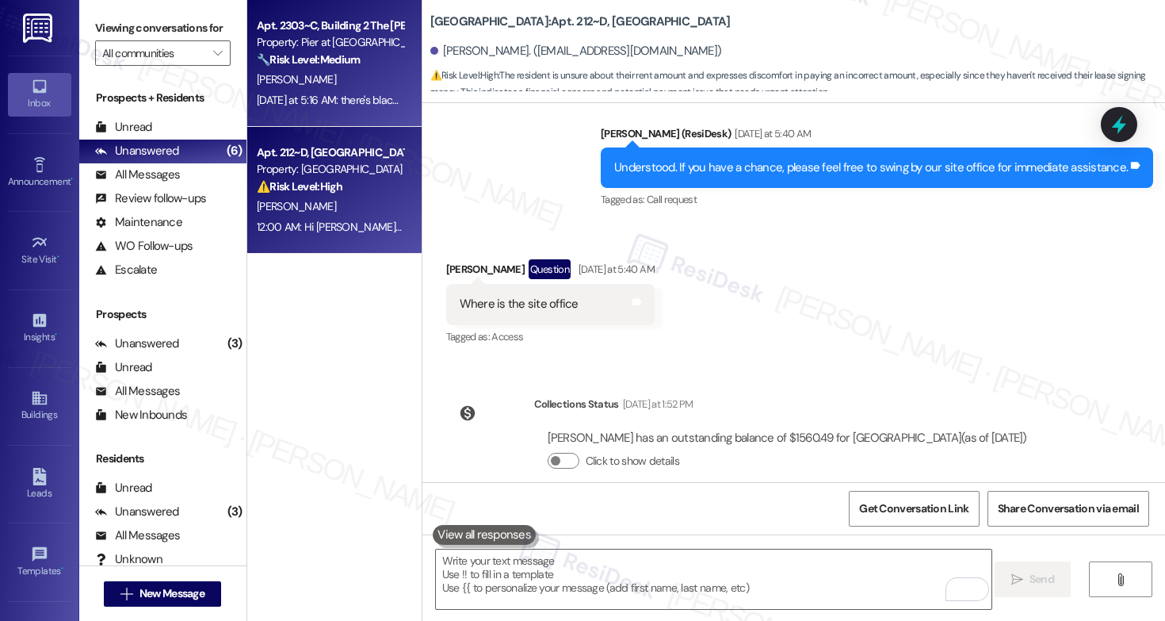
click at [342, 90] on div "[DATE] at 5:16 AM: there's black dirt/throw up on the floor in the hallways for…" at bounding box center [330, 100] width 150 height 20
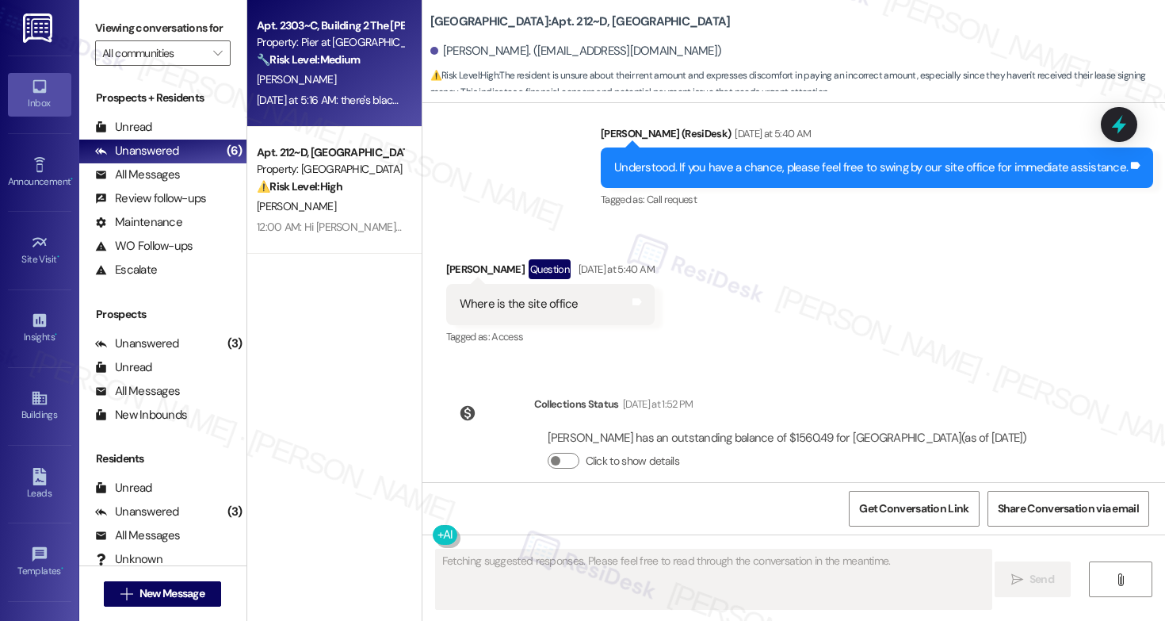
scroll to position [1486, 0]
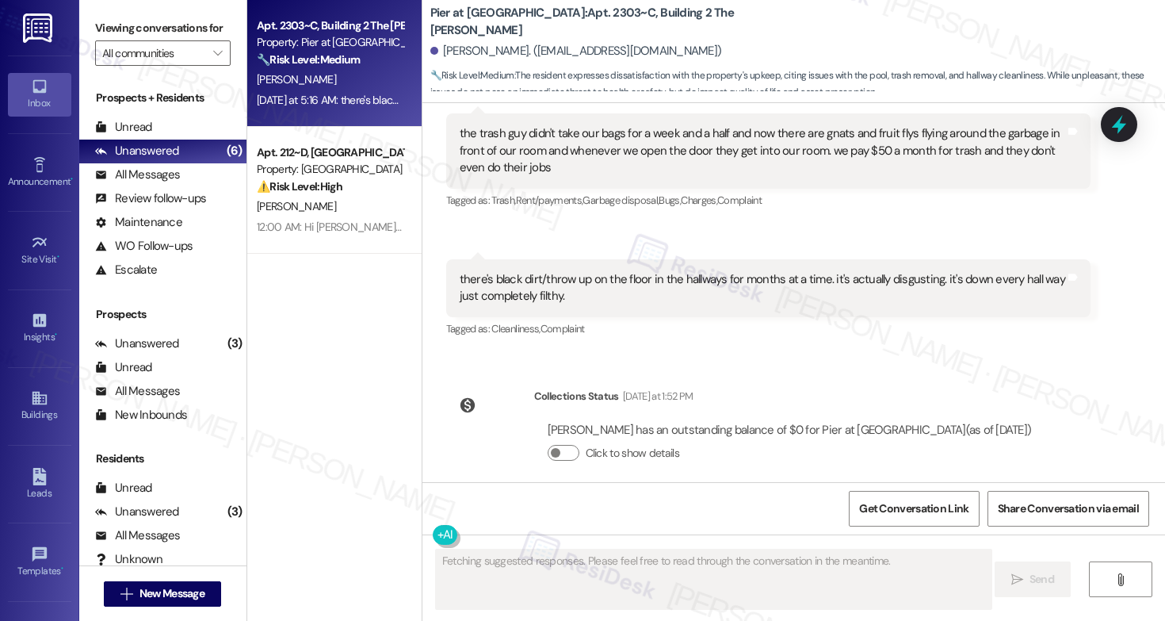
click at [604, 317] on div "Tagged as: Cleanliness , Click to highlight conversations about Cleanliness Com…" at bounding box center [768, 328] width 645 height 23
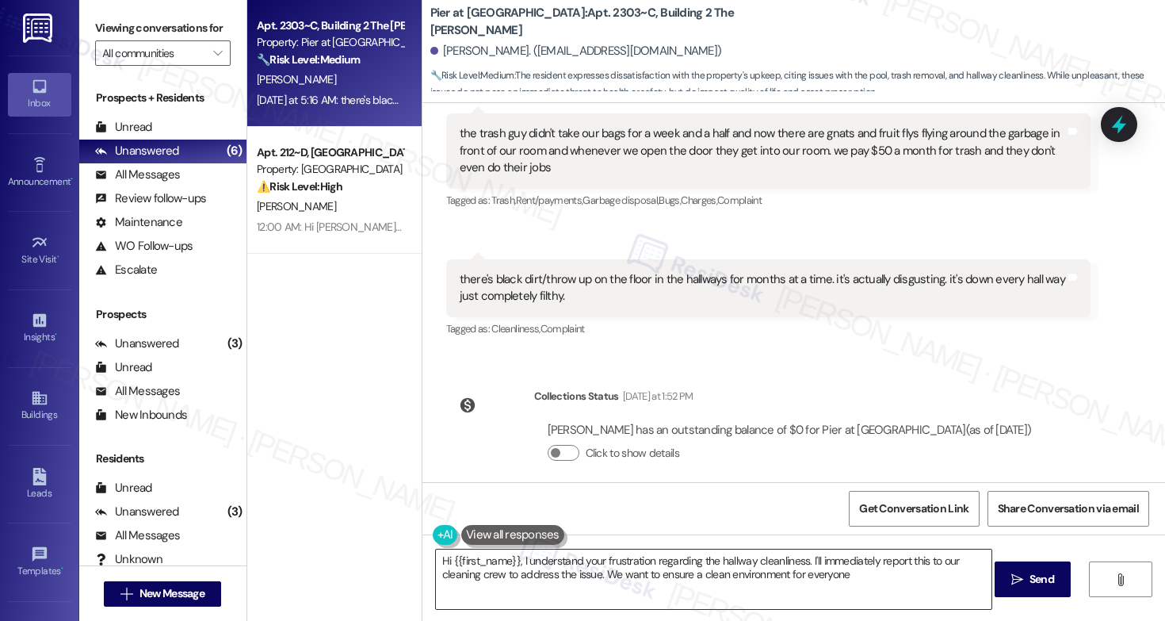
type textarea "Hi {{first_name}}, I understand your frustration regarding the hallway cleanlin…"
click at [882, 587] on textarea "Hi {{first_name}}, I understand your frustration regarding the hallway cleanlin…" at bounding box center [714, 578] width 556 height 59
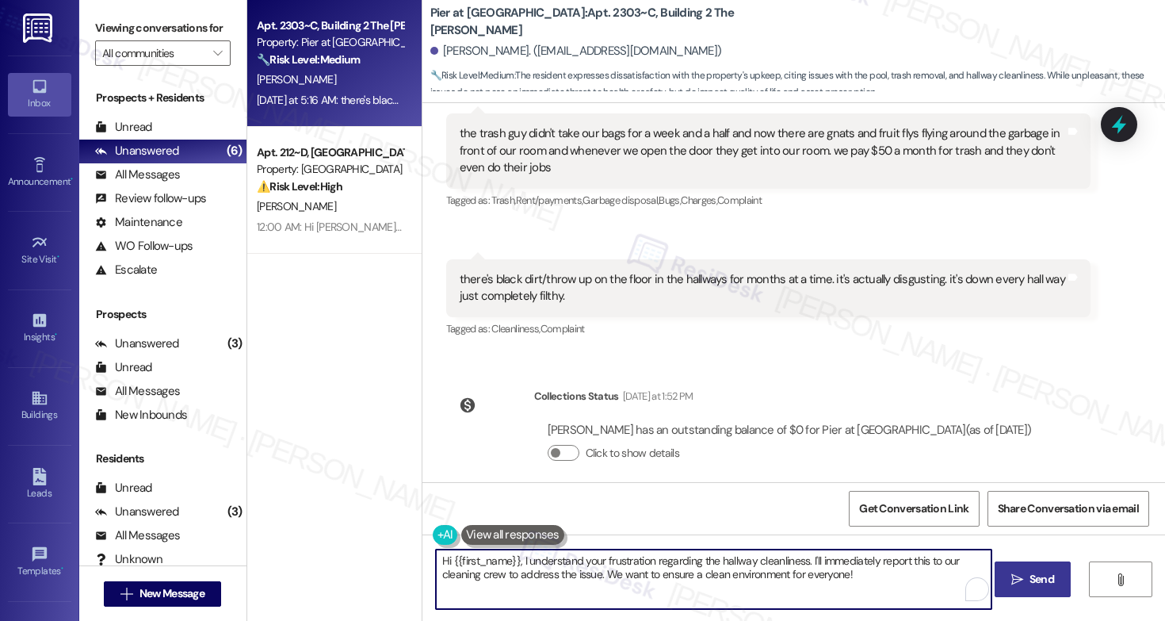
click at [1052, 587] on span "Send" at bounding box center [1042, 579] width 25 height 17
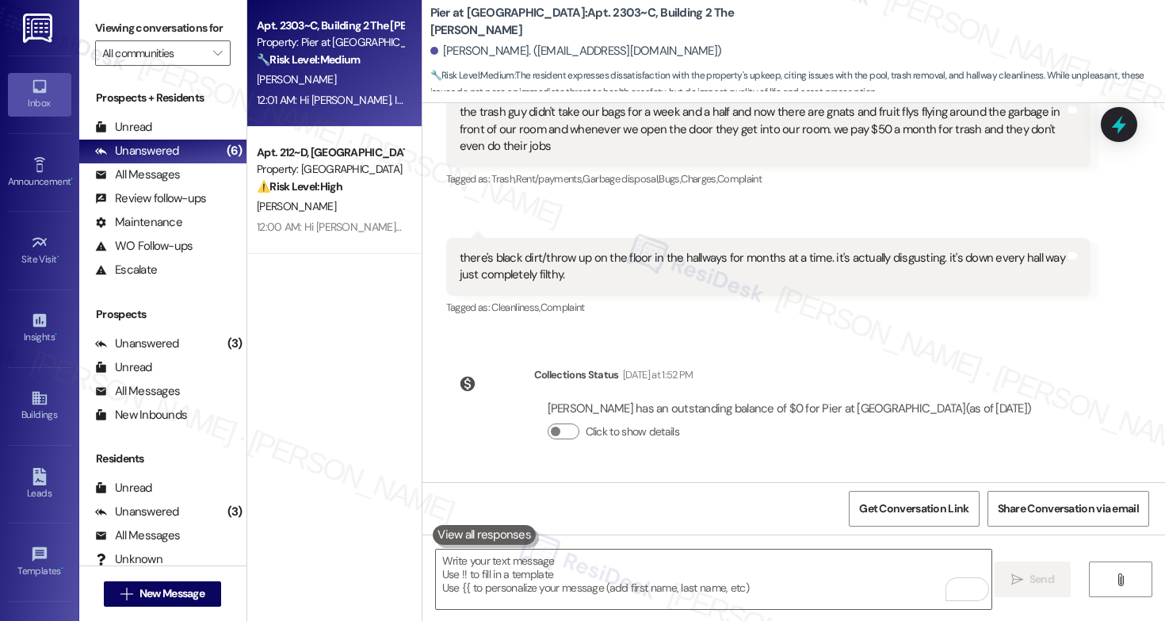
scroll to position [1454, 0]
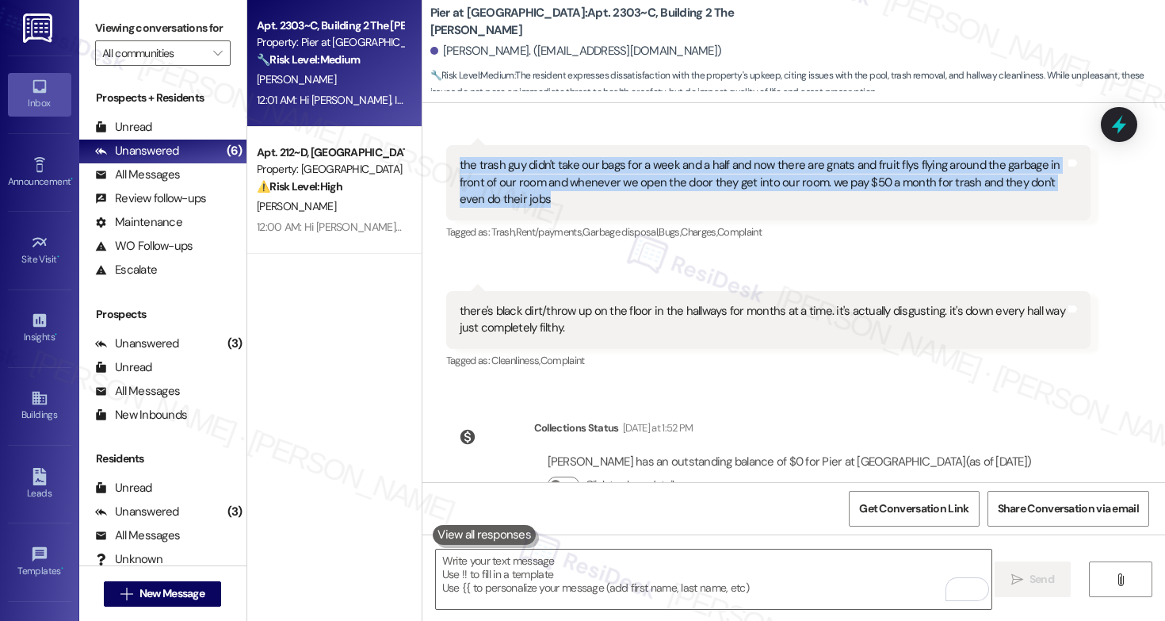
drag, startPoint x: 451, startPoint y: 147, endPoint x: 555, endPoint y: 183, distance: 109.8
click at [555, 183] on div "the trash guy didn't take our bags for a week and a half and now there are gnat…" at bounding box center [763, 182] width 607 height 51
copy div "the trash guy didn't take our bags for a week and a half and now there are gnat…"
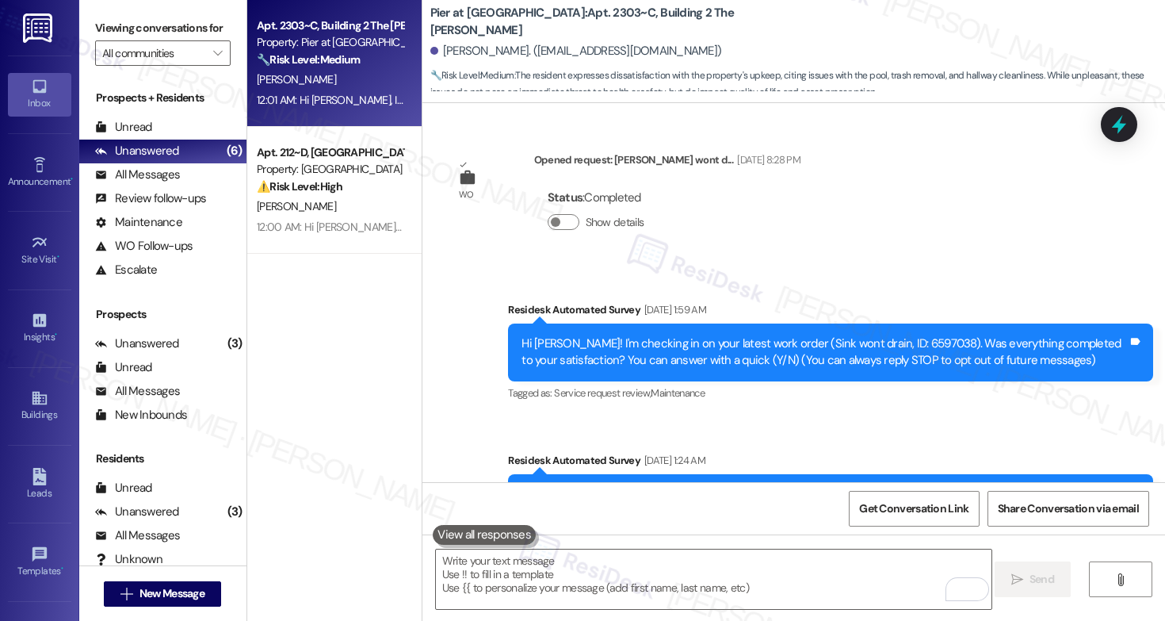
scroll to position [1454, 0]
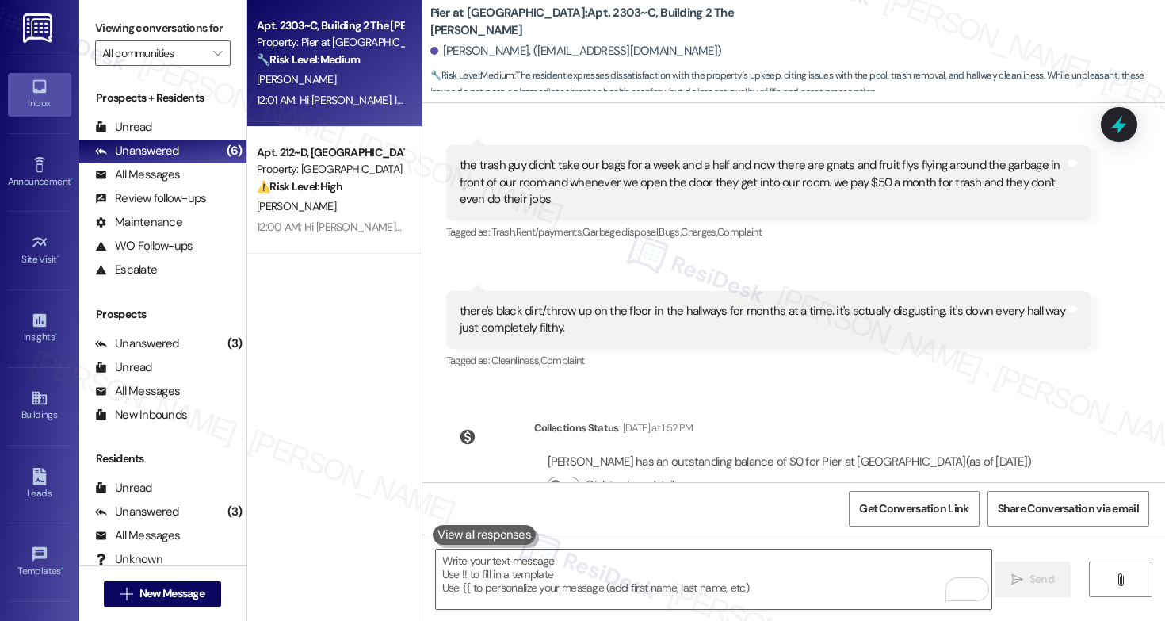
click at [478, 303] on div "there's black dirt/throw up on the floor in the hallways for months at a time. …" at bounding box center [763, 320] width 607 height 34
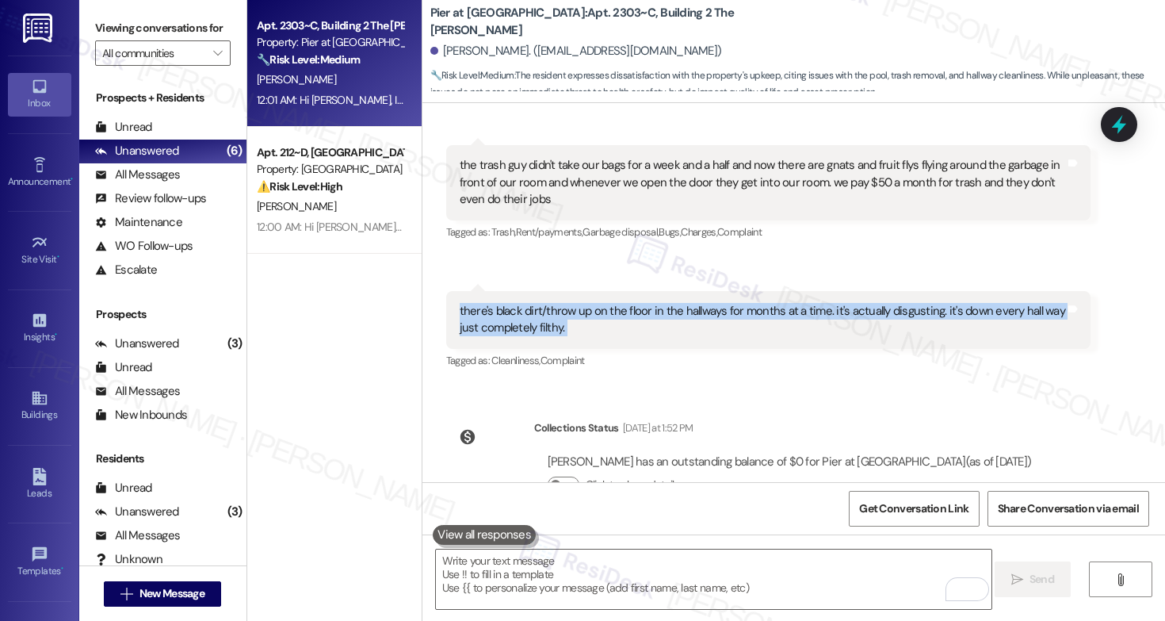
copy div "there's black dirt/throw up on the floor in the hallways for months at a time. …"
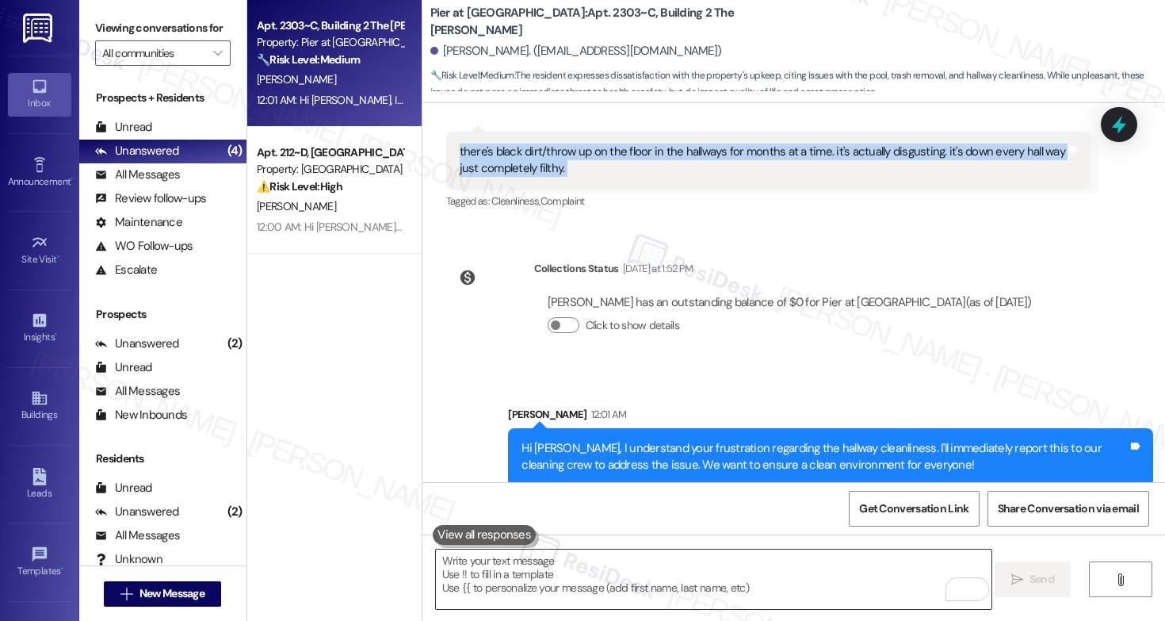
click at [512, 594] on textarea "To enrich screen reader interactions, please activate Accessibility in Grammarl…" at bounding box center [714, 578] width 556 height 59
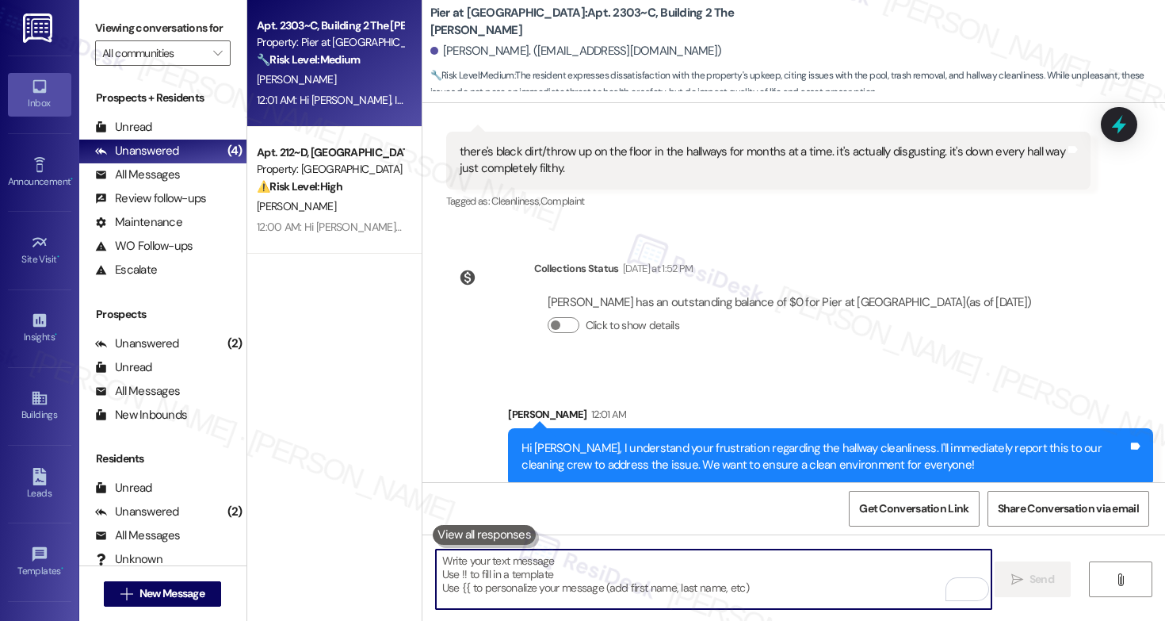
click at [512, 594] on textarea "To enrich screen reader interactions, please activate Accessibility in Grammarl…" at bounding box center [714, 578] width 556 height 59
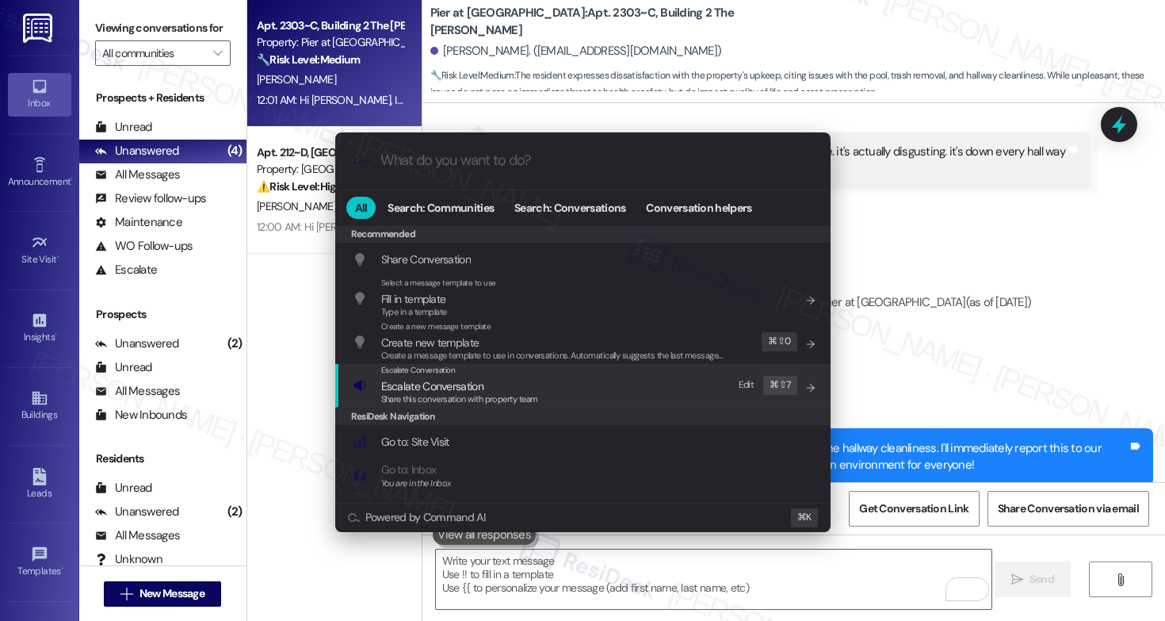
click at [459, 394] on span "Share this conversation with property team" at bounding box center [459, 398] width 157 height 11
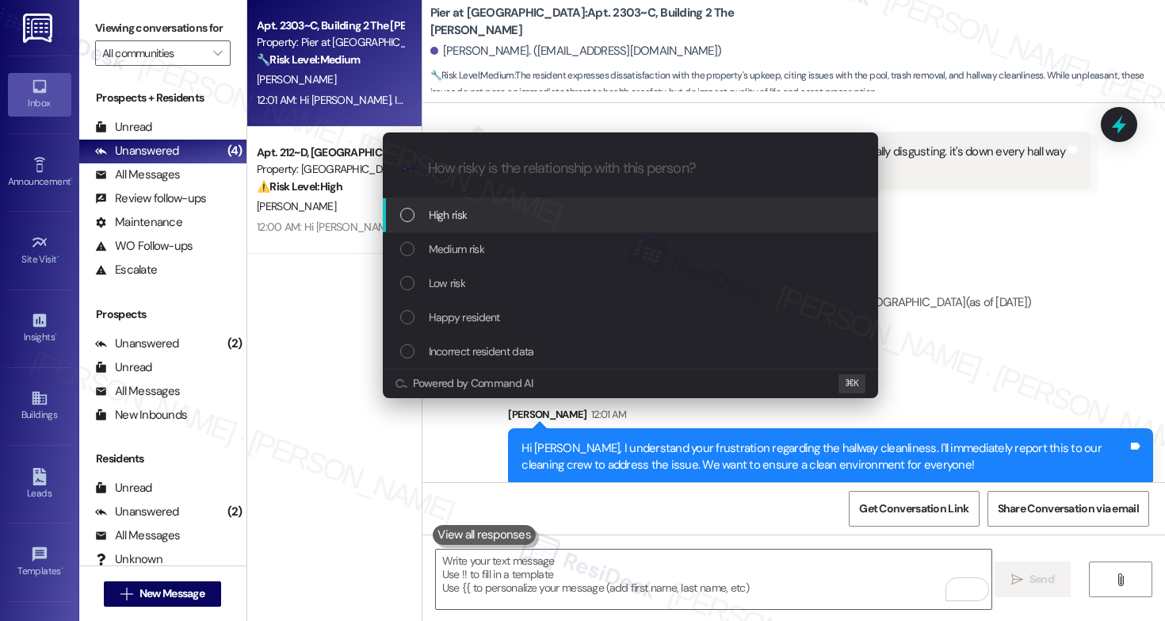
click at [506, 220] on div "High risk" at bounding box center [632, 214] width 464 height 17
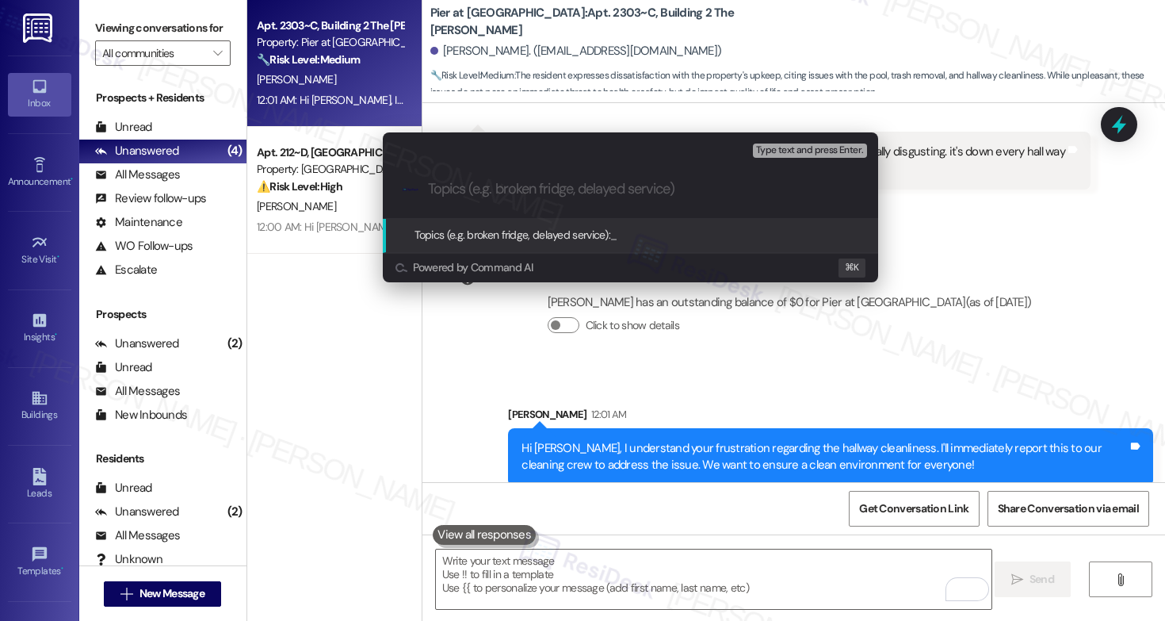
paste input "Sanitation Issue: Trash Not Collected, Gnats & Flies Present"
type input "Sanitation Issue: Trash Not Collected, Gnats & Flies Present"
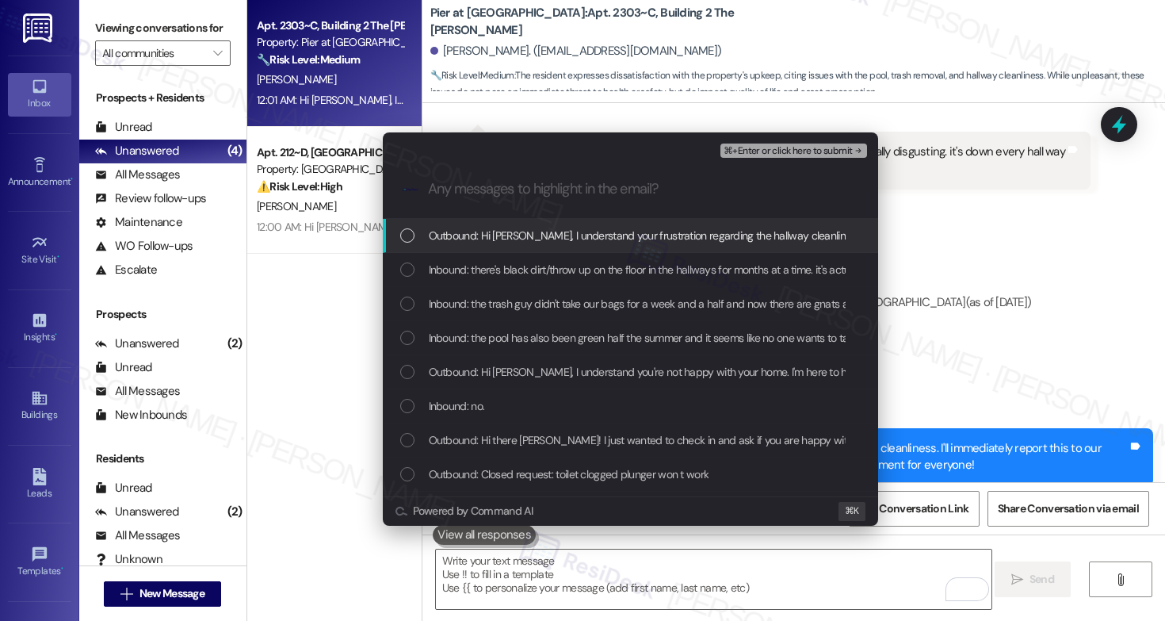
click at [503, 234] on span "Outbound: Hi [PERSON_NAME], I understand your frustration regarding the hallway…" at bounding box center [927, 235] width 996 height 17
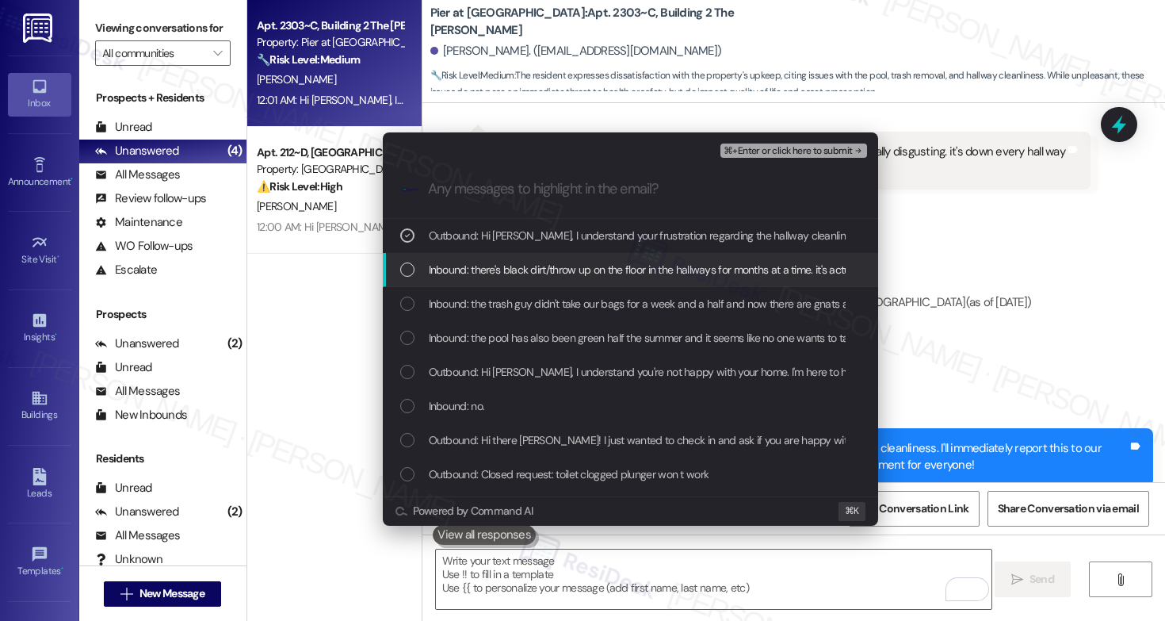
click at [496, 271] on span "Inbound: there's black dirt/throw up on the floor in the hallways for months at…" at bounding box center [778, 269] width 698 height 17
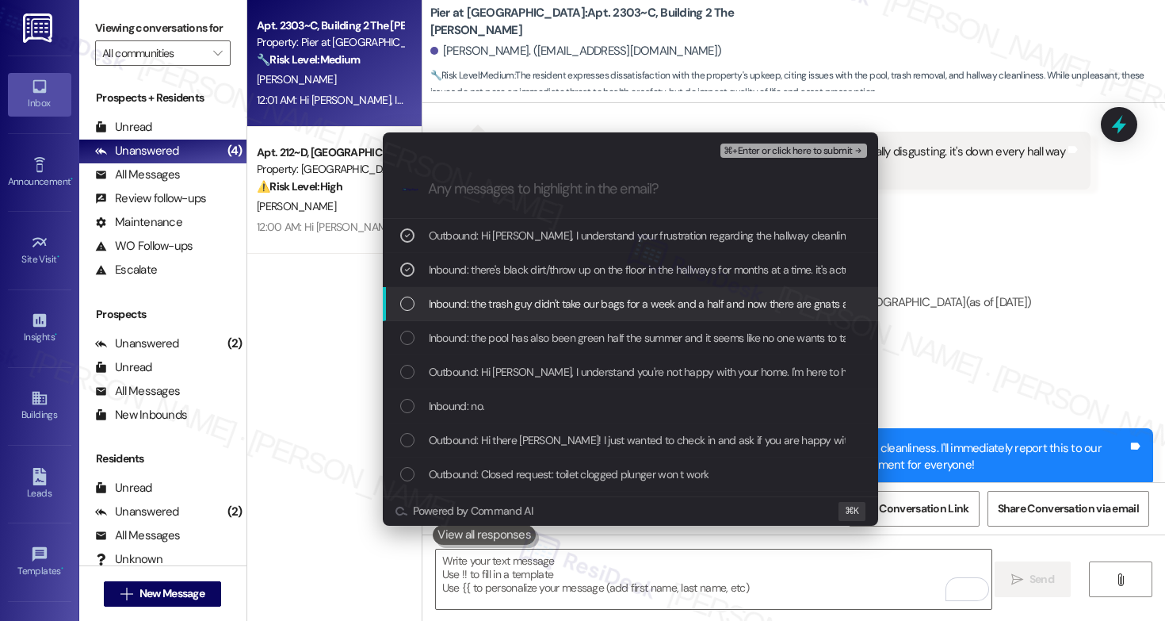
click at [488, 305] on span "Inbound: the trash guy didn't take our bags for a week and a half and now there…" at bounding box center [1048, 303] width 1238 height 17
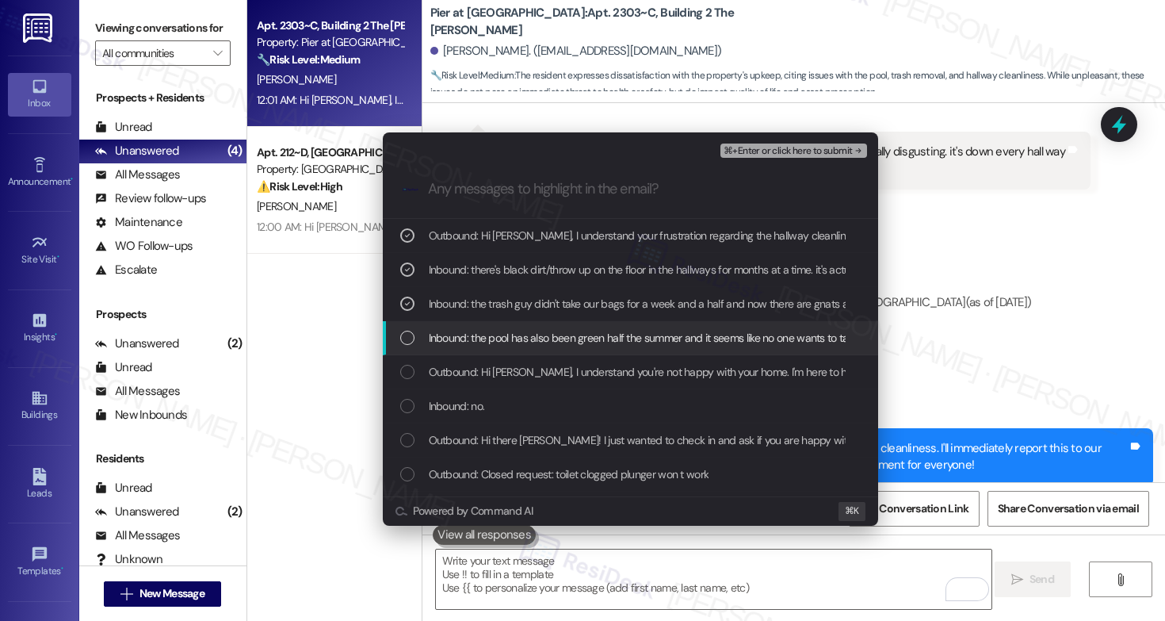
click at [503, 339] on span "Inbound: the pool has also been green half the summer and it seems like no one …" at bounding box center [697, 337] width 536 height 17
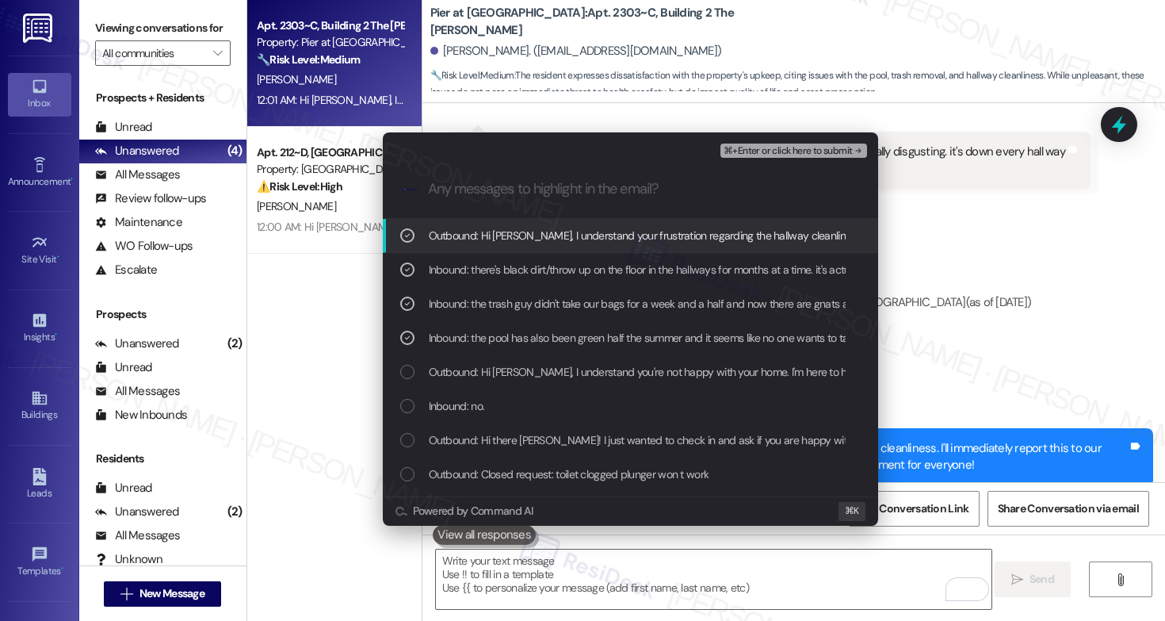
click at [778, 155] on span "⌘+Enter or click here to submit" at bounding box center [788, 151] width 128 height 11
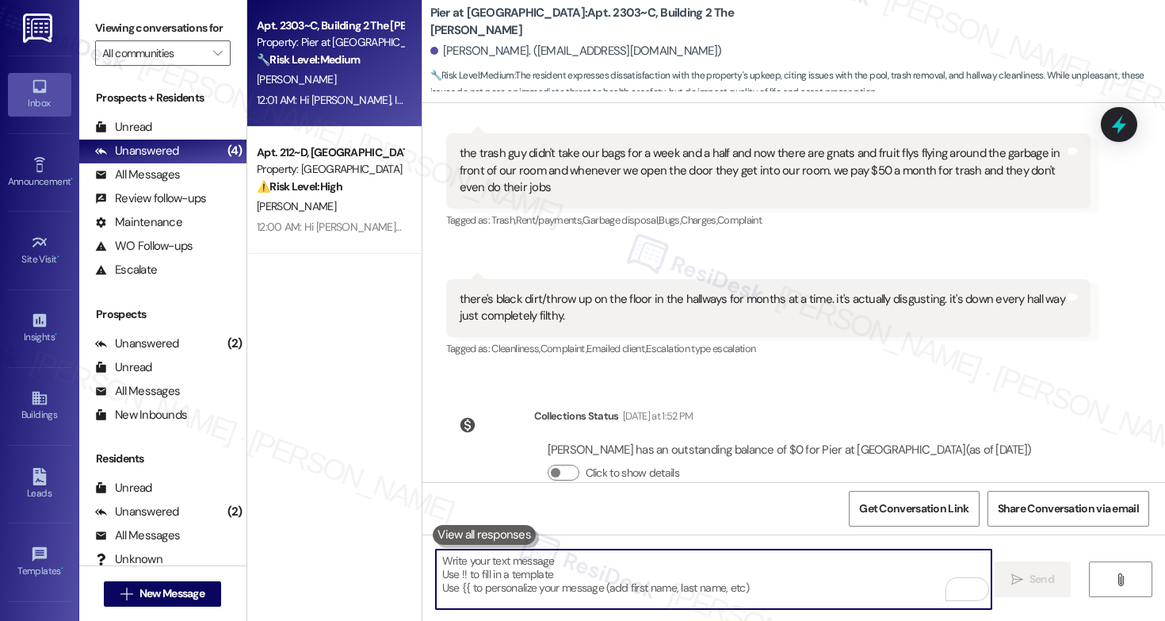
scroll to position [1636, 0]
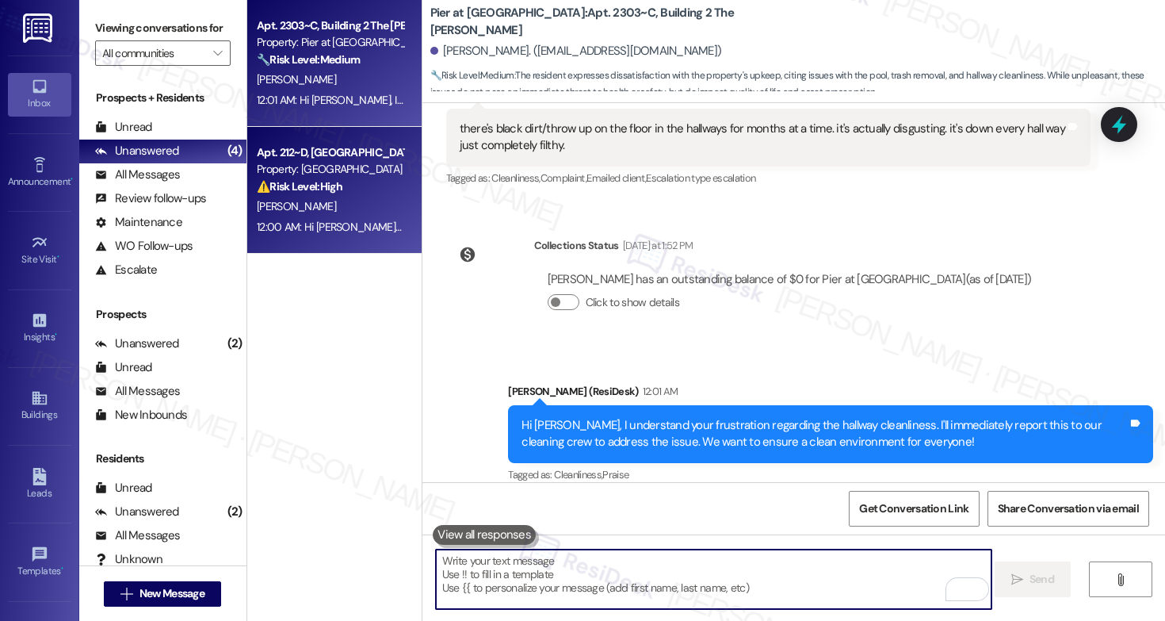
click at [281, 212] on span "[PERSON_NAME]" at bounding box center [296, 206] width 79 height 14
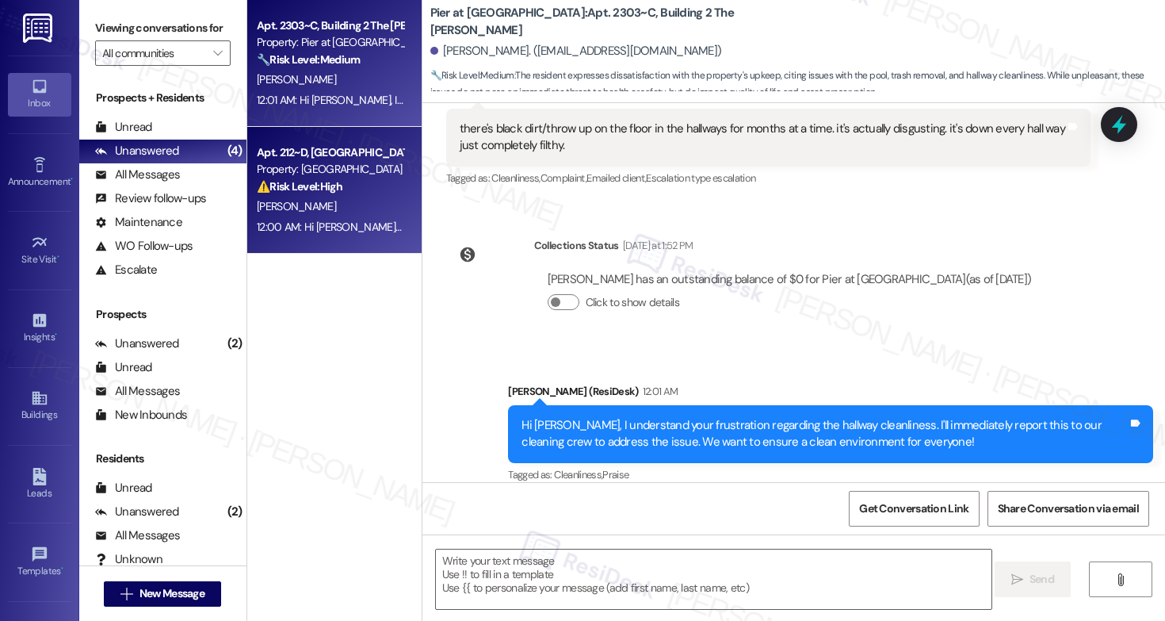
type textarea "Fetching suggested responses. Please feel free to read through the conversation…"
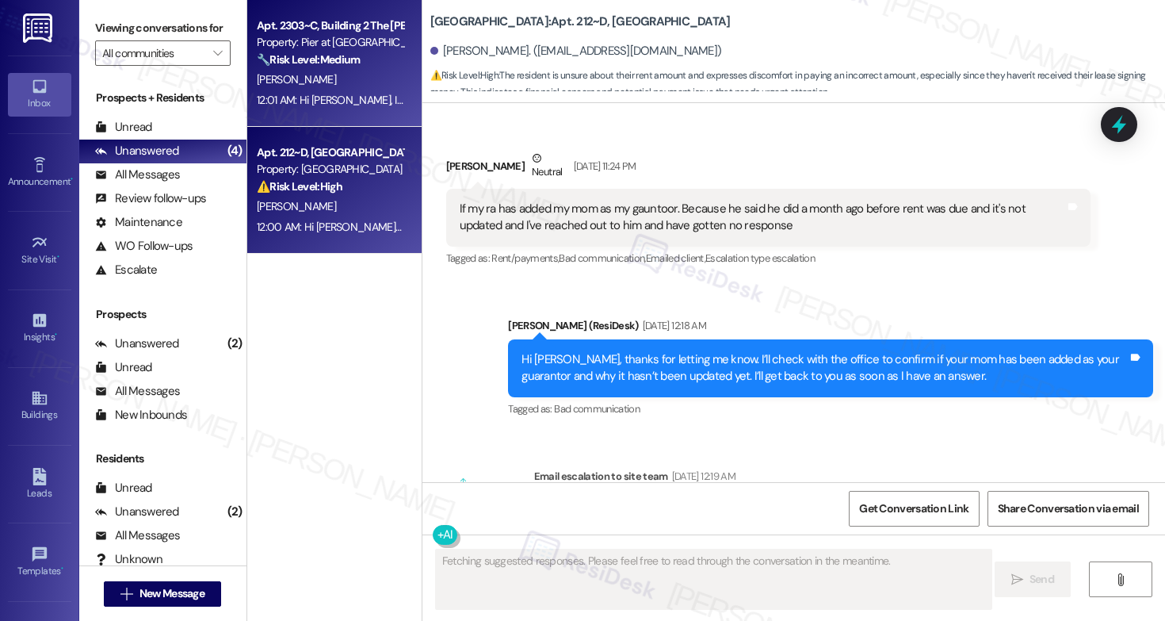
click at [300, 107] on div "12:01 AM: Hi Kayla, I understand your frustration regarding the hallway cleanli…" at bounding box center [330, 100] width 150 height 20
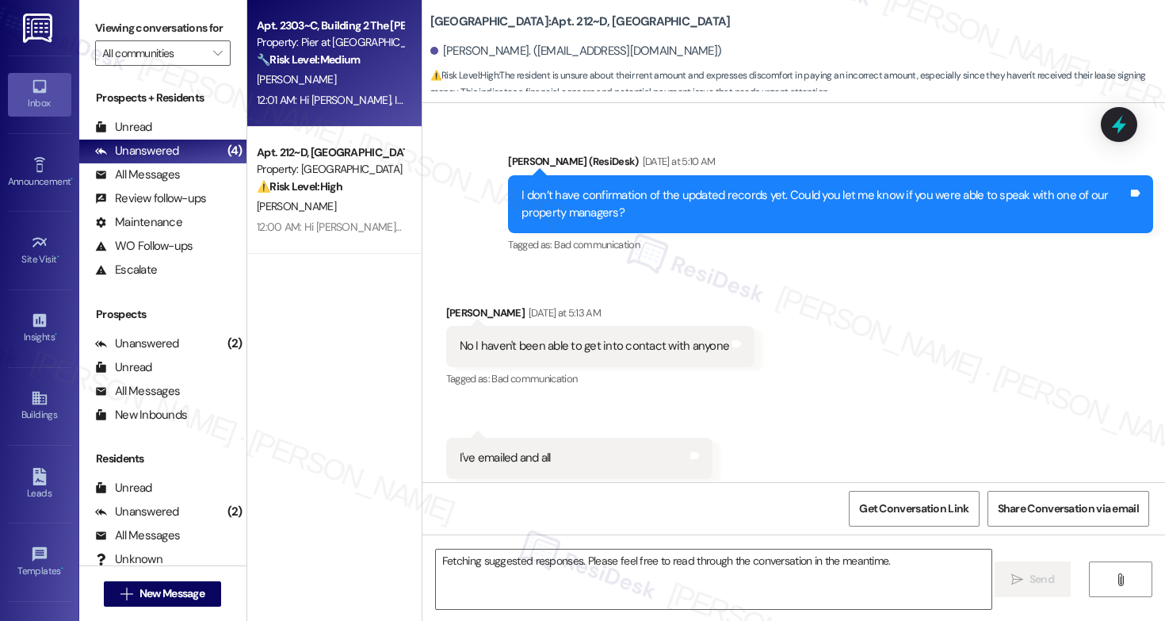
scroll to position [1831, 0]
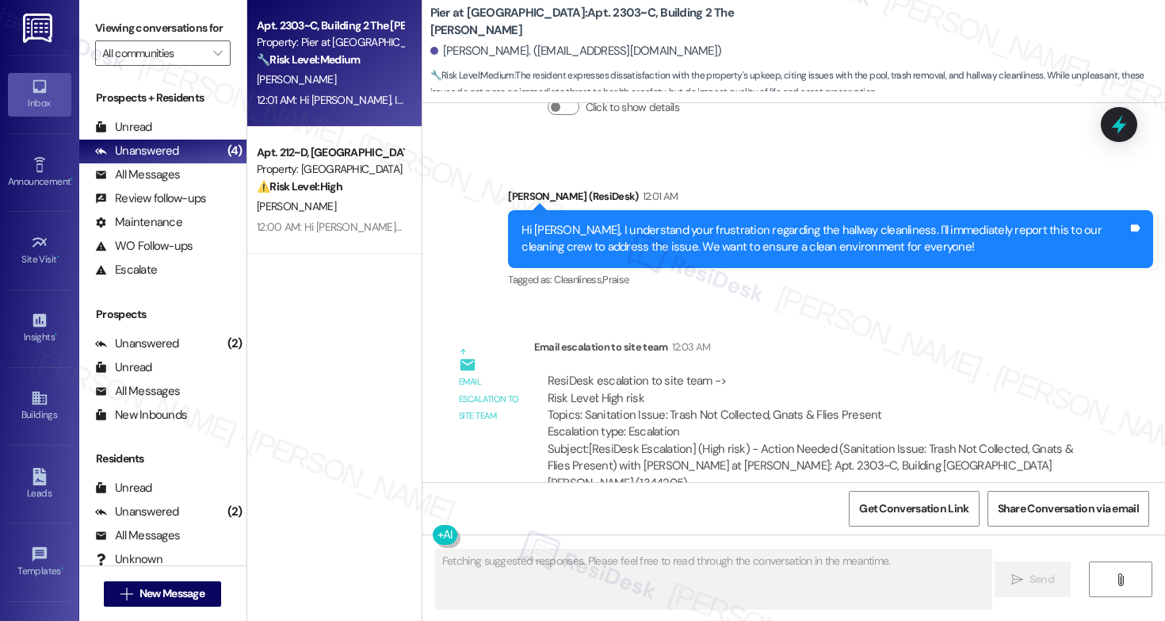
click at [328, 78] on div "[PERSON_NAME]" at bounding box center [330, 80] width 150 height 20
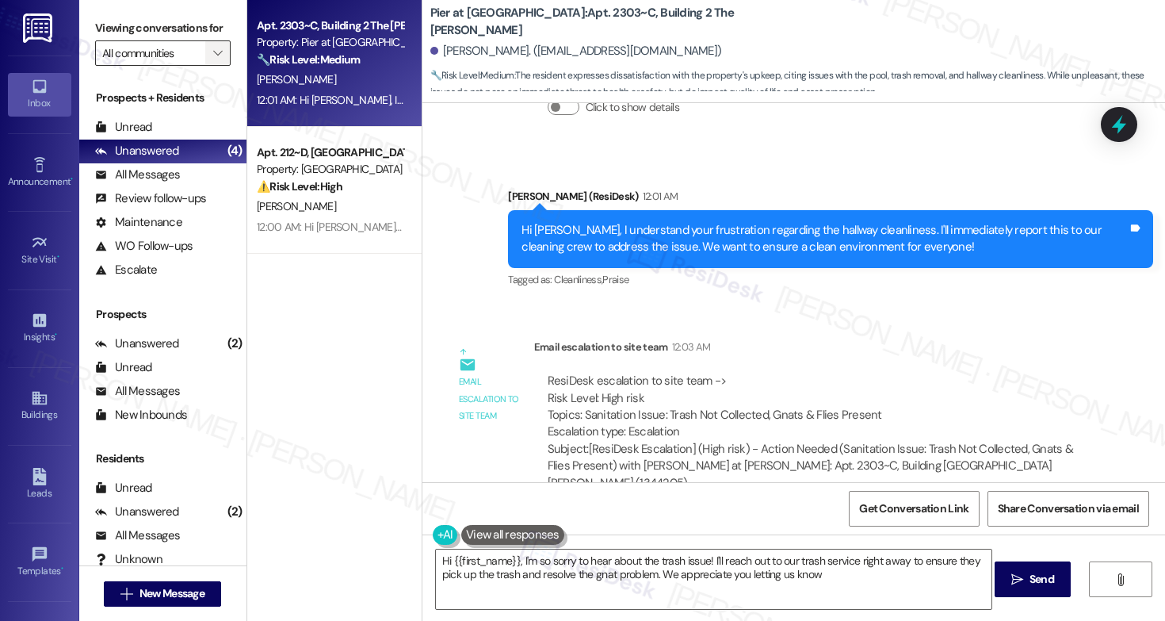
type textarea "Hi {{first_name}}, I'm so sorry to hear about the trash issue! I'll reach out t…"
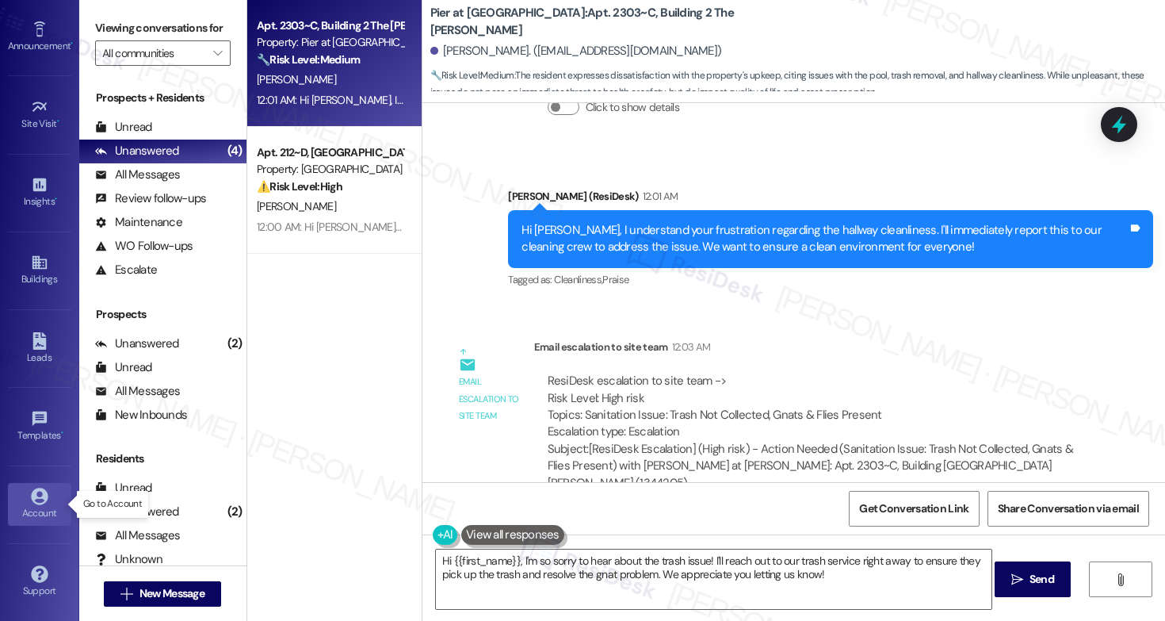
click at [36, 512] on div "Account" at bounding box center [39, 513] width 79 height 16
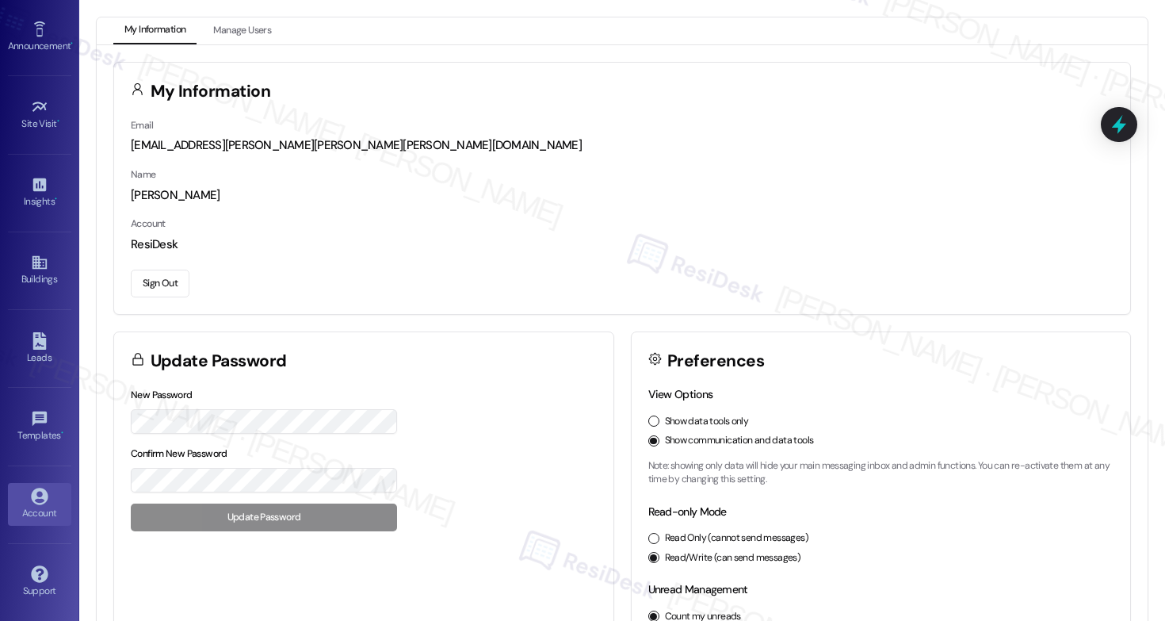
click at [171, 293] on button "Sign Out" at bounding box center [160, 284] width 59 height 28
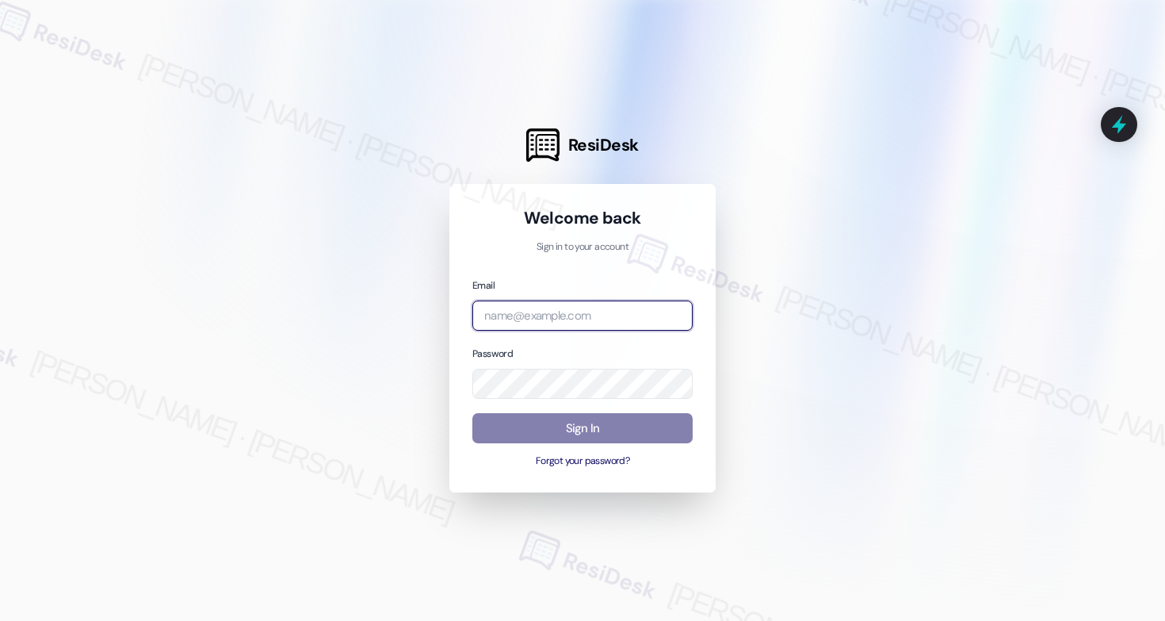
click at [540, 330] on input "email" at bounding box center [583, 315] width 220 height 31
type input "automated-surveys-affinity_property-mary.grace.tingson@affinity_property.com"
